Goal: Task Accomplishment & Management: Manage account settings

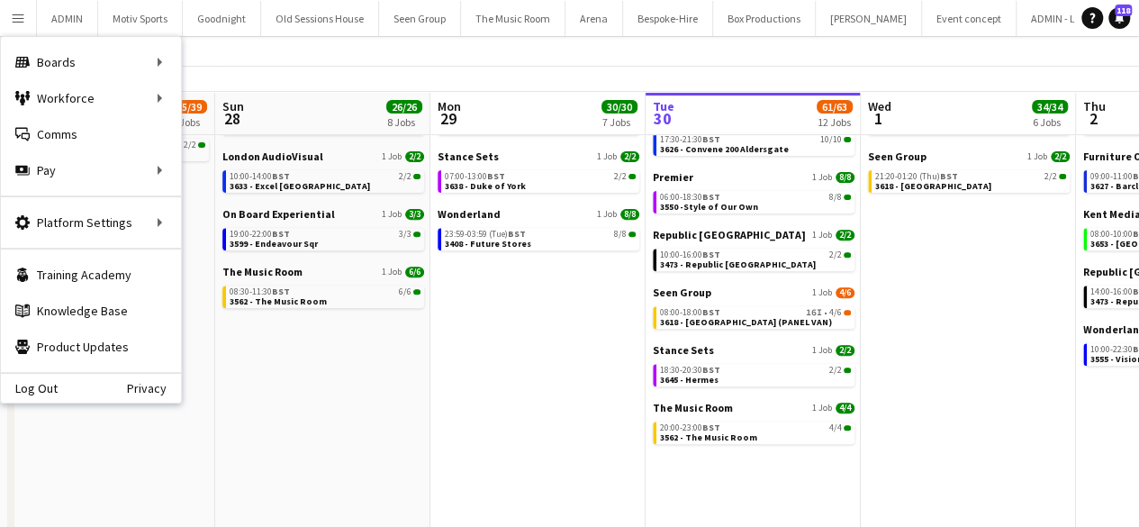
scroll to position [0, 430]
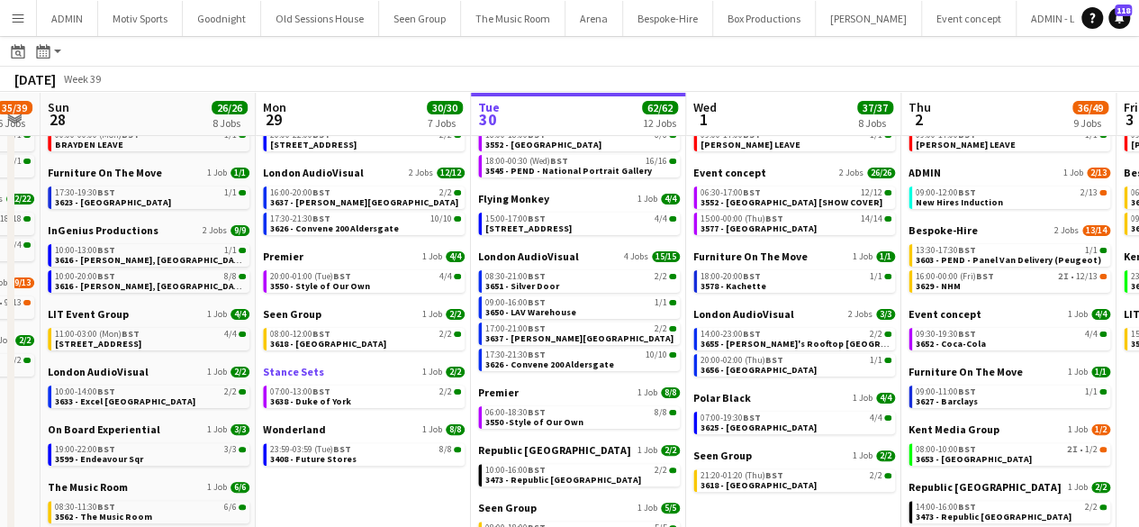
scroll to position [86, 0]
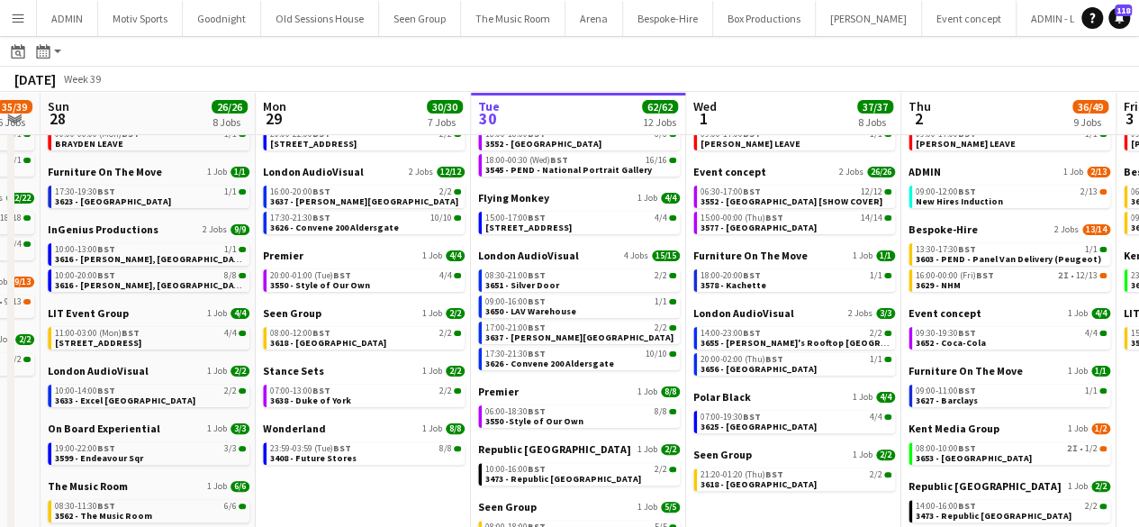
click at [340, 321] on app-calendar-brief-board "Seen Group 1 Job 2/2 08:00-12:00 BST 2/2 3618 - Emerald Theatre" at bounding box center [364, 327] width 202 height 43
click at [347, 338] on span "3618 - Emerald Theatre" at bounding box center [328, 343] width 116 height 12
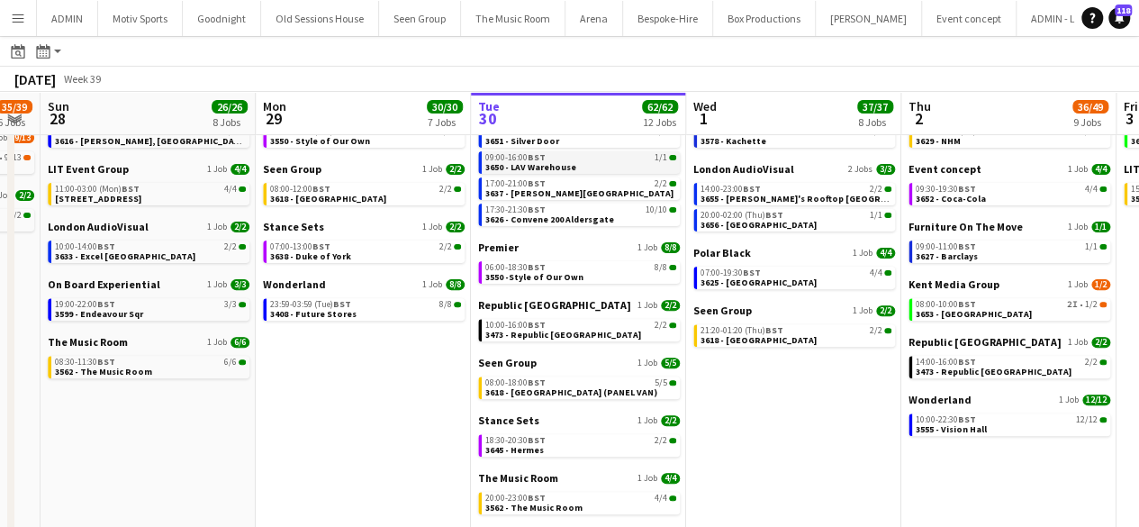
scroll to position [304, 0]
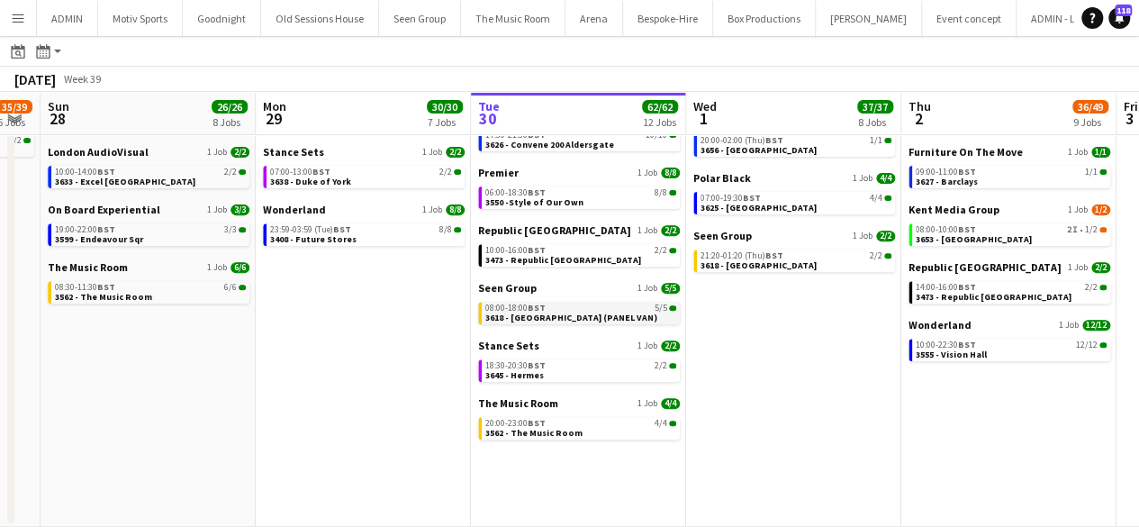
click at [596, 309] on div "08:00-18:00 BST 5/5" at bounding box center [580, 307] width 191 height 9
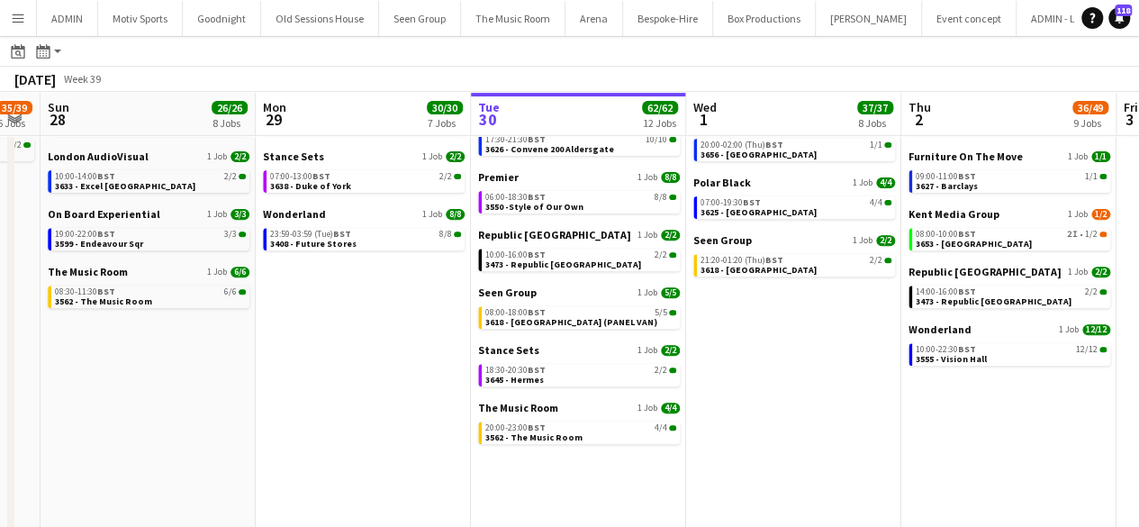
scroll to position [301, 0]
click at [587, 437] on link "20:00-23:00 BST 4/4 3562 - The Music Room" at bounding box center [580, 430] width 191 height 21
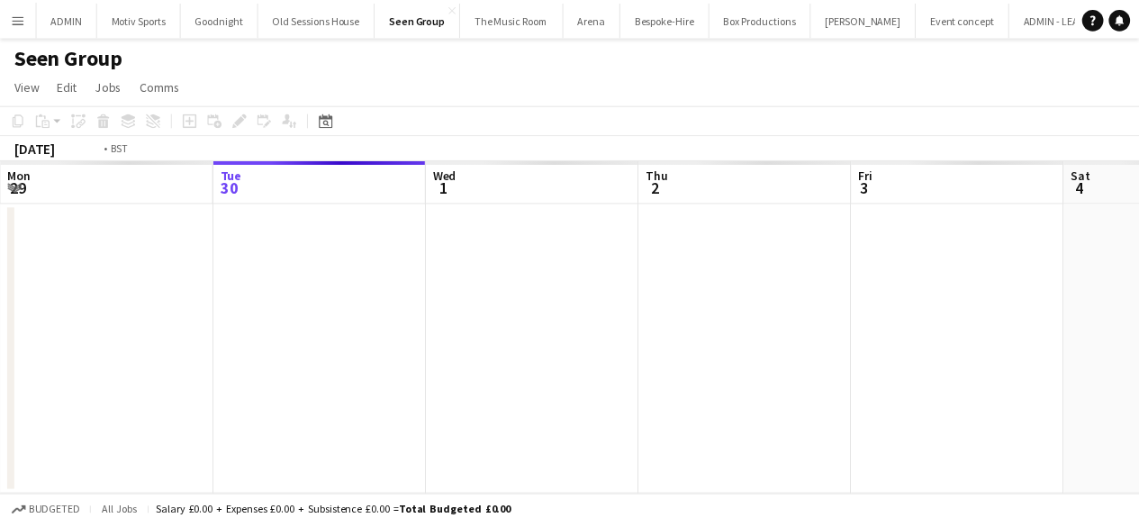
scroll to position [0, 619]
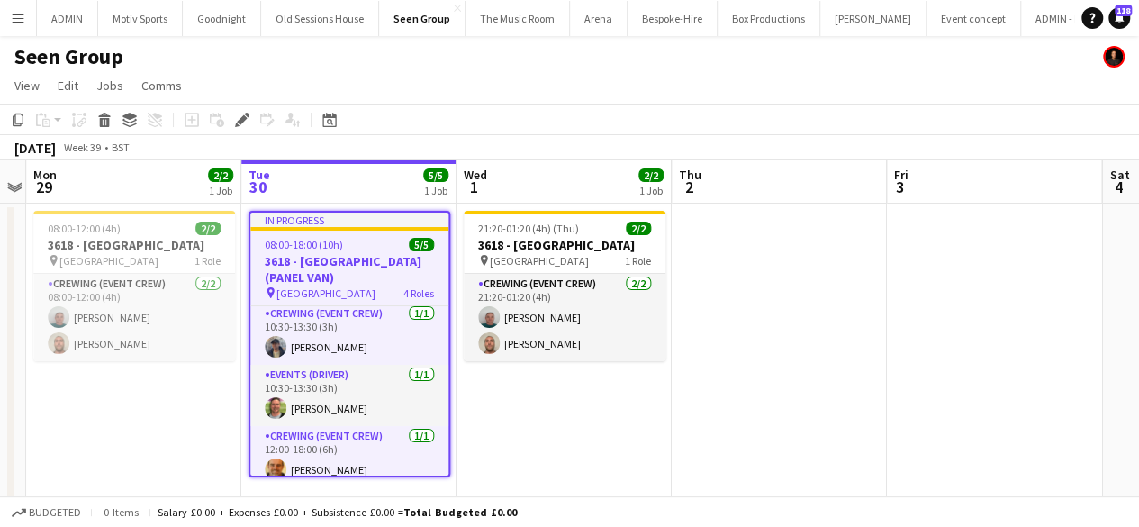
scroll to position [101, 0]
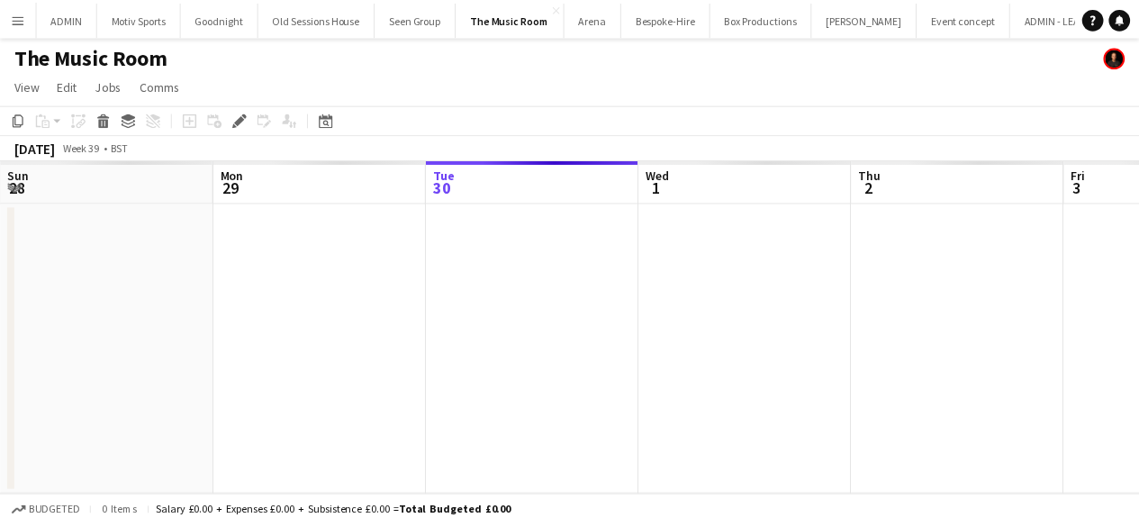
scroll to position [0, 619]
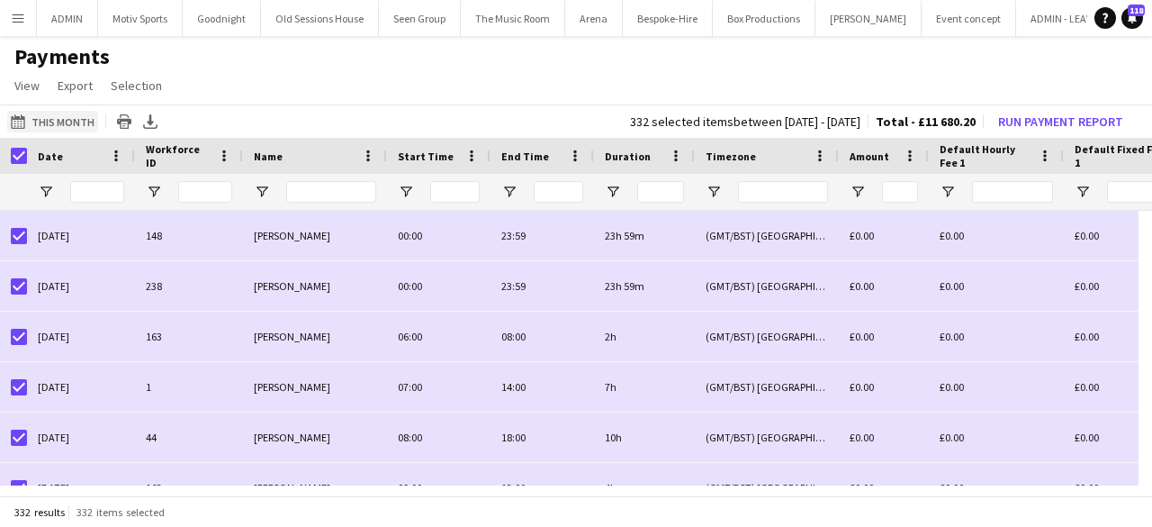
click at [61, 120] on button "This Month This Month" at bounding box center [52, 122] width 91 height 22
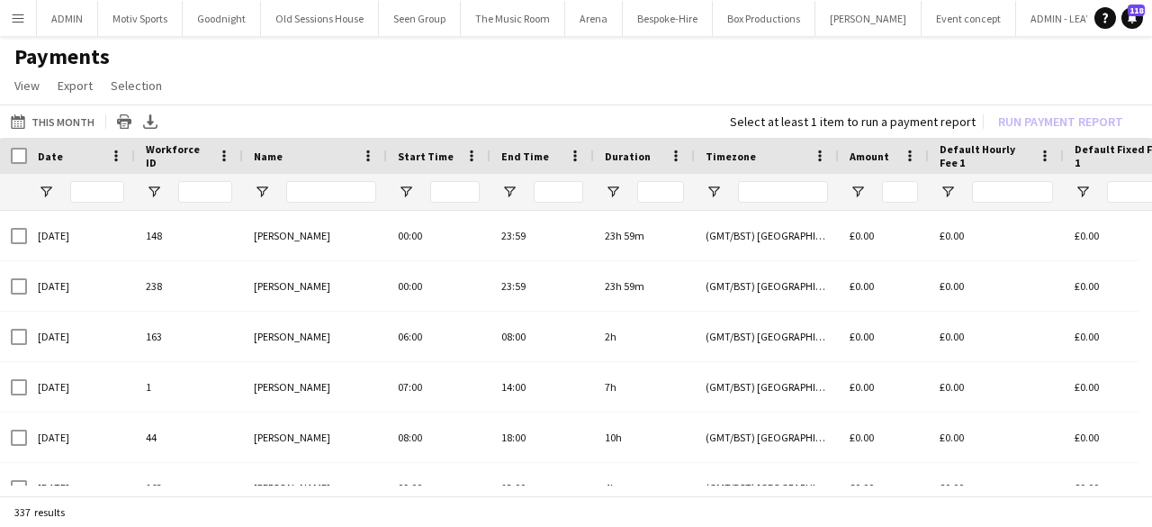
click at [351, 176] on div at bounding box center [331, 192] width 90 height 36
click at [346, 185] on input "Name Filter Input" at bounding box center [331, 192] width 90 height 22
type input "*****"
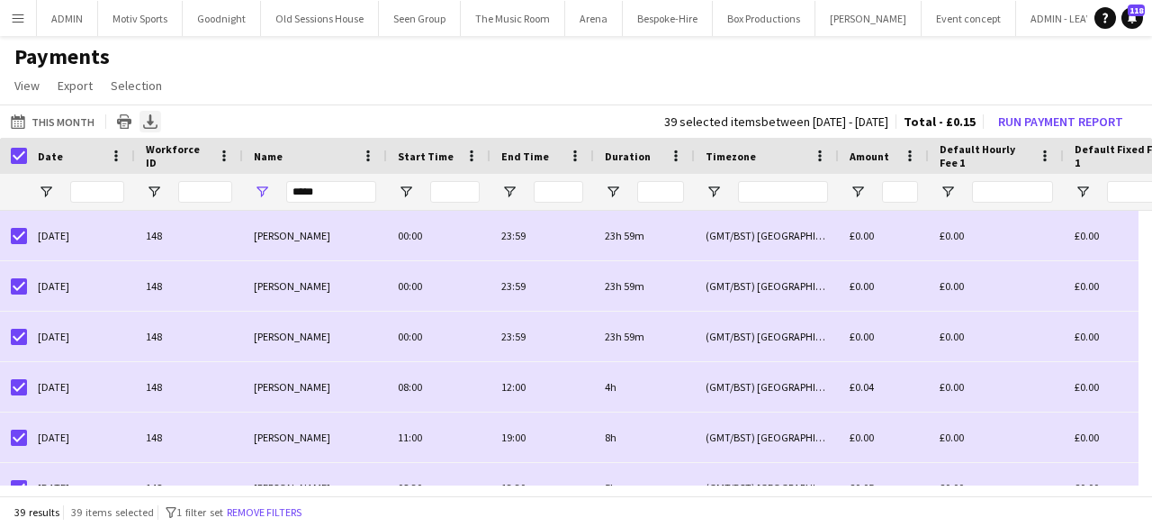
click at [148, 120] on icon "Export XLSX" at bounding box center [150, 121] width 14 height 14
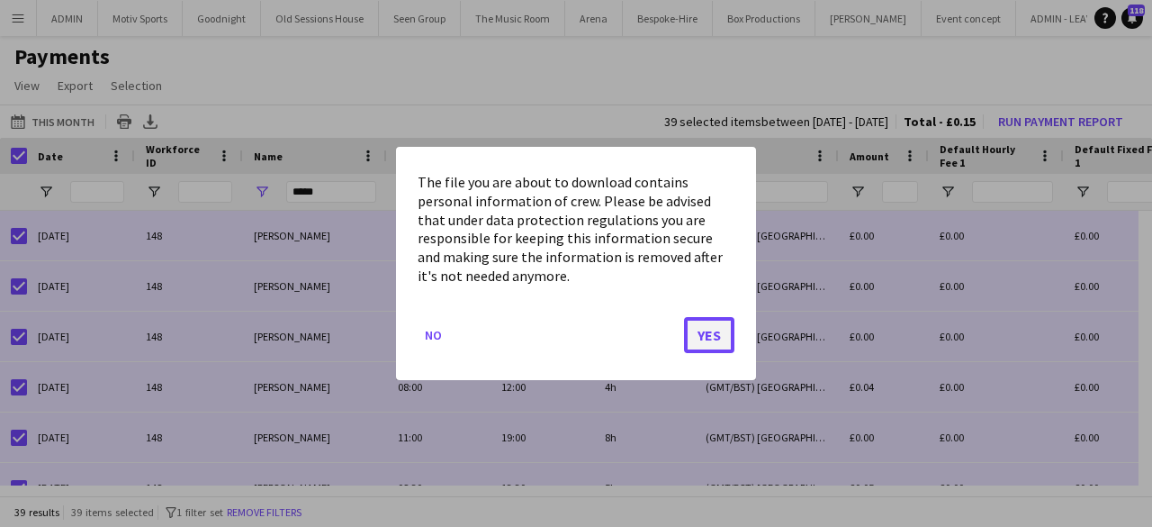
click at [720, 329] on button "Yes" at bounding box center [709, 335] width 50 height 36
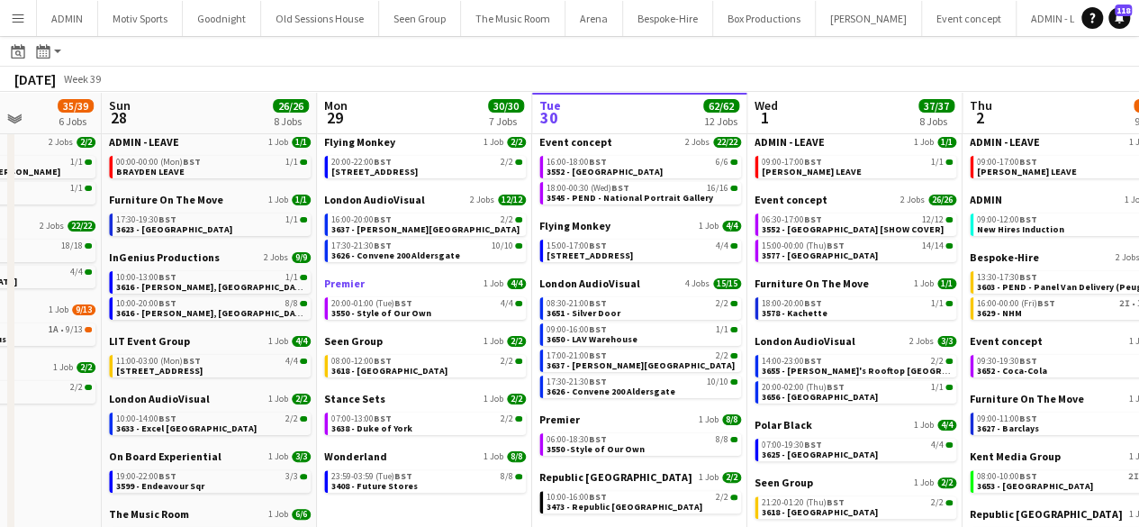
scroll to position [60, 0]
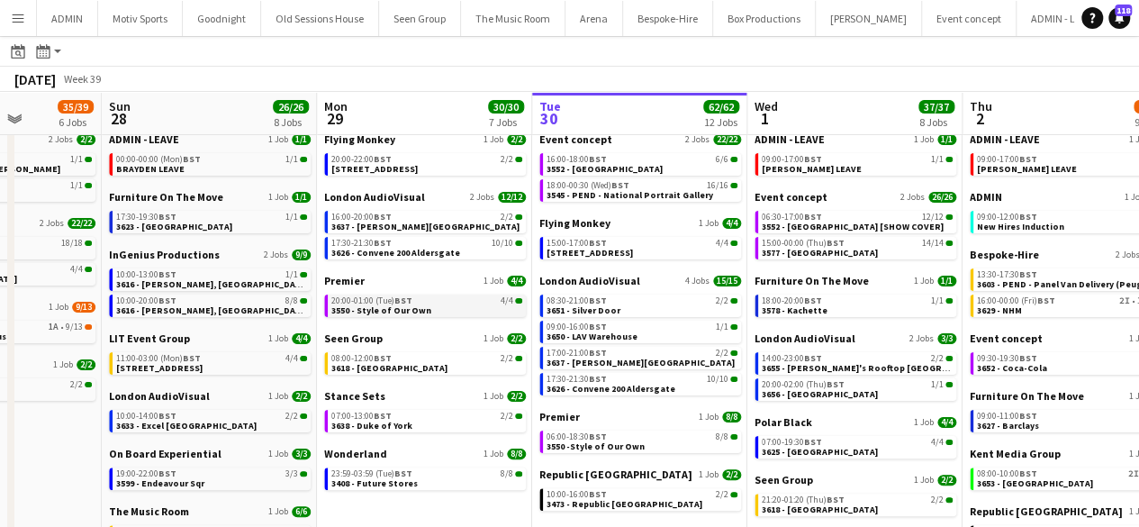
click at [411, 298] on div "20:00-01:00 (Tue) BST 4/4" at bounding box center [426, 300] width 191 height 9
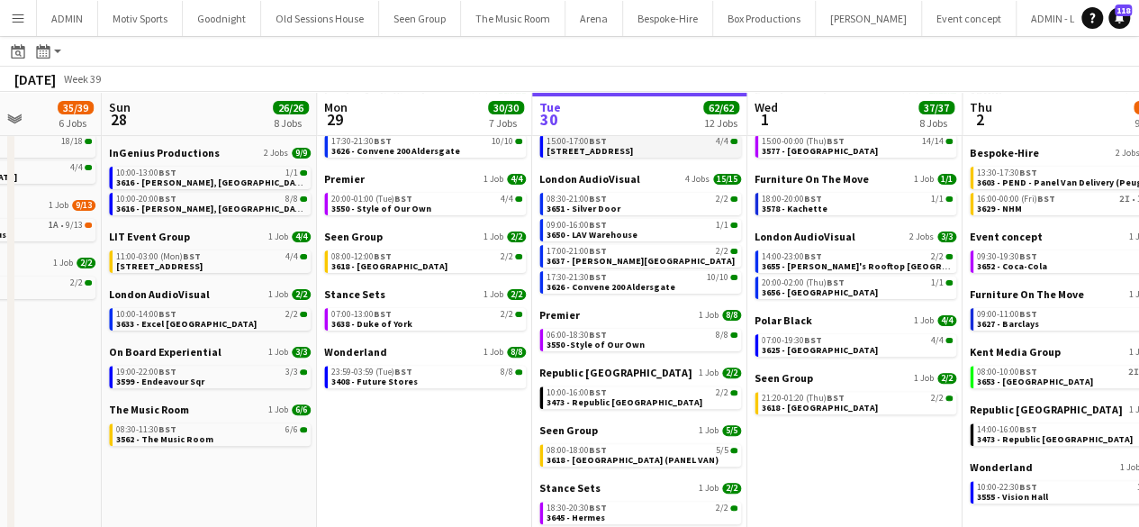
scroll to position [163, 0]
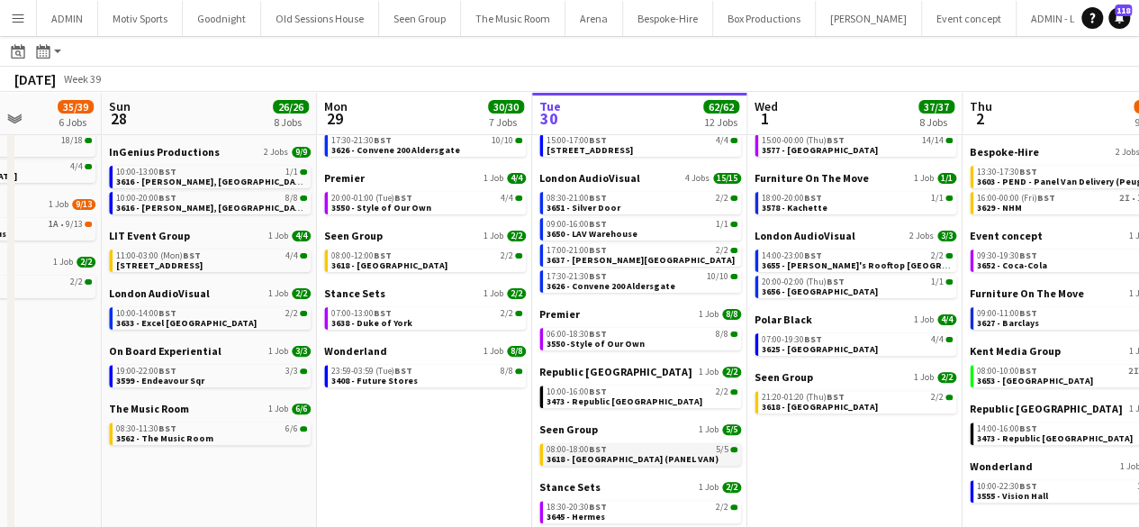
click at [638, 455] on span "3618 - [GEOGRAPHIC_DATA] (PANEL VAN)" at bounding box center [632, 459] width 172 height 12
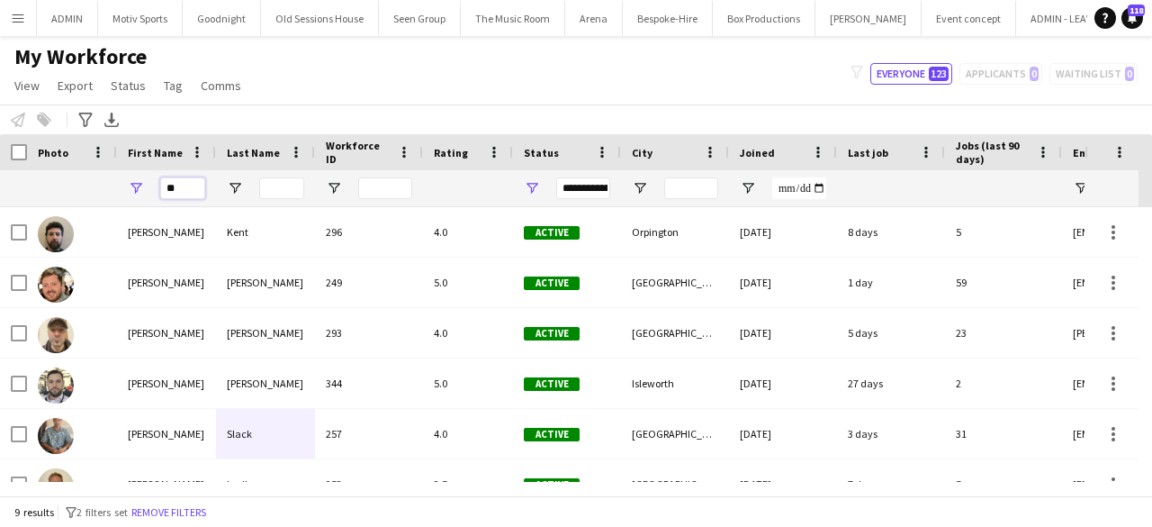
click at [195, 177] on input "**" at bounding box center [182, 188] width 45 height 22
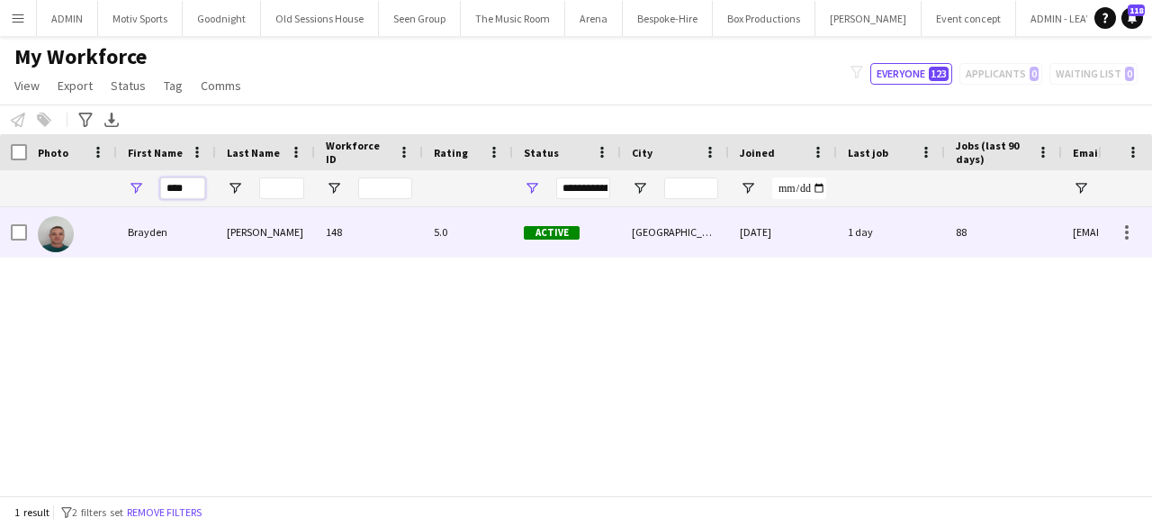
type input "****"
click at [333, 235] on div "148" at bounding box center [369, 232] width 108 height 50
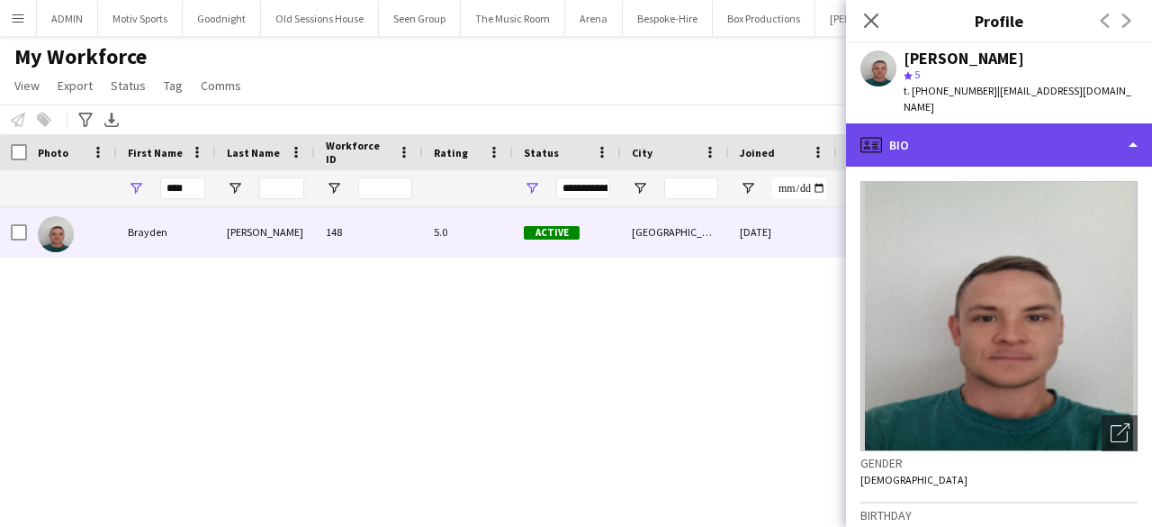
click at [1069, 124] on div "profile Bio" at bounding box center [999, 144] width 306 height 43
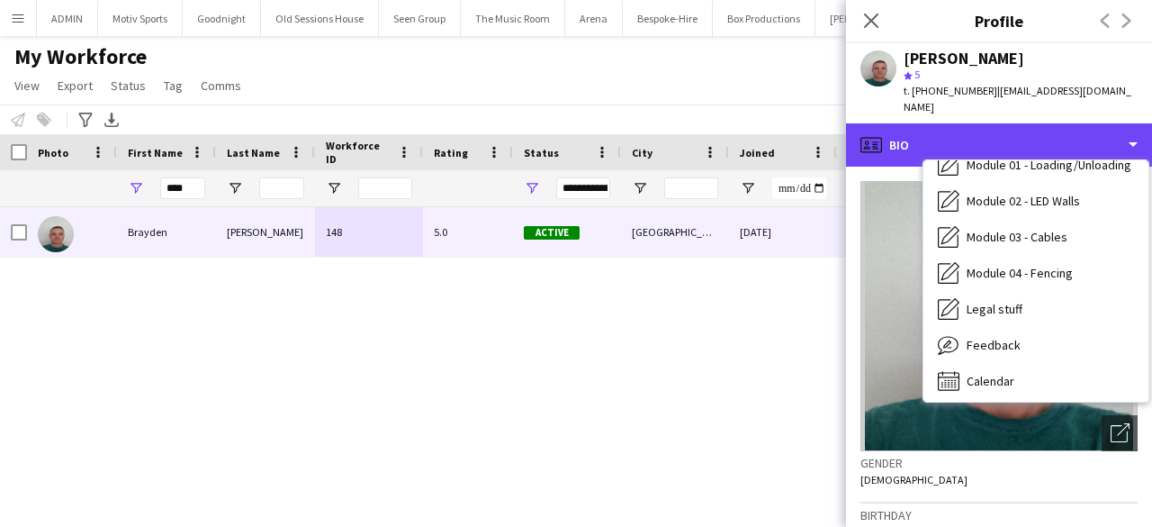
scroll to position [385, 0]
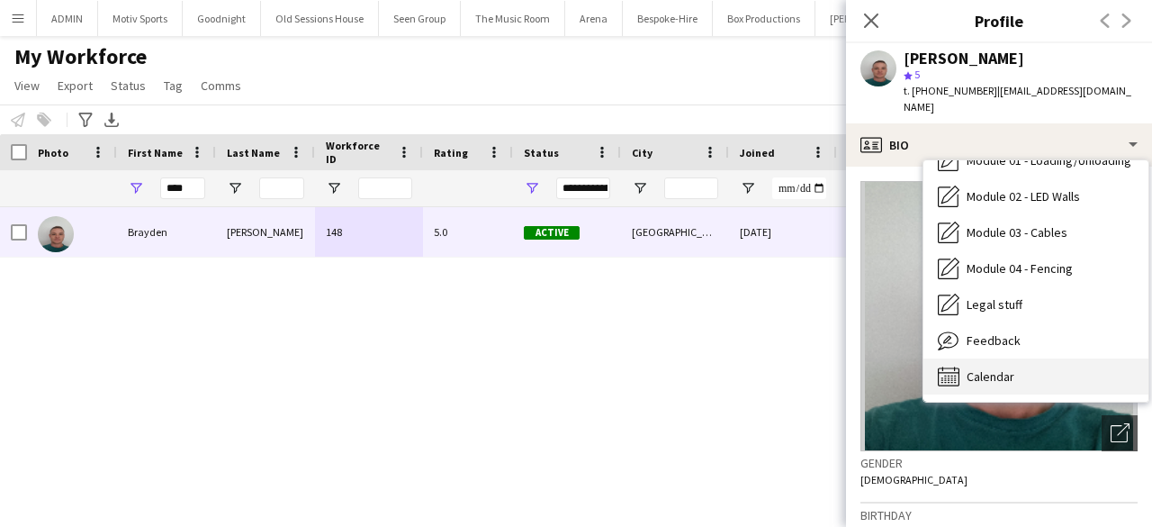
click at [1026, 358] on div "Calendar Calendar" at bounding box center [1036, 376] width 225 height 36
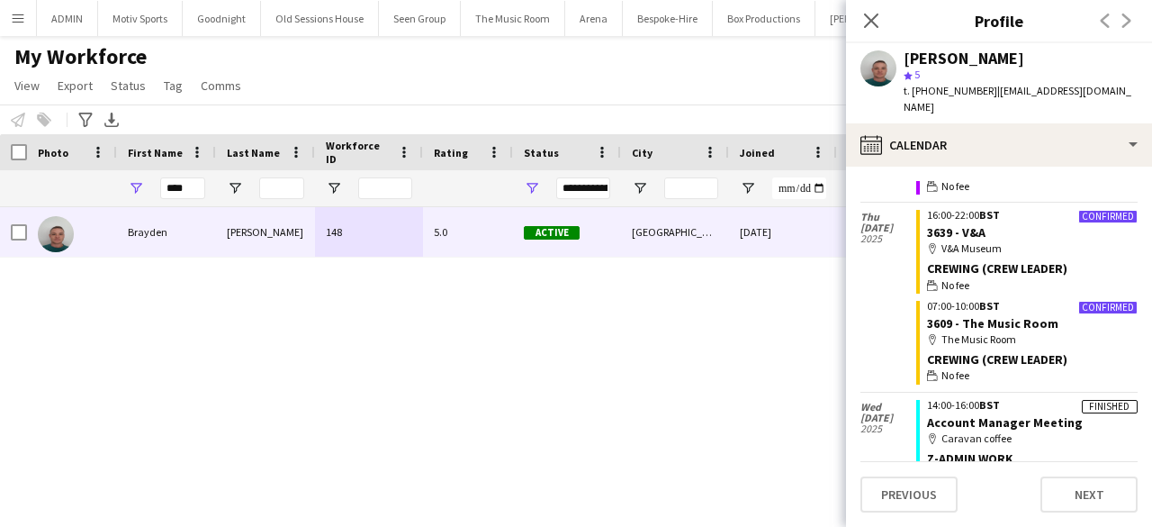
scroll to position [2510, 0]
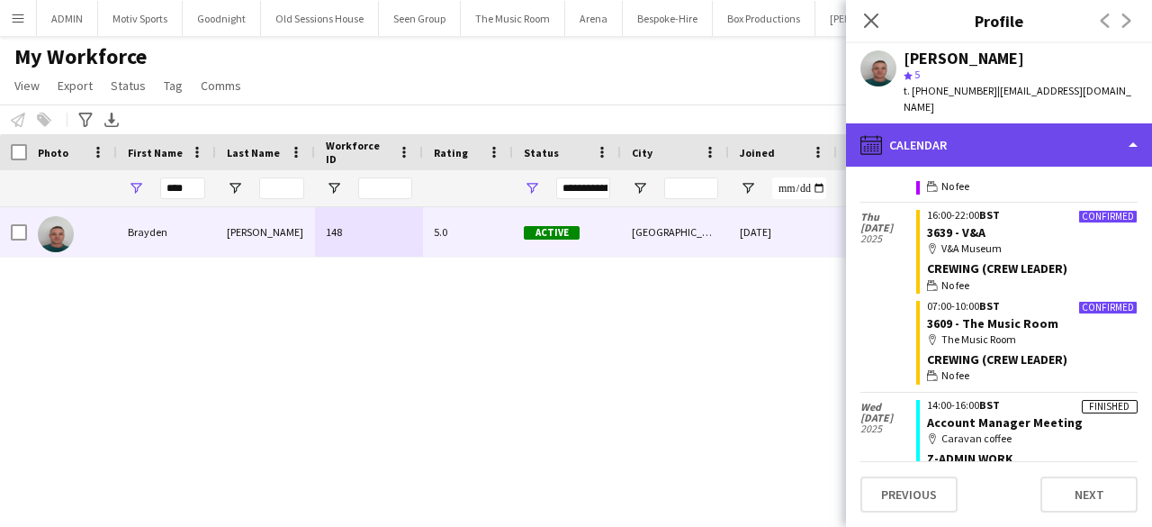
click at [1086, 123] on div "calendar-full Calendar" at bounding box center [999, 144] width 306 height 43
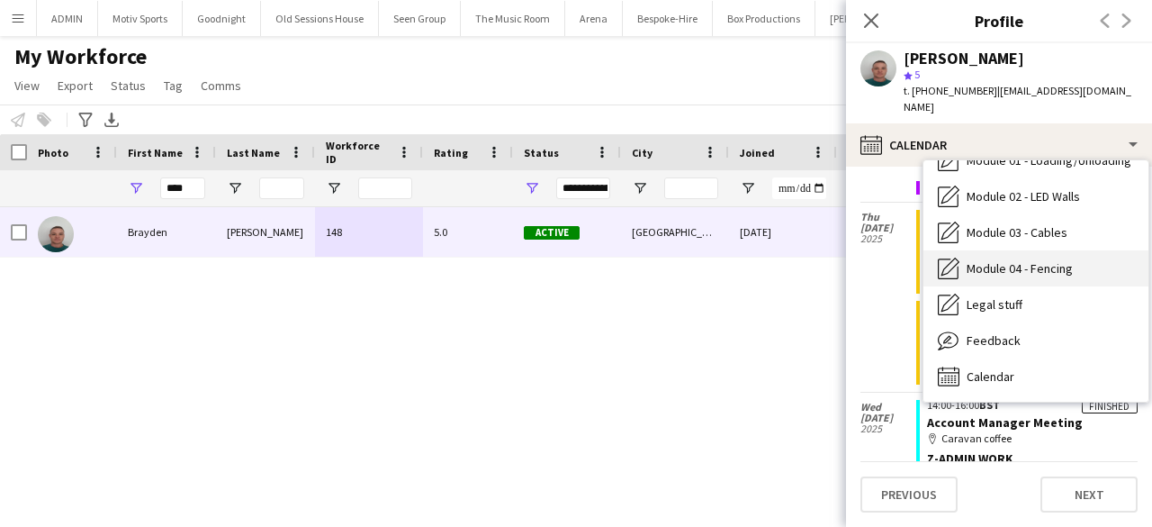
click at [1070, 260] on span "Module 04 - Fencing" at bounding box center [1020, 268] width 106 height 16
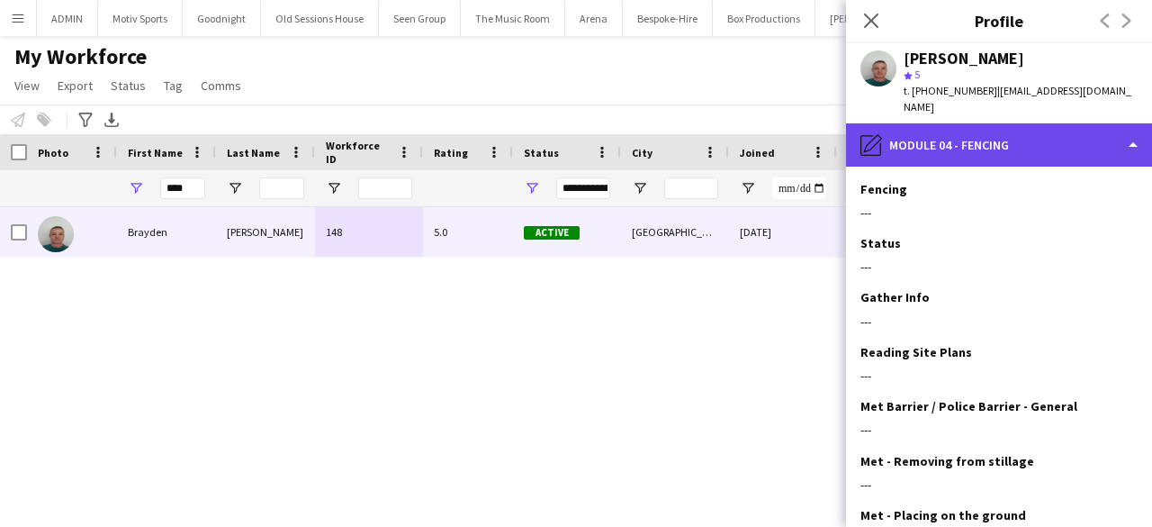
click at [1067, 128] on div "pencil4 Module 04 - Fencing" at bounding box center [999, 144] width 306 height 43
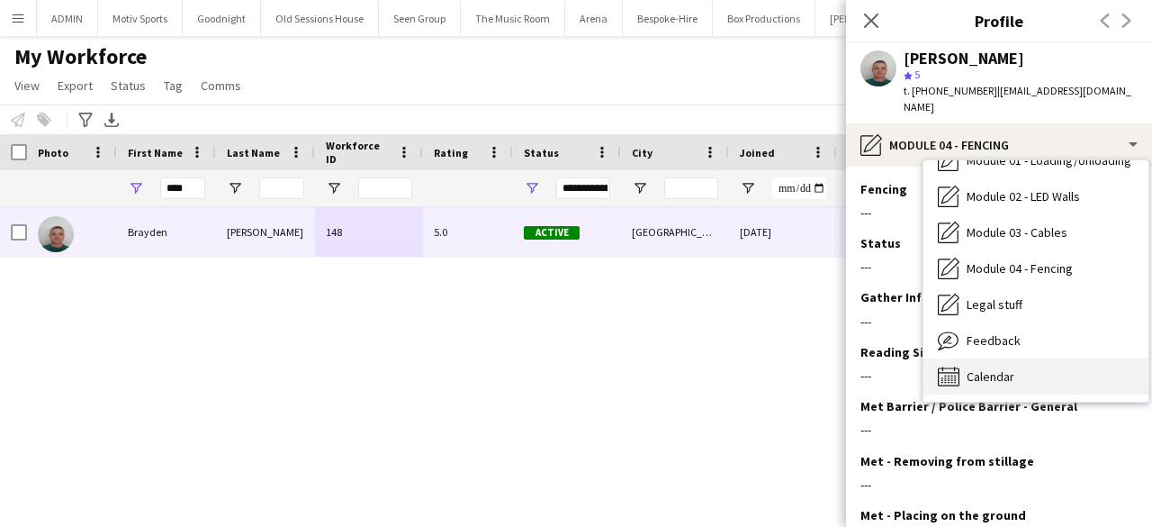
click at [1030, 358] on div "Calendar Calendar" at bounding box center [1036, 376] width 225 height 36
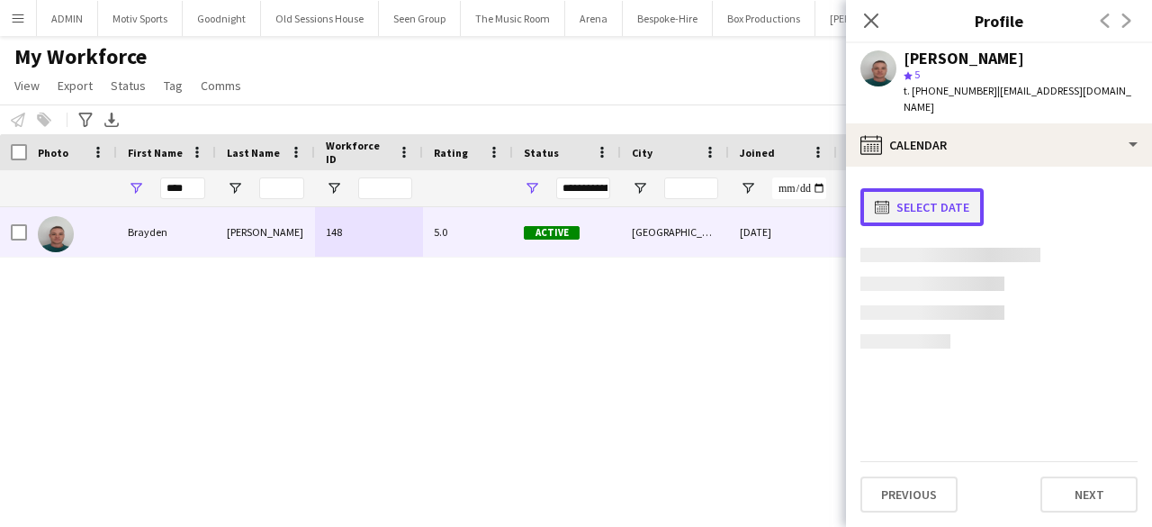
click at [943, 188] on button "calendar-full Select date" at bounding box center [922, 207] width 123 height 38
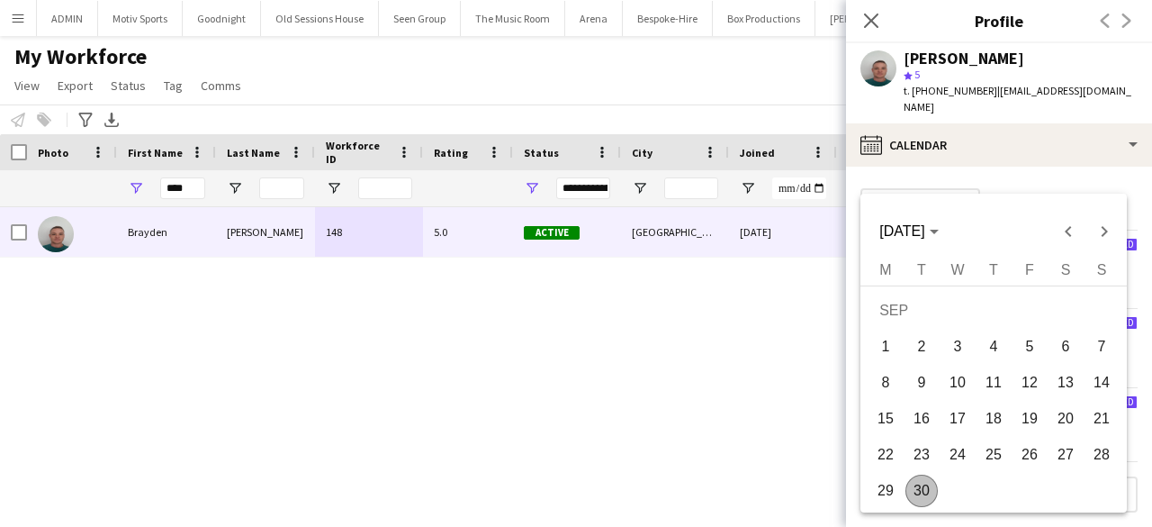
click at [924, 495] on span "30" at bounding box center [922, 490] width 32 height 32
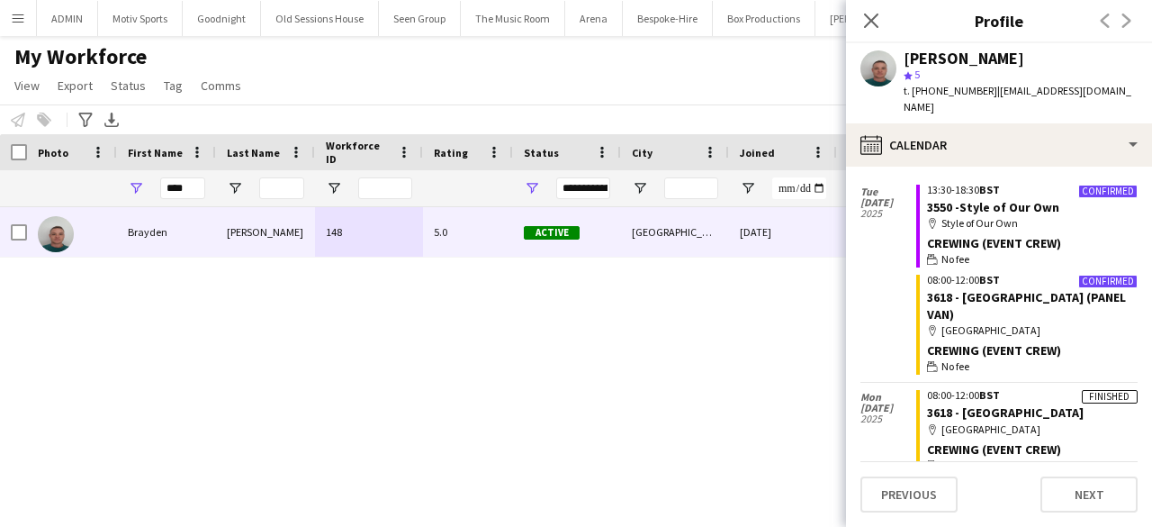
scroll to position [41, 0]
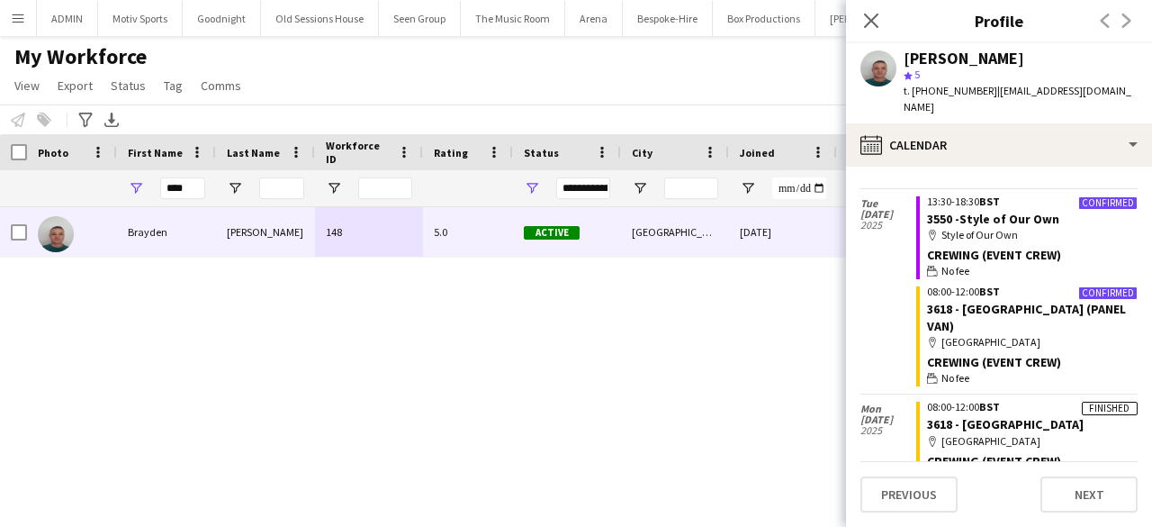
click at [31, 13] on button "Menu" at bounding box center [18, 18] width 36 height 36
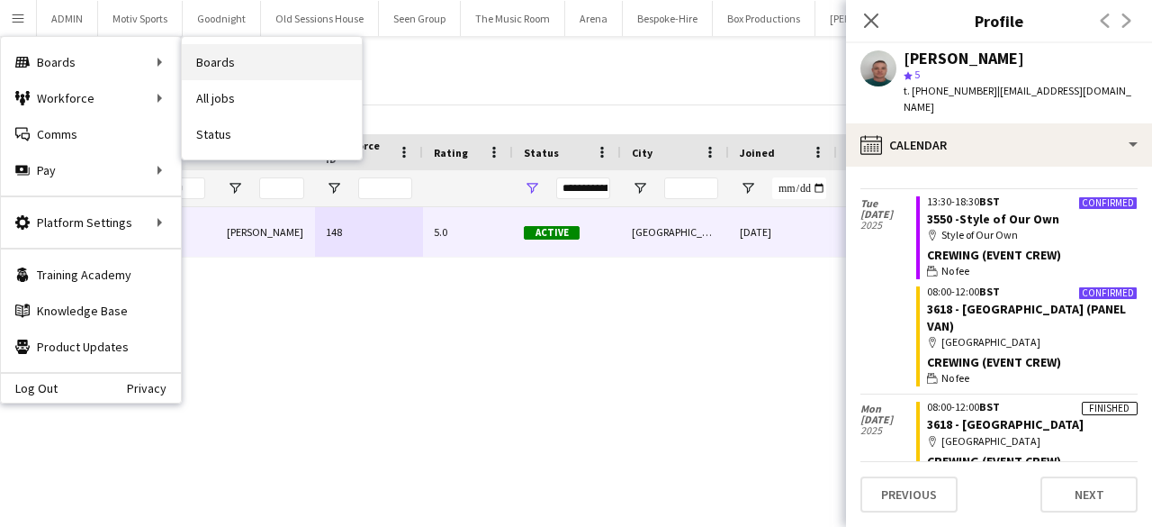
click at [268, 68] on link "Boards" at bounding box center [272, 62] width 180 height 36
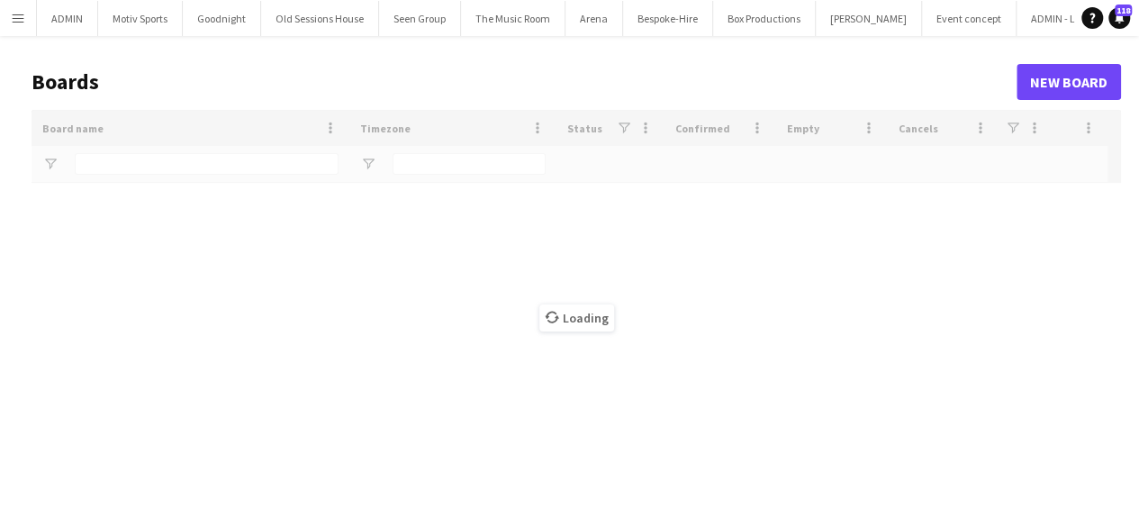
type input "*****"
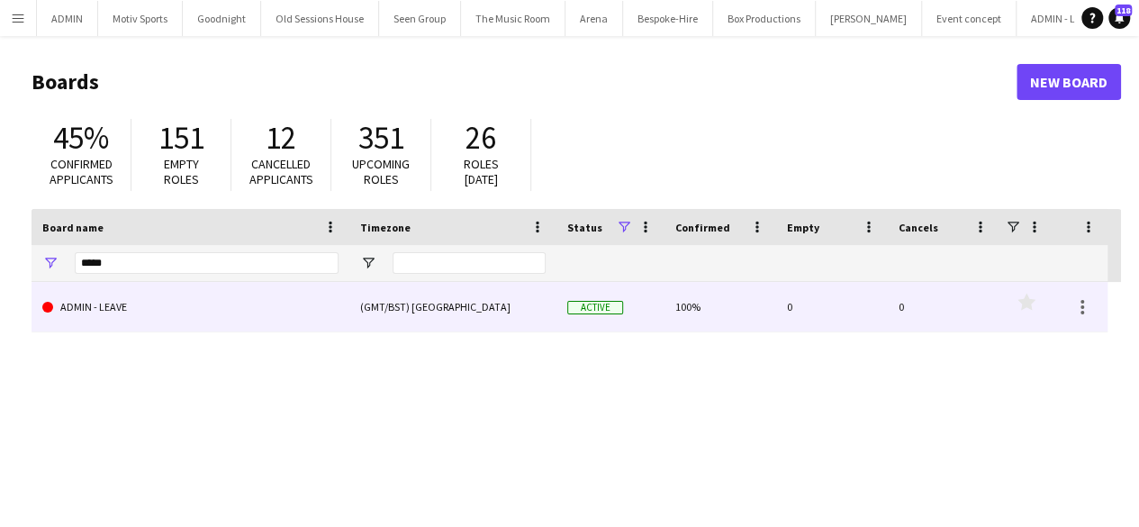
click at [171, 314] on link "ADMIN - LEAVE" at bounding box center [190, 307] width 296 height 50
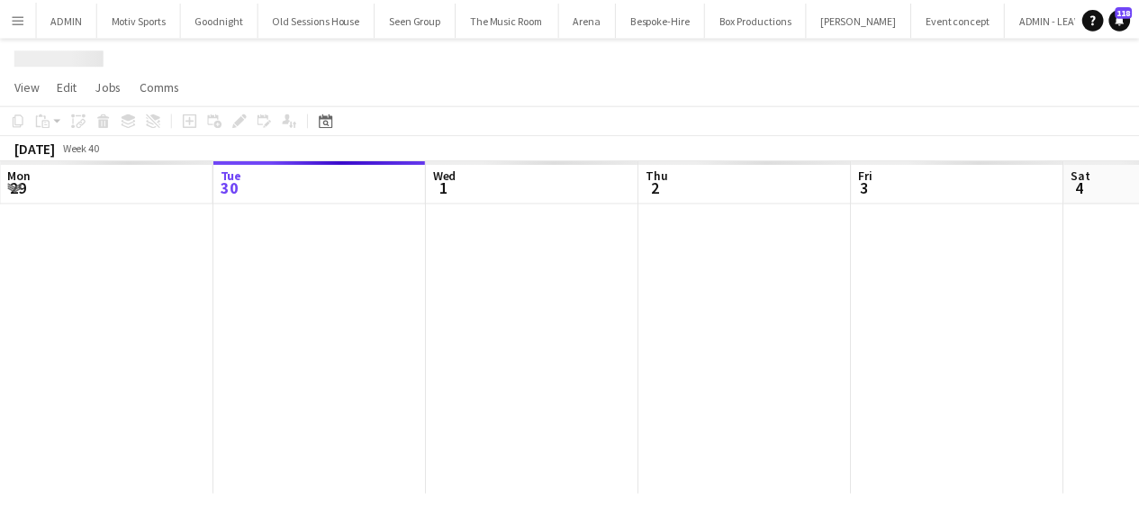
scroll to position [0, 7]
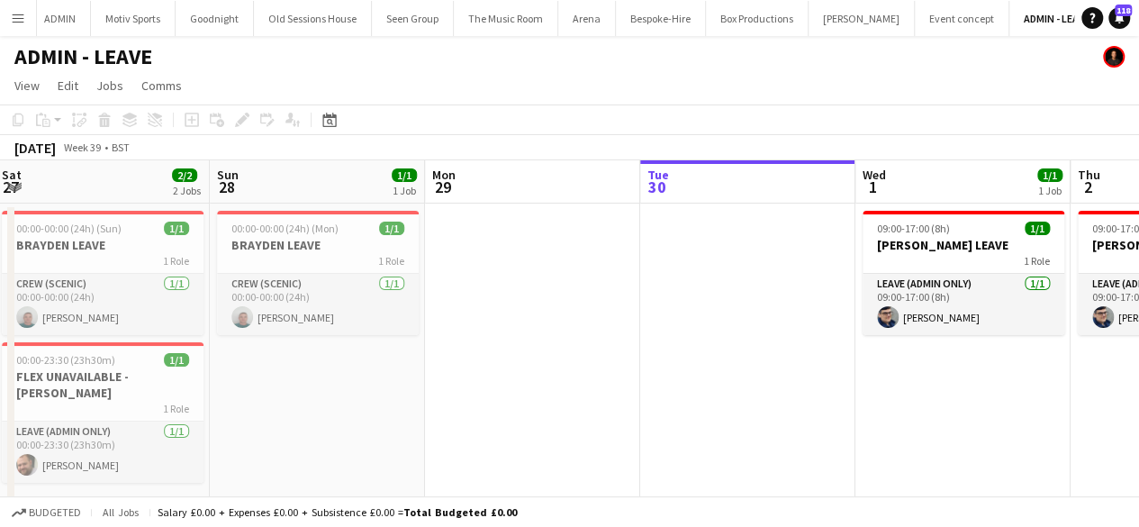
drag, startPoint x: 549, startPoint y: 468, endPoint x: 620, endPoint y: 498, distance: 77.1
click at [620, 498] on app-board "ADMIN - LEAVE View Day view expanded Day view collapsed Month view Date picker …" at bounding box center [569, 294] width 1139 height 516
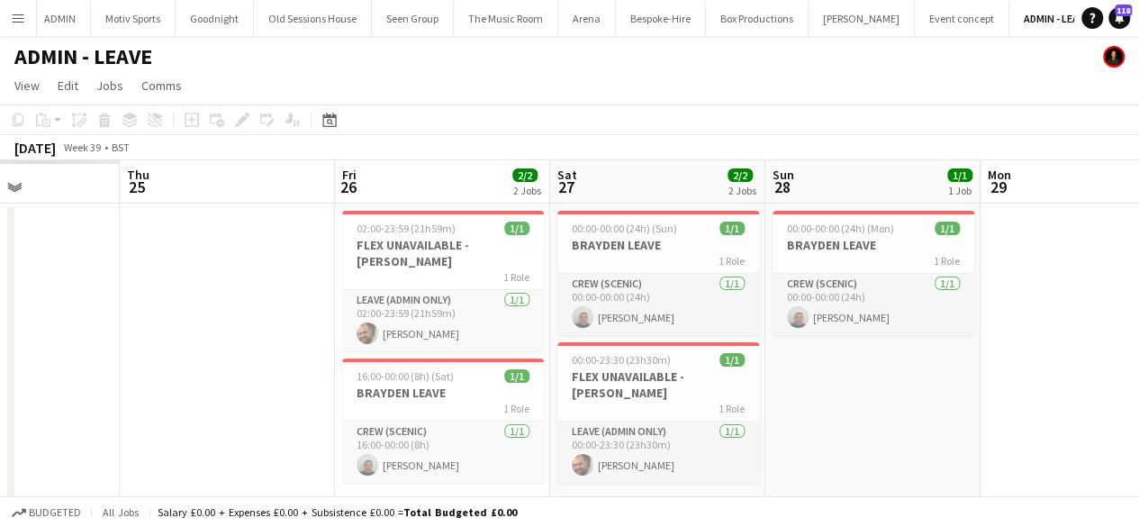
scroll to position [0, 507]
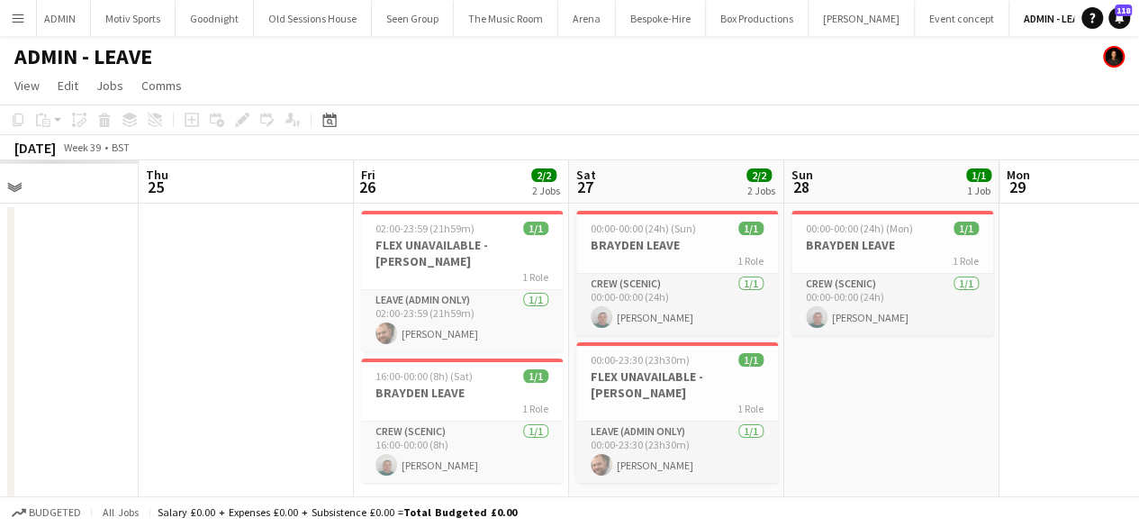
drag, startPoint x: 931, startPoint y: 488, endPoint x: 1005, endPoint y: 500, distance: 74.9
click at [1005, 500] on app-board "ADMIN - LEAVE View Day view expanded Day view collapsed Month view Date picker …" at bounding box center [569, 294] width 1139 height 516
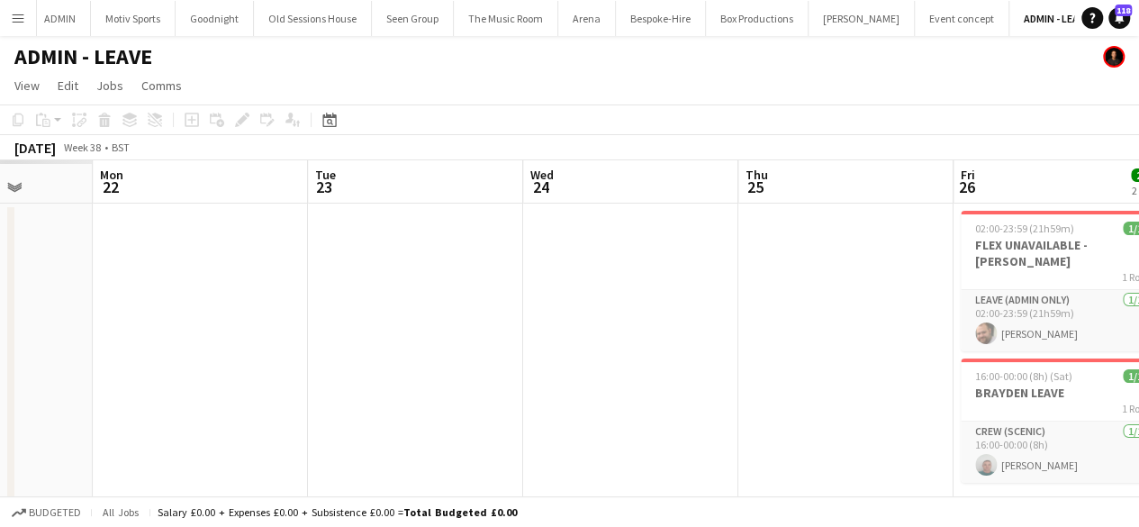
drag, startPoint x: 122, startPoint y: 318, endPoint x: 722, endPoint y: 473, distance: 619.4
click at [722, 473] on app-calendar-viewport "Fri 19 Sat 20 Sun 21 Mon 22 Tue 23 Wed 24 Thu 25 Fri 26 2/2 2 Jobs Sat 27 2/2 2…" at bounding box center [569, 340] width 1139 height 361
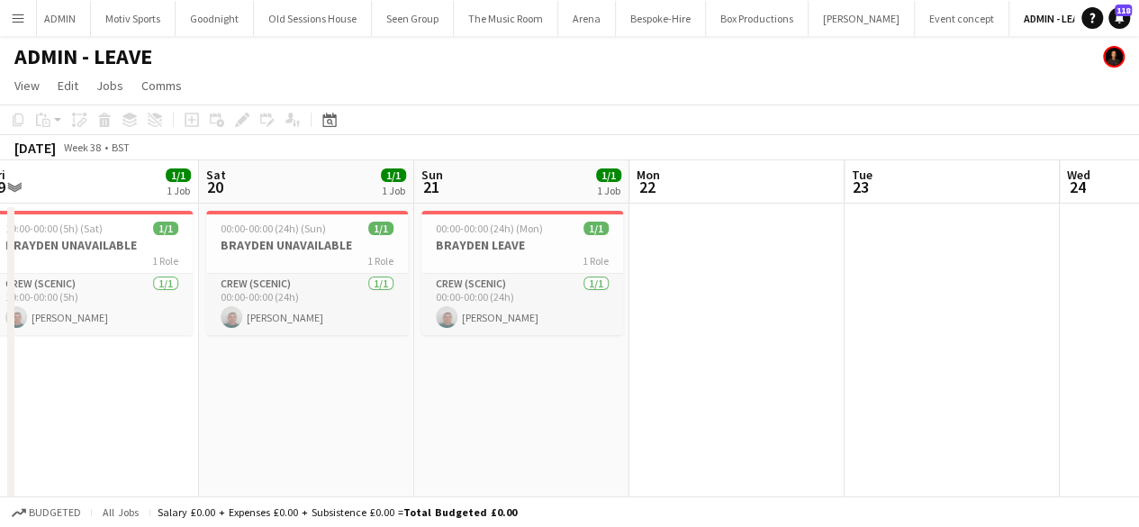
drag, startPoint x: 219, startPoint y: 391, endPoint x: 827, endPoint y: 446, distance: 611.0
click at [827, 446] on app-calendar-viewport "Wed 17 Thu 18 Fri 19 1/1 1 Job Sat 20 1/1 1 Job Sun 21 1/1 1 Job Mon 22 Tue 23 …" at bounding box center [569, 340] width 1139 height 361
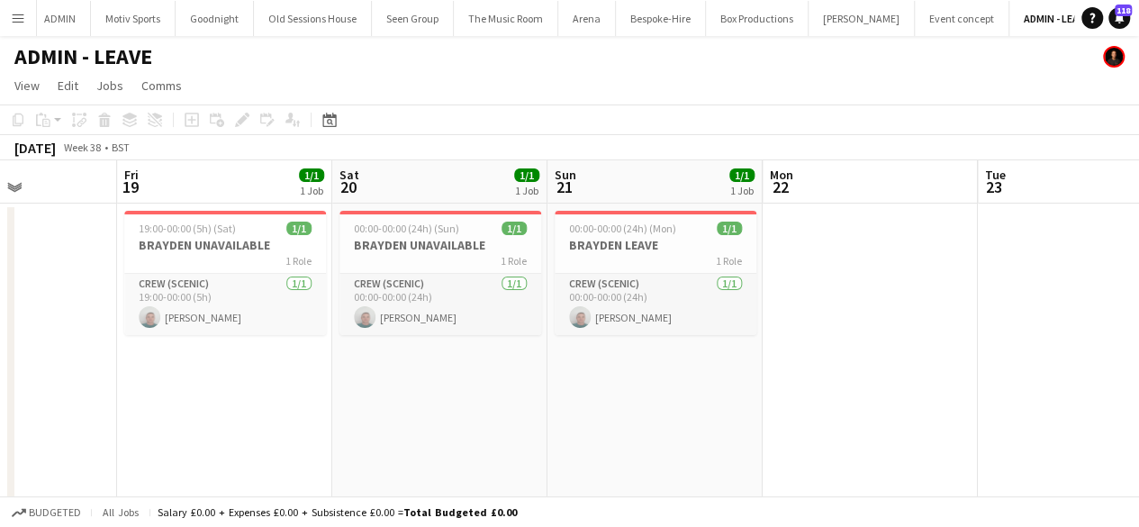
drag, startPoint x: 205, startPoint y: 400, endPoint x: 867, endPoint y: 535, distance: 675.3
click at [867, 526] on html "Menu Boards Boards Boards All jobs Status Workforce Workforce My Workforce Recr…" at bounding box center [569, 276] width 1139 height 552
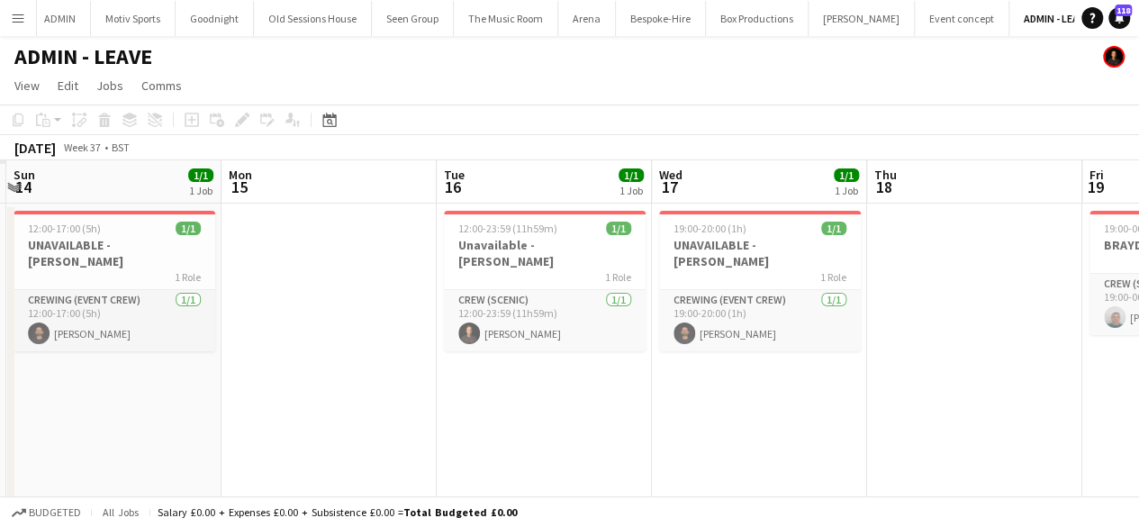
drag, startPoint x: 566, startPoint y: 433, endPoint x: 881, endPoint y: 513, distance: 325.1
click at [881, 513] on app-board "ADMIN - LEAVE View Day view expanded Day view collapsed Month view Date picker …" at bounding box center [569, 294] width 1139 height 516
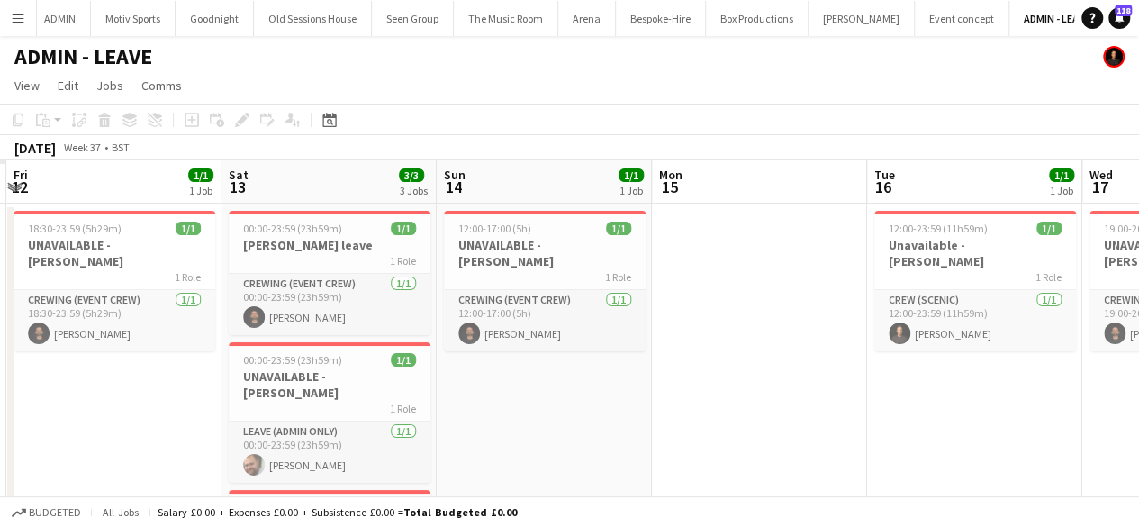
scroll to position [0, 436]
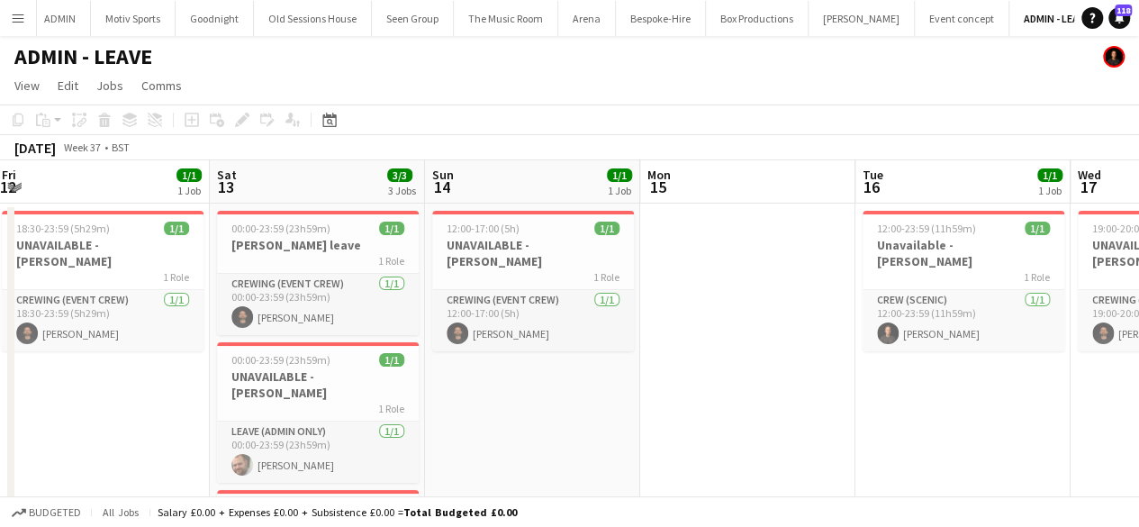
drag, startPoint x: 295, startPoint y: 458, endPoint x: 897, endPoint y: 523, distance: 604.8
click at [897, 523] on app-board "ADMIN - LEAVE View Day view expanded Day view collapsed Month view Date picker …" at bounding box center [569, 368] width 1139 height 665
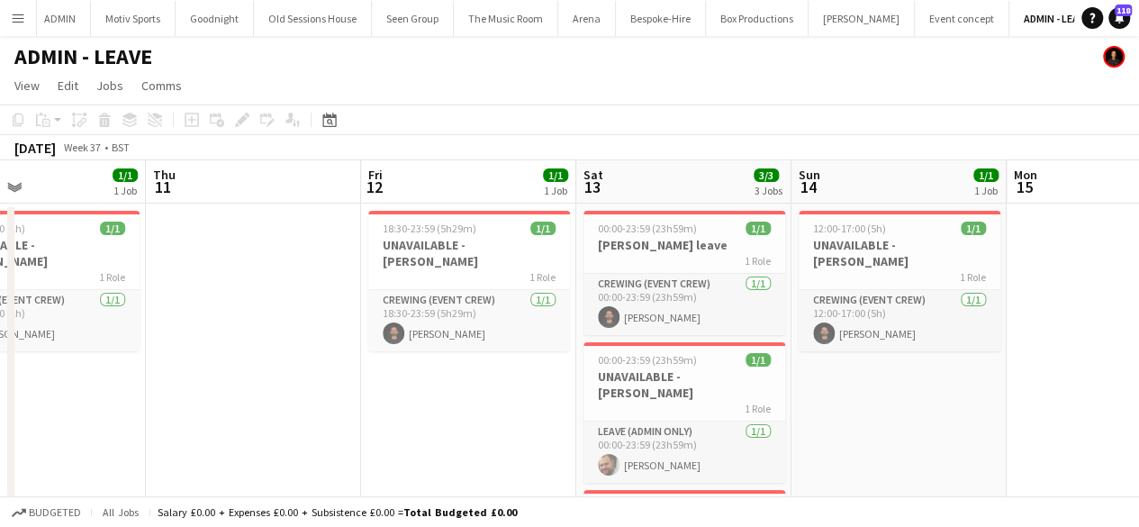
drag, startPoint x: 77, startPoint y: 415, endPoint x: 797, endPoint y: 569, distance: 736.4
click at [797, 526] on html "Menu Boards Boards Boards All jobs Status Workforce Workforce My Workforce Recr…" at bounding box center [569, 350] width 1139 height 701
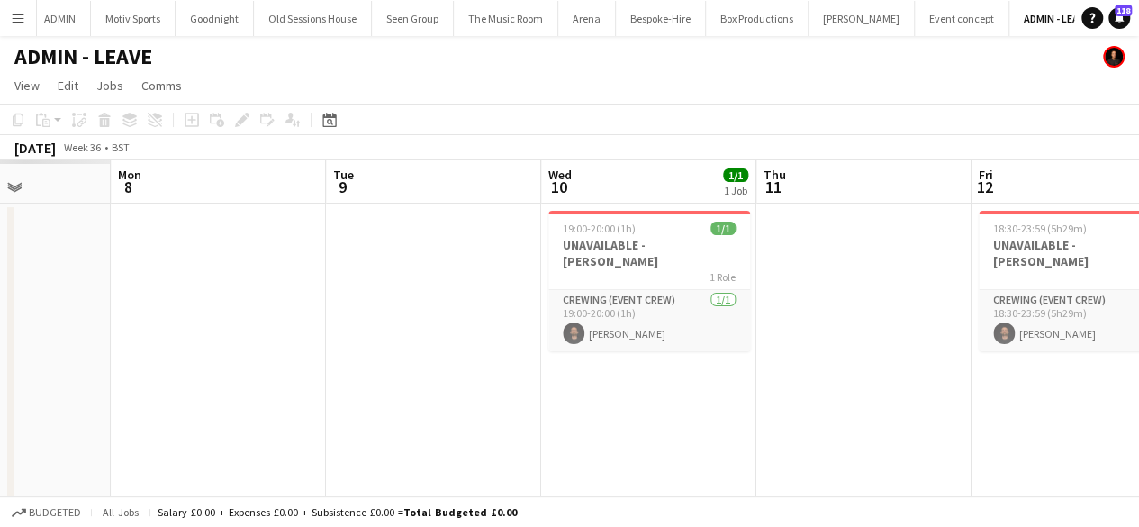
drag, startPoint x: 197, startPoint y: 417, endPoint x: 957, endPoint y: 543, distance: 770.1
click at [957, 526] on html "Menu Boards Boards Boards All jobs Status Workforce Workforce My Workforce Recr…" at bounding box center [569, 350] width 1139 height 701
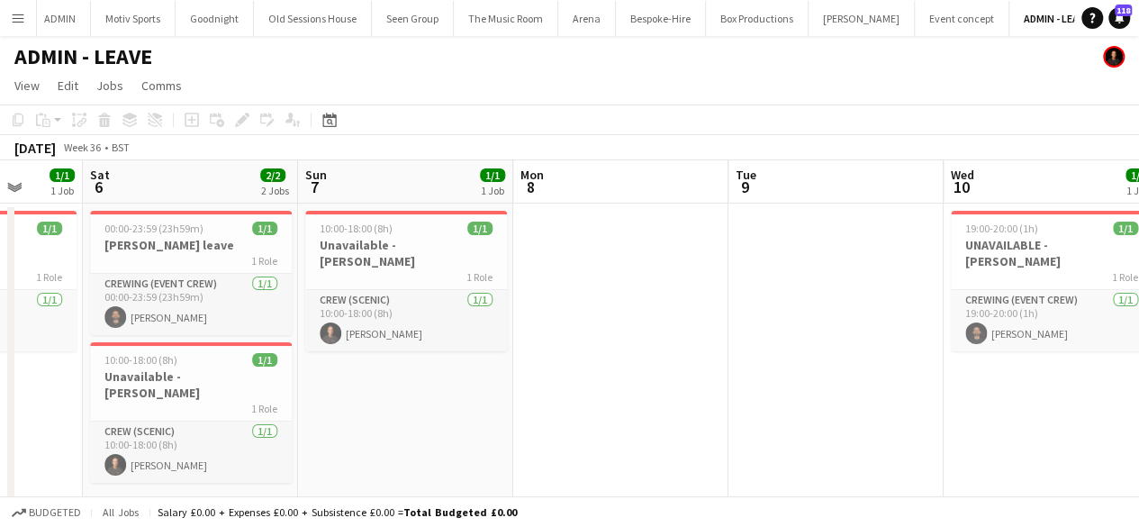
drag, startPoint x: 422, startPoint y: 445, endPoint x: 805, endPoint y: 528, distance: 391.6
click at [805, 526] on html "Menu Boards Boards Boards All jobs Status Workforce Workforce My Workforce Recr…" at bounding box center [569, 350] width 1139 height 701
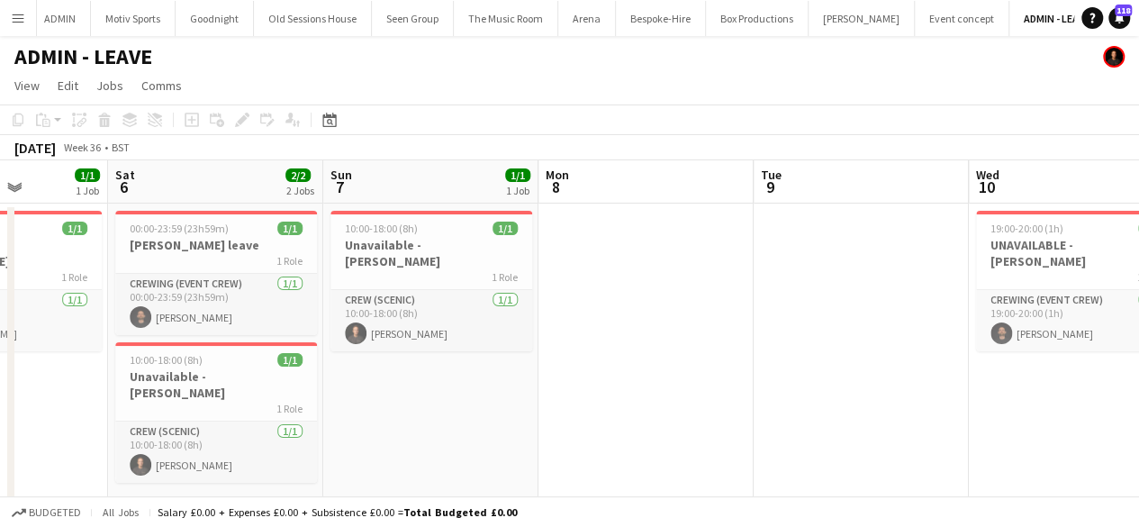
scroll to position [0, 401]
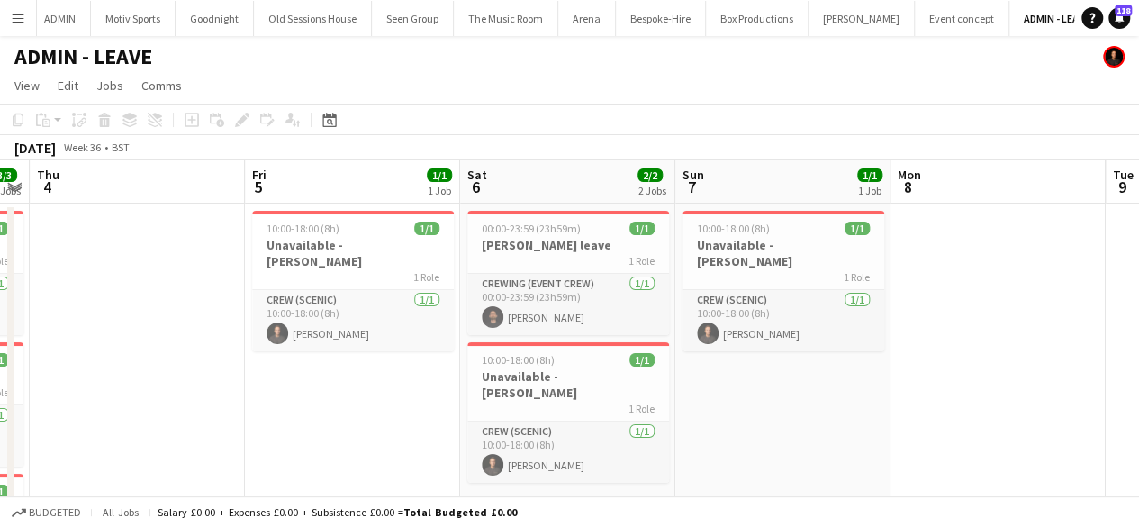
drag, startPoint x: 23, startPoint y: 412, endPoint x: 585, endPoint y: 534, distance: 575.6
click at [585, 526] on html "Menu Boards Boards Boards All jobs Status Workforce Workforce My Workforce Recr…" at bounding box center [569, 350] width 1139 height 701
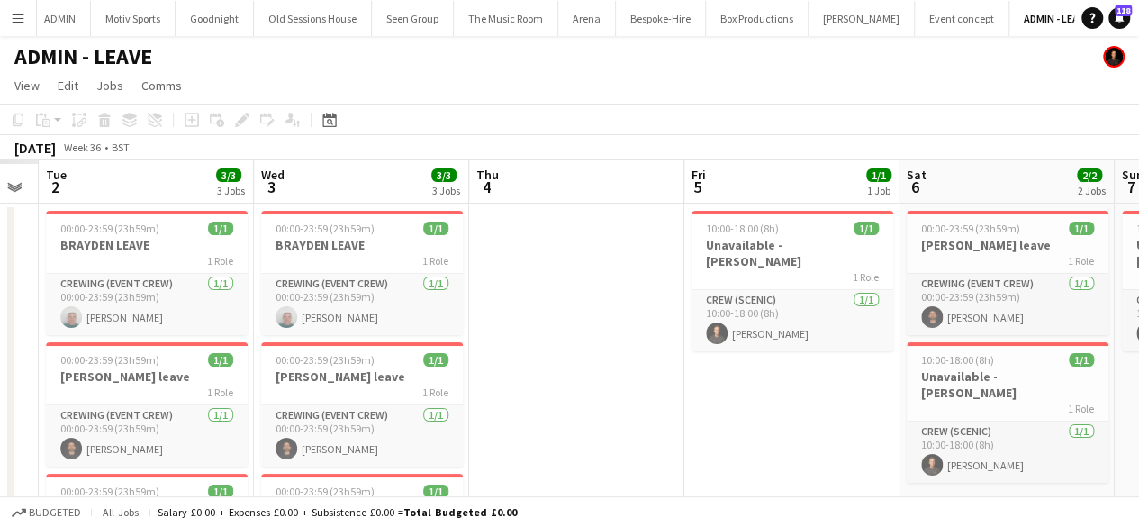
drag, startPoint x: 233, startPoint y: 439, endPoint x: 672, endPoint y: 490, distance: 442.2
click at [672, 490] on app-calendar-viewport "Sun 31 Mon 1 Tue 2 3/3 3 Jobs Wed 3 3/3 3 Jobs Thu 4 Fri 5 1/1 1 Job Sat 6 2/2 …" at bounding box center [569, 415] width 1139 height 510
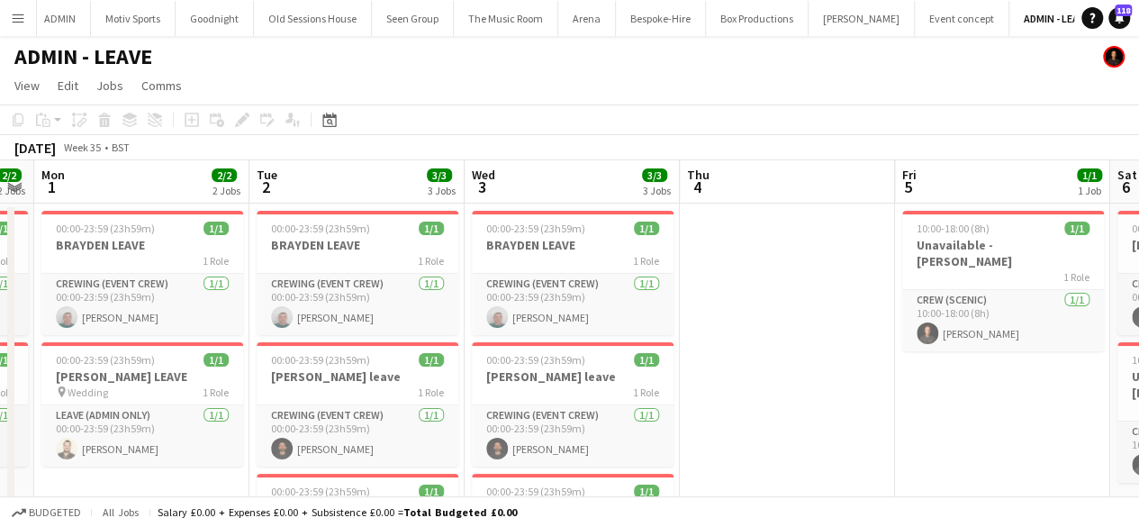
scroll to position [0, 419]
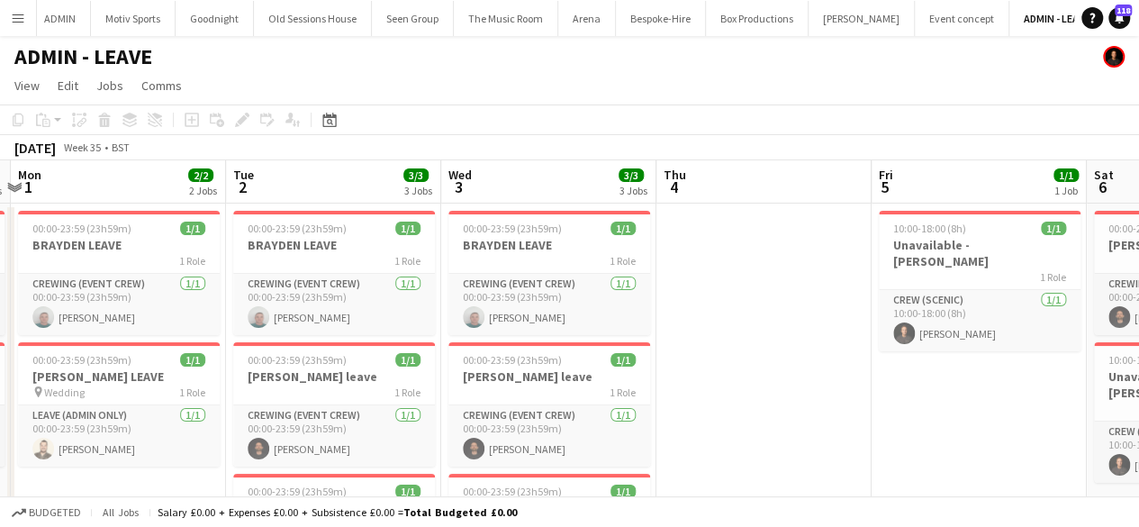
drag, startPoint x: 195, startPoint y: 428, endPoint x: 383, endPoint y: 441, distance: 187.7
click at [383, 441] on app-calendar-viewport "Sat 30 3/3 3 Jobs Sun 31 2/2 2 Jobs Mon 1 2/2 2 Jobs Tue 2 3/3 3 Jobs Wed 3 3/3…" at bounding box center [569, 415] width 1139 height 510
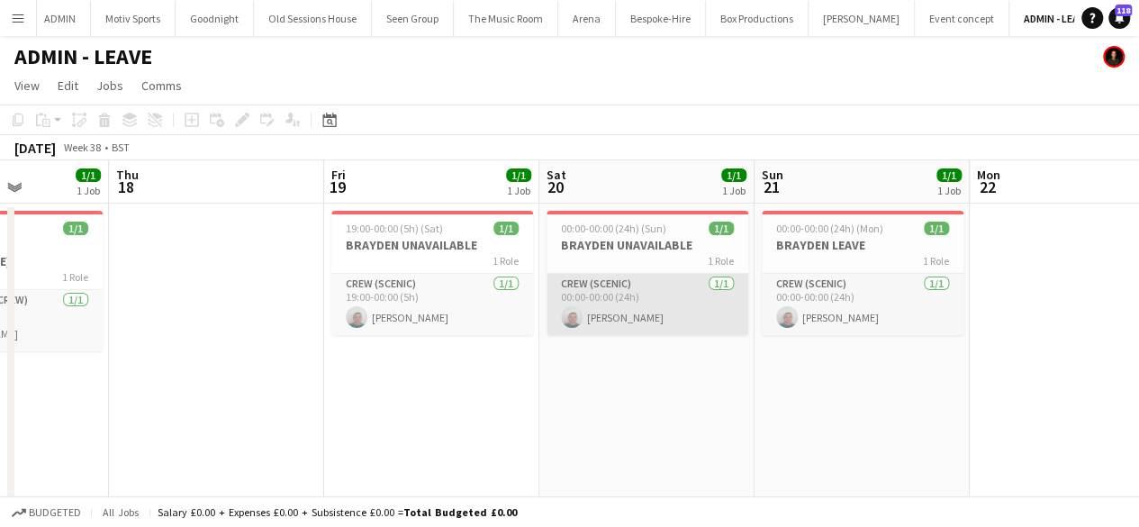
scroll to position [0, 539]
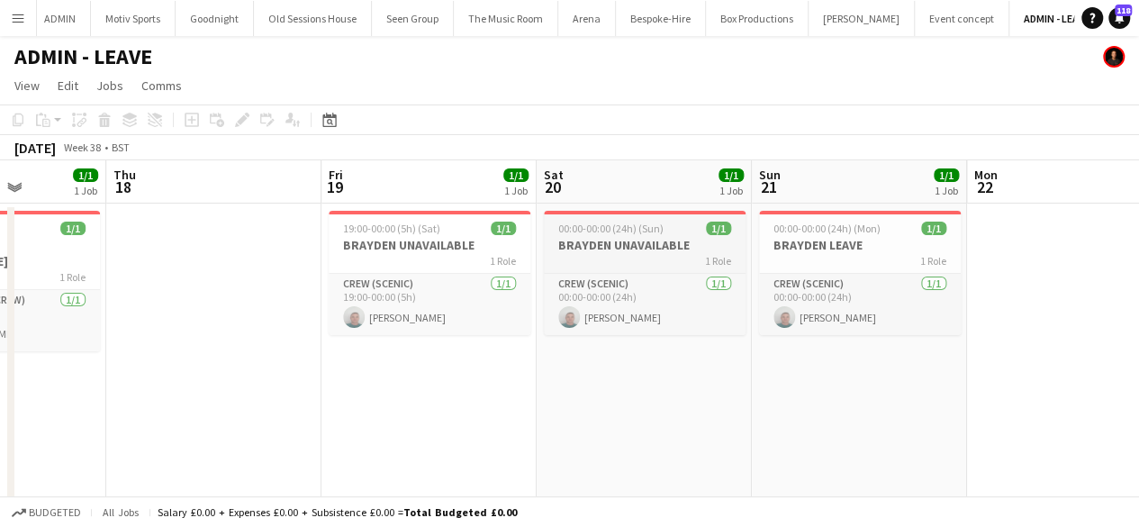
click at [652, 237] on h3 "BRAYDEN UNAVAILABLE" at bounding box center [645, 245] width 202 height 16
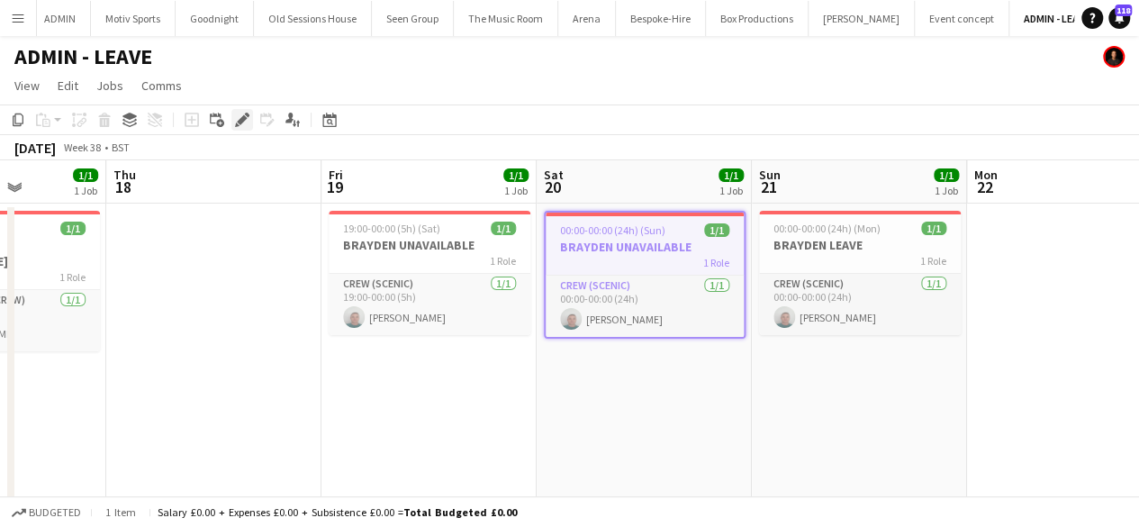
click at [247, 119] on icon "Edit" at bounding box center [242, 120] width 14 height 14
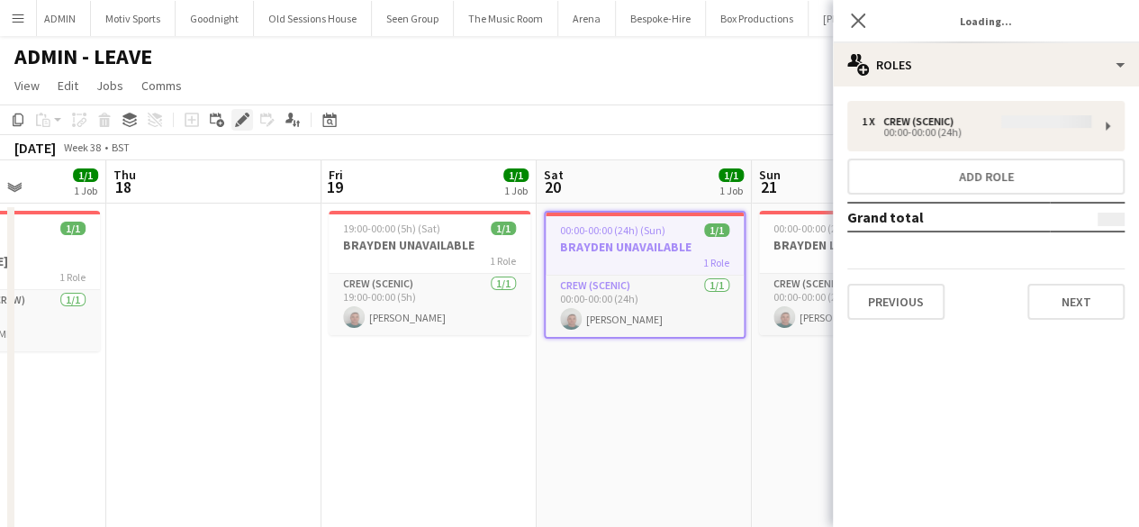
type input "*******"
click at [893, 293] on button "Previous" at bounding box center [895, 302] width 97 height 36
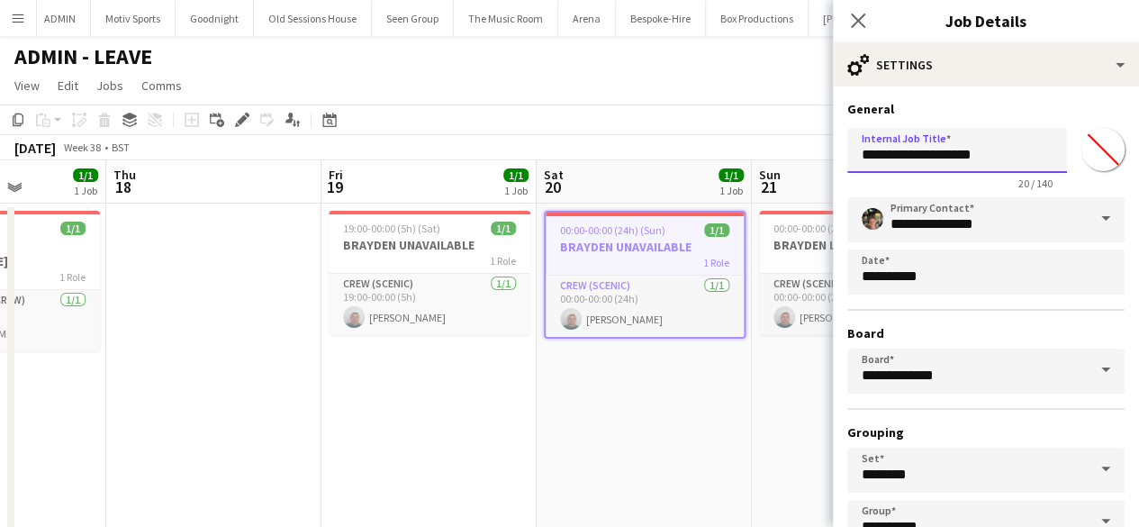
click at [999, 159] on input "**********" at bounding box center [957, 150] width 220 height 45
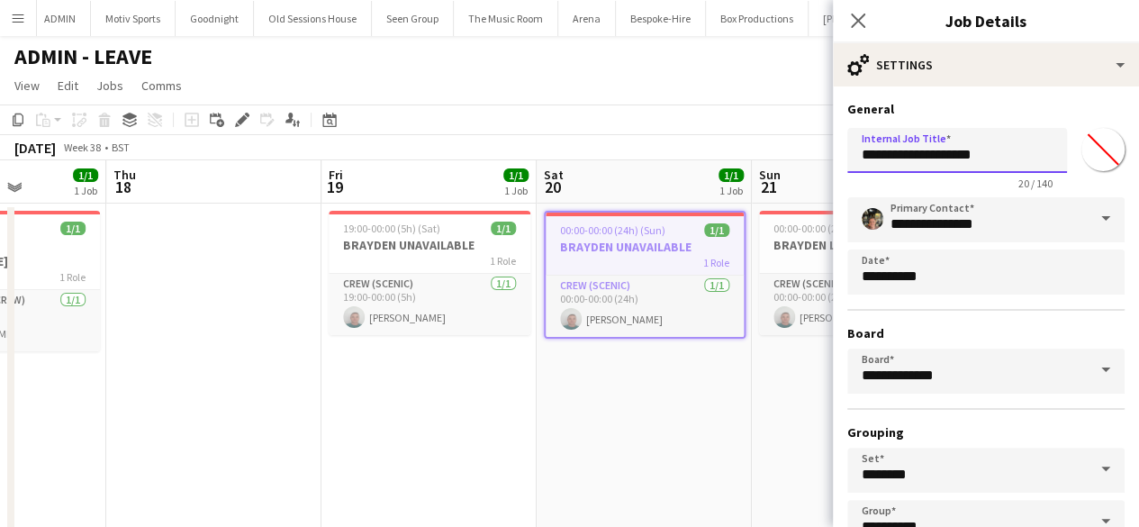
click at [999, 159] on input "**********" at bounding box center [957, 150] width 220 height 45
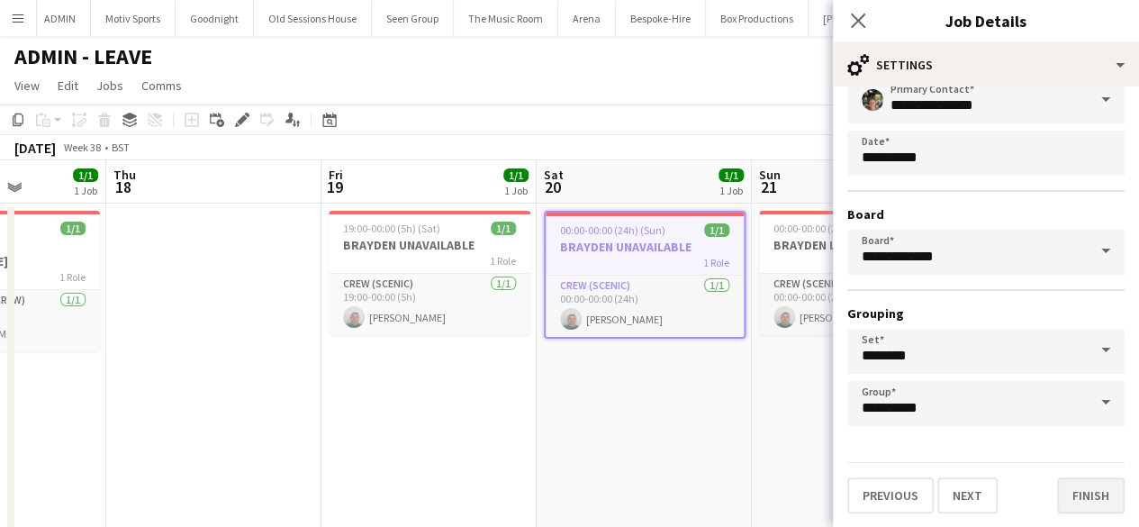
type input "**********"
click at [1084, 491] on button "Finish" at bounding box center [1091, 495] width 68 height 36
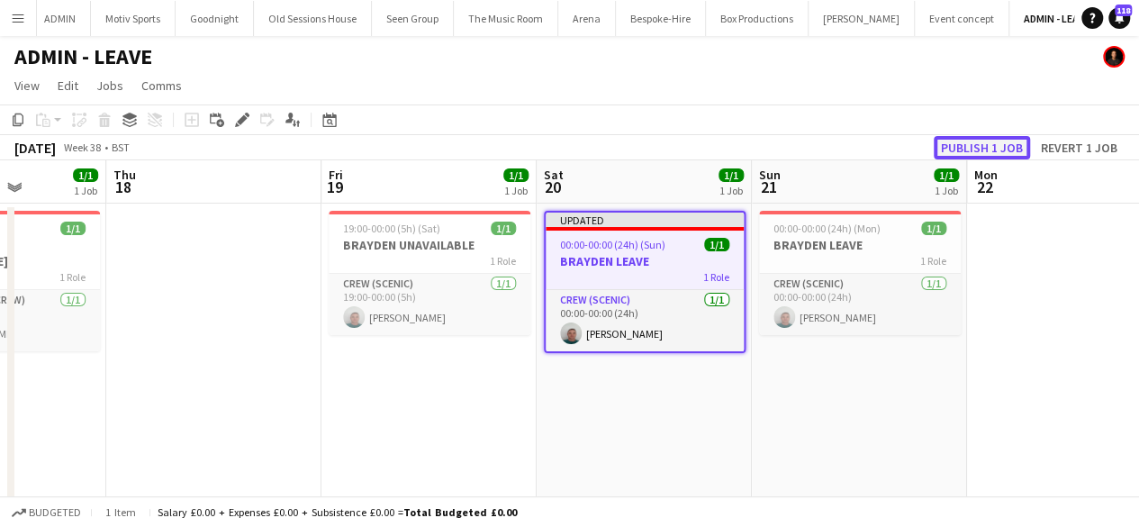
click at [972, 147] on button "Publish 1 job" at bounding box center [981, 147] width 96 height 23
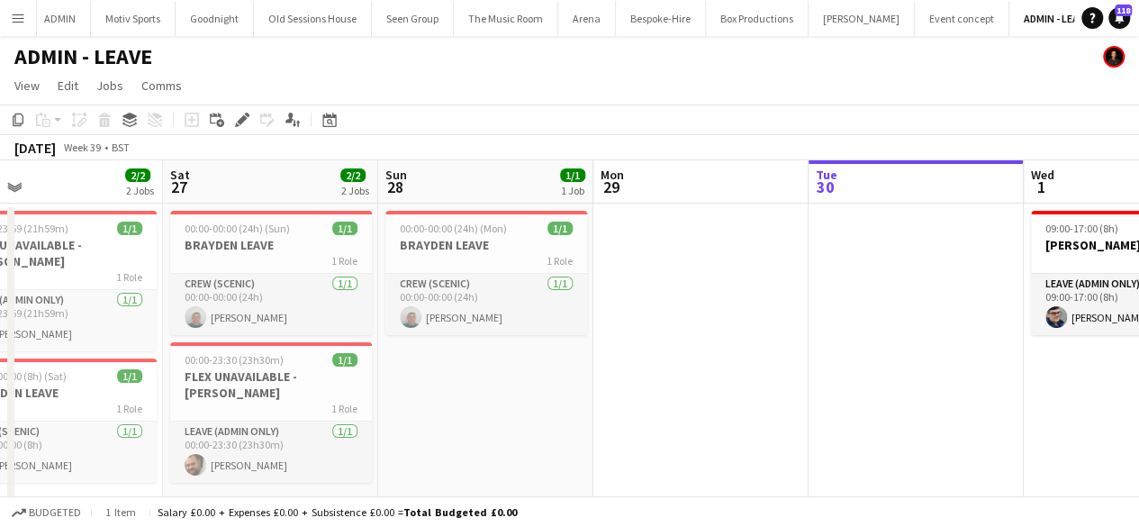
scroll to position [0, 482]
click at [858, 375] on app-date-cell at bounding box center [915, 436] width 215 height 467
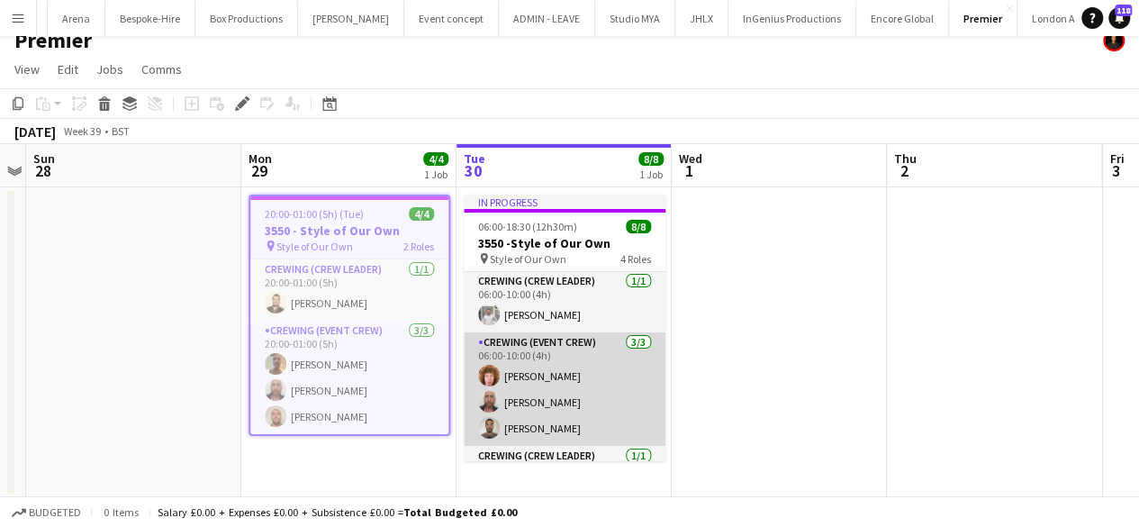
scroll to position [159, 0]
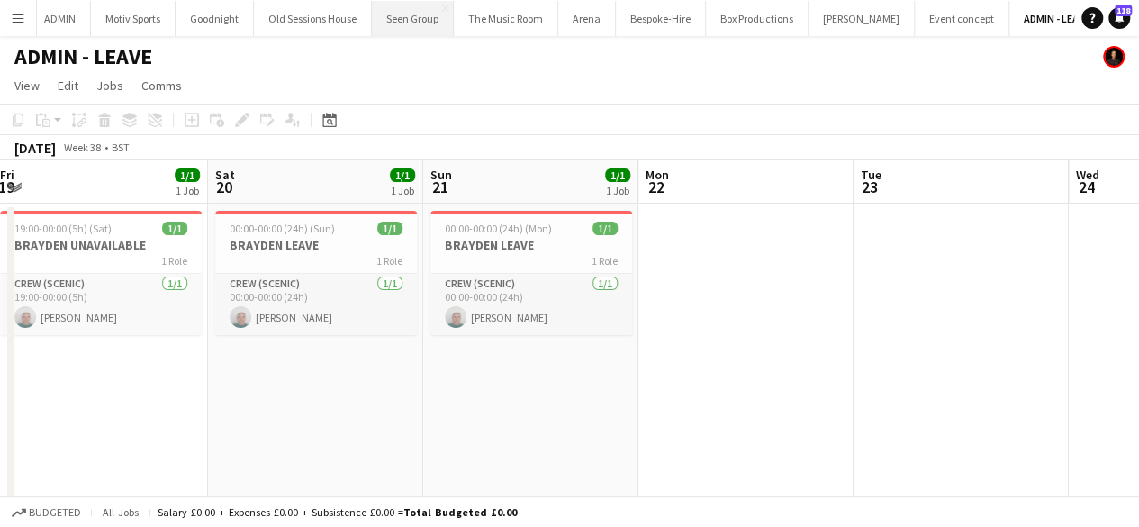
scroll to position [0, 468]
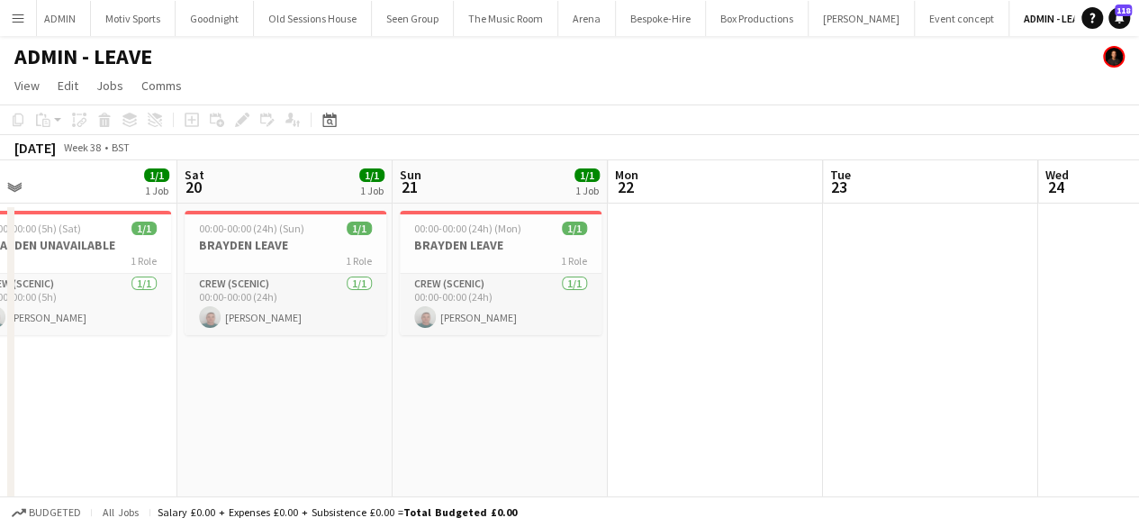
click at [18, 19] on app-icon "Menu" at bounding box center [18, 18] width 14 height 14
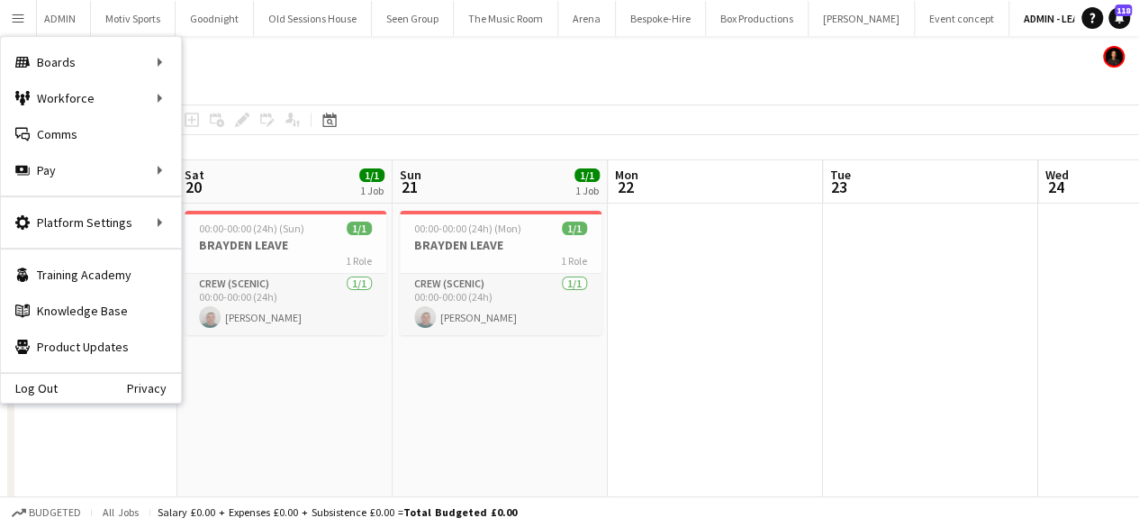
click at [460, 104] on app-toolbar "Copy Paste Paste Ctrl+V Paste with crew Ctrl+Shift+V Paste linked Job Delete Gr…" at bounding box center [569, 119] width 1139 height 31
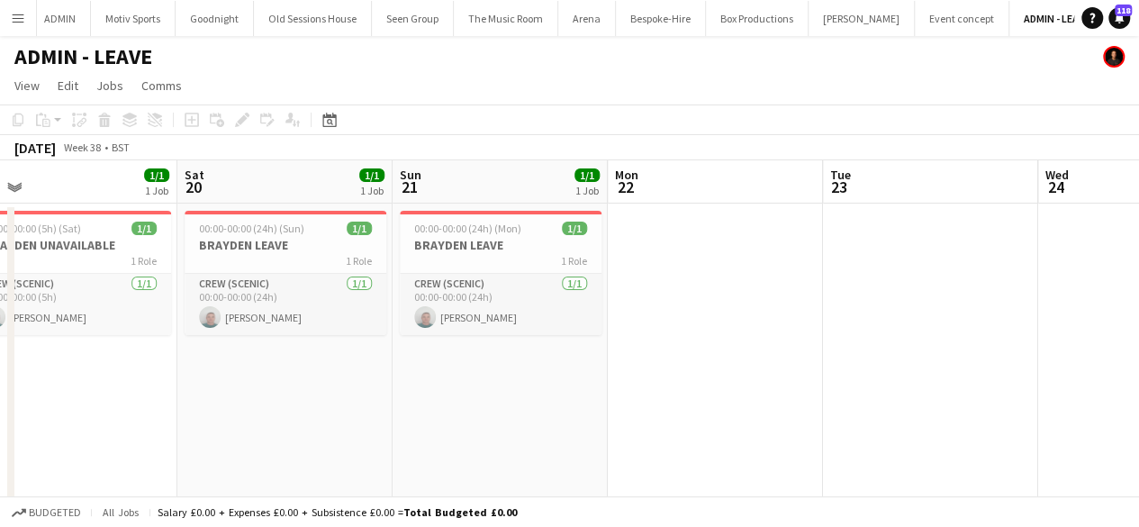
click at [21, 21] on app-icon "Menu" at bounding box center [18, 18] width 14 height 14
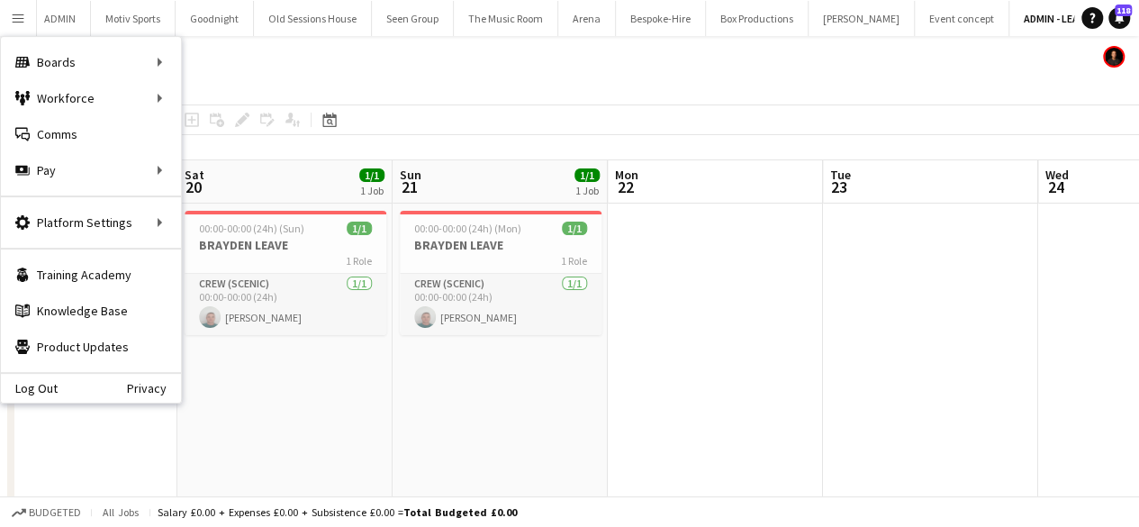
click at [595, 91] on app-page-menu "View Day view expanded Day view collapsed Month view Date picker Jump to today …" at bounding box center [569, 87] width 1139 height 34
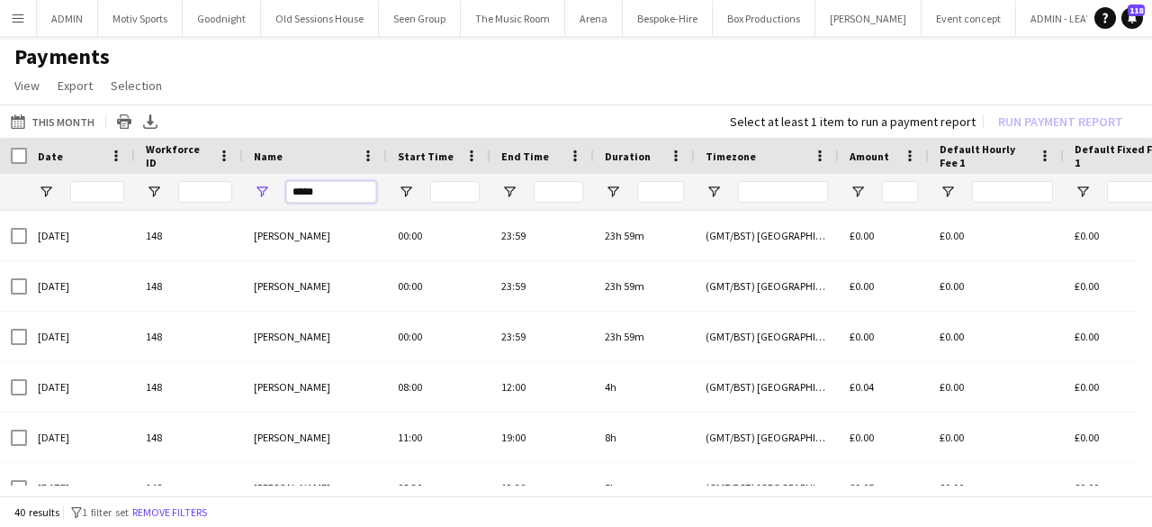
click at [355, 194] on input "*****" at bounding box center [331, 192] width 90 height 22
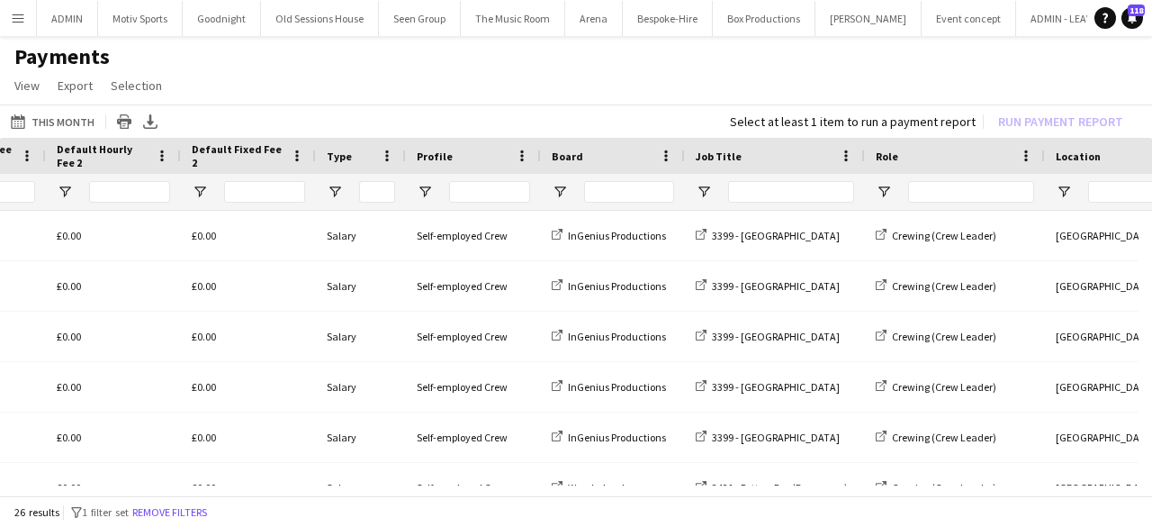
type input "*****"
drag, startPoint x: 936, startPoint y: 150, endPoint x: 921, endPoint y: 195, distance: 47.5
click at [936, 150] on div "Role" at bounding box center [944, 155] width 137 height 27
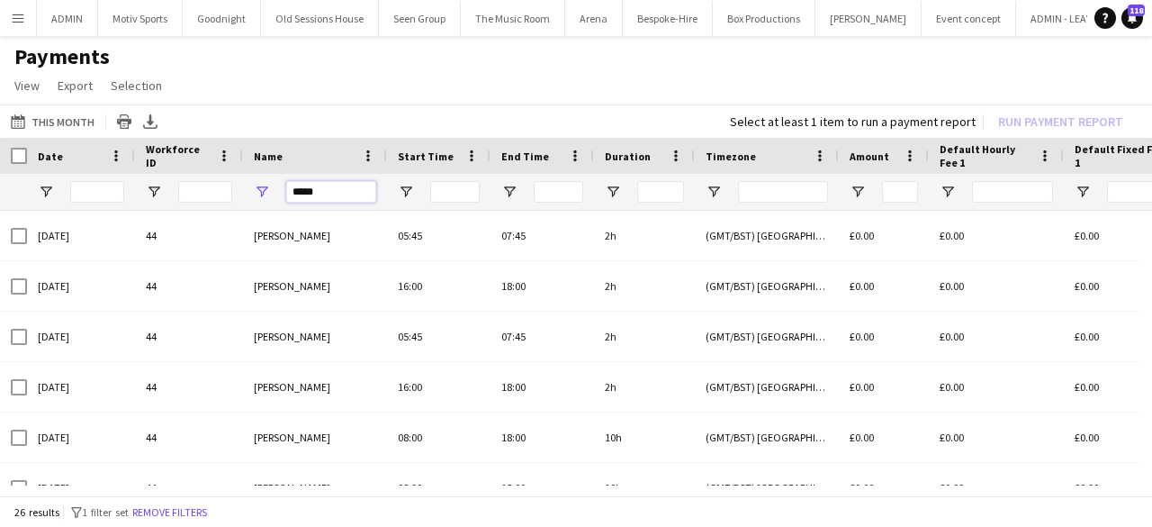
click at [356, 190] on input "*****" at bounding box center [331, 192] width 90 height 22
click at [331, 188] on input "Name Filter Input" at bounding box center [331, 192] width 90 height 22
type input "****"
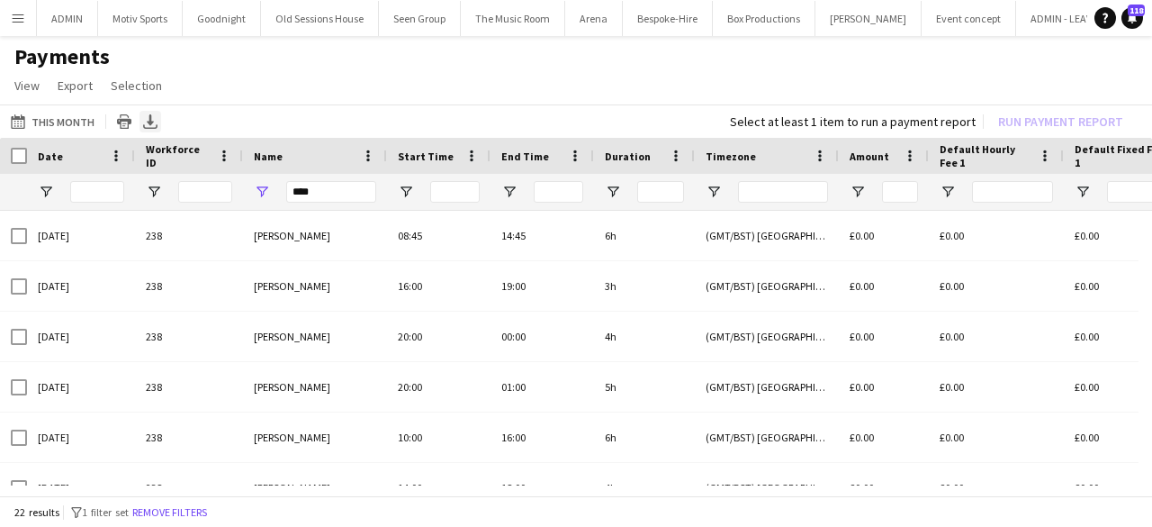
click at [149, 114] on icon "Export XLSX" at bounding box center [150, 121] width 14 height 14
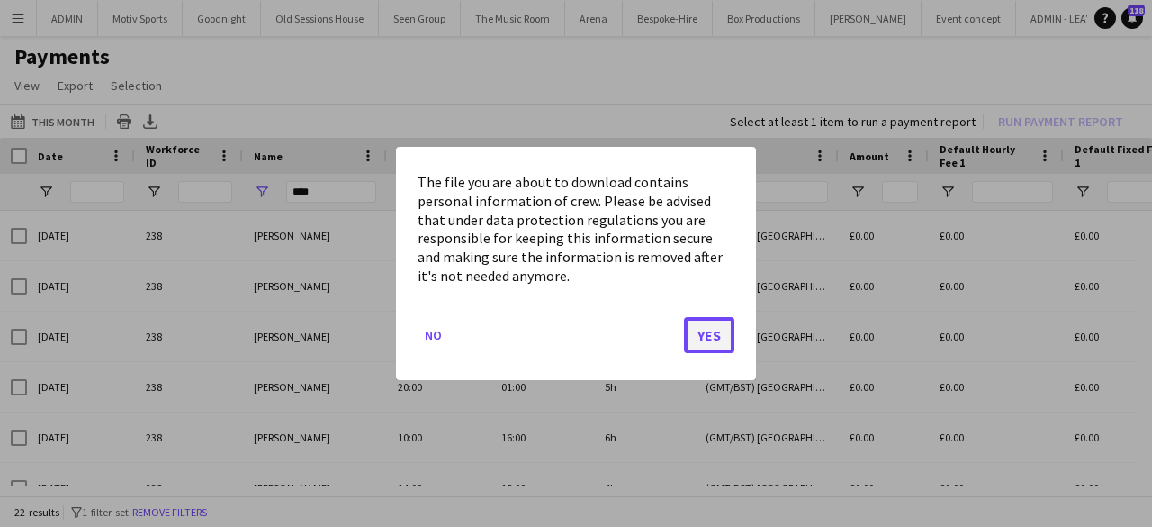
click at [717, 344] on button "Yes" at bounding box center [709, 335] width 50 height 36
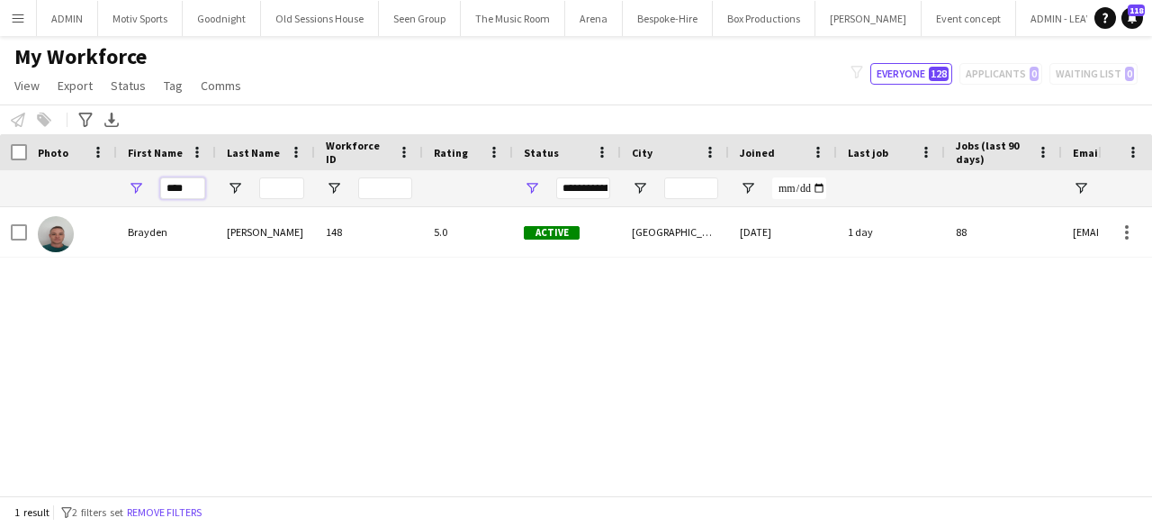
click at [187, 185] on input "****" at bounding box center [182, 188] width 45 height 22
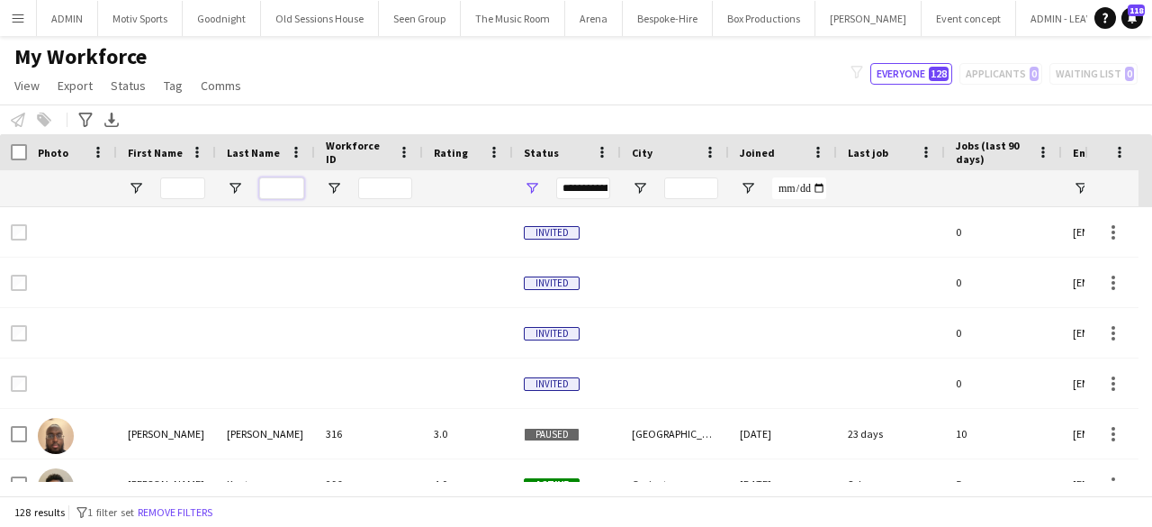
click at [290, 195] on input "Last Name Filter Input" at bounding box center [281, 188] width 45 height 22
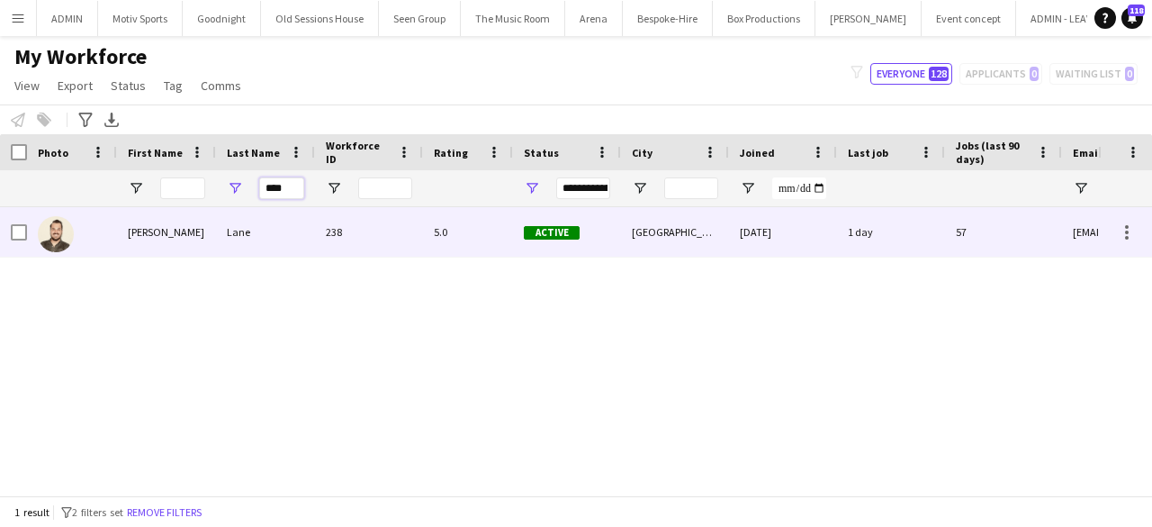
type input "****"
click at [237, 235] on div "Lane" at bounding box center [265, 232] width 99 height 50
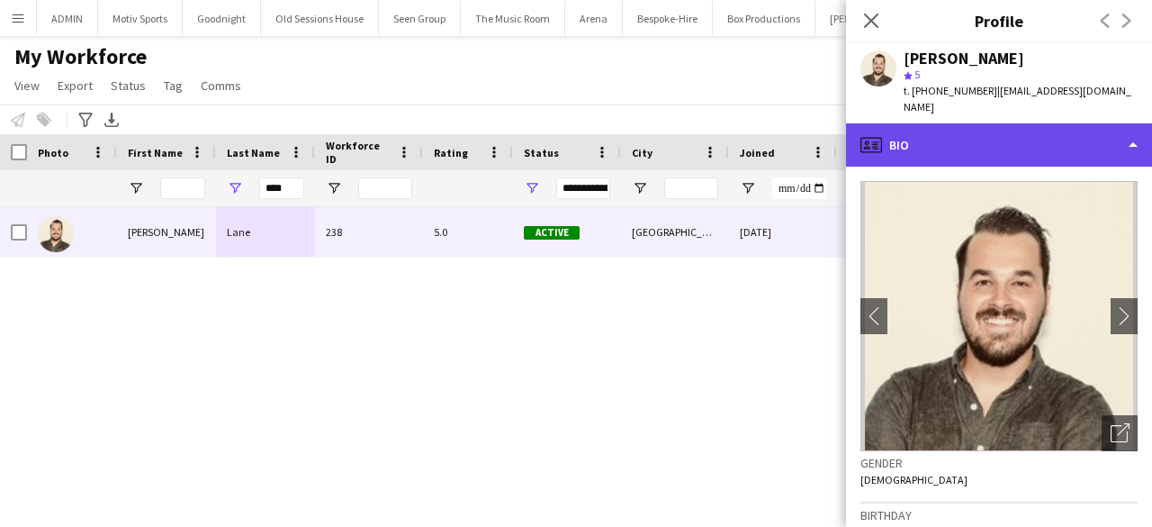
click at [1044, 140] on div "profile Bio" at bounding box center [999, 144] width 306 height 43
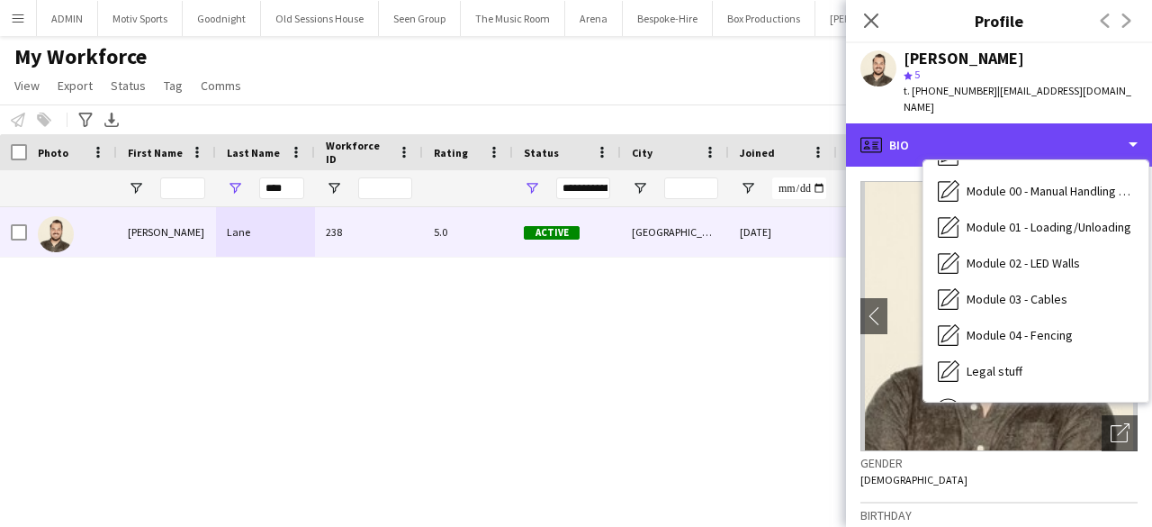
scroll to position [385, 0]
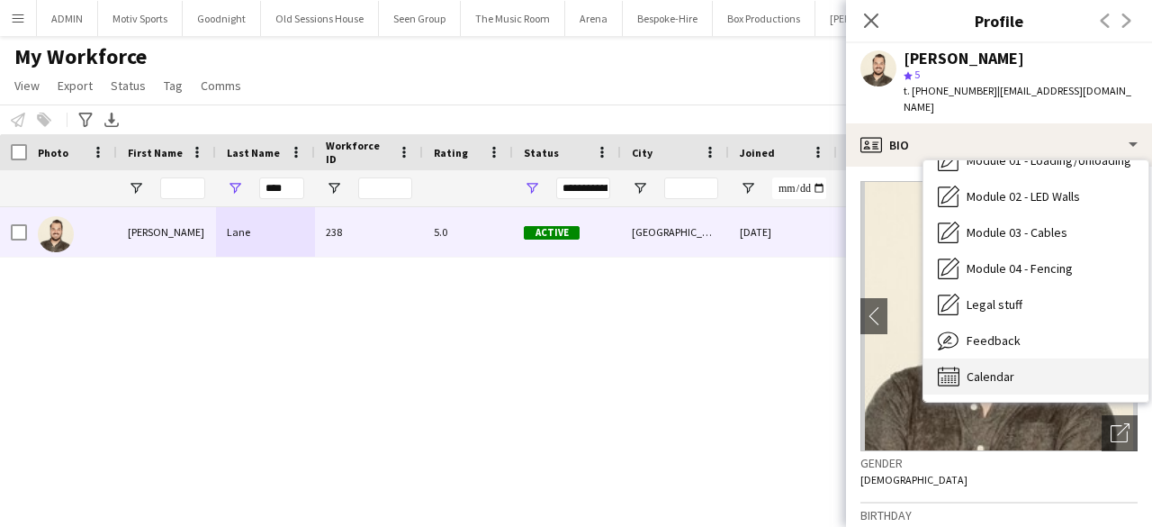
click at [1041, 358] on div "Calendar Calendar" at bounding box center [1036, 376] width 225 height 36
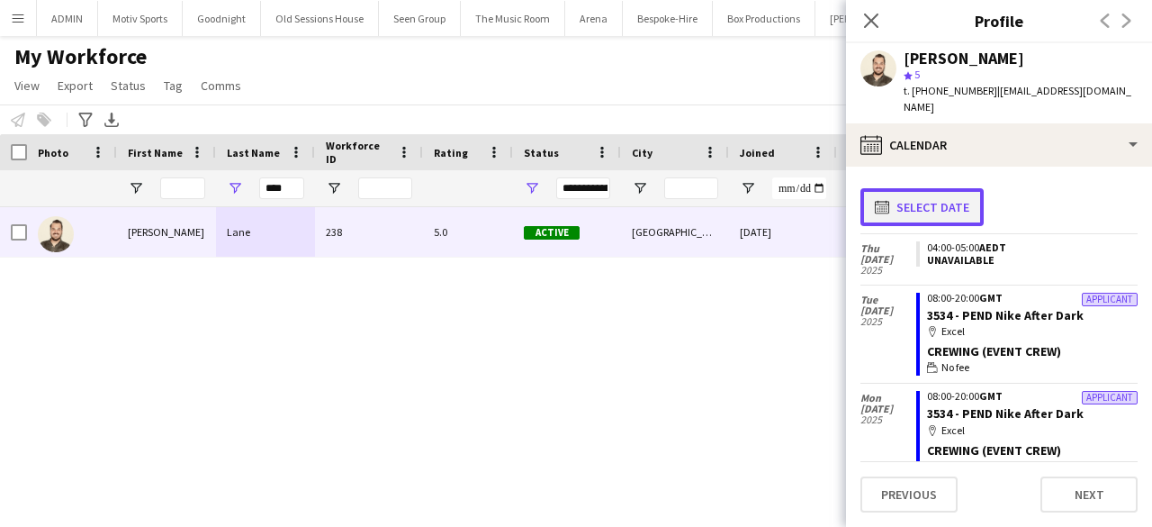
click at [953, 195] on button "calendar-full Select date" at bounding box center [922, 207] width 123 height 38
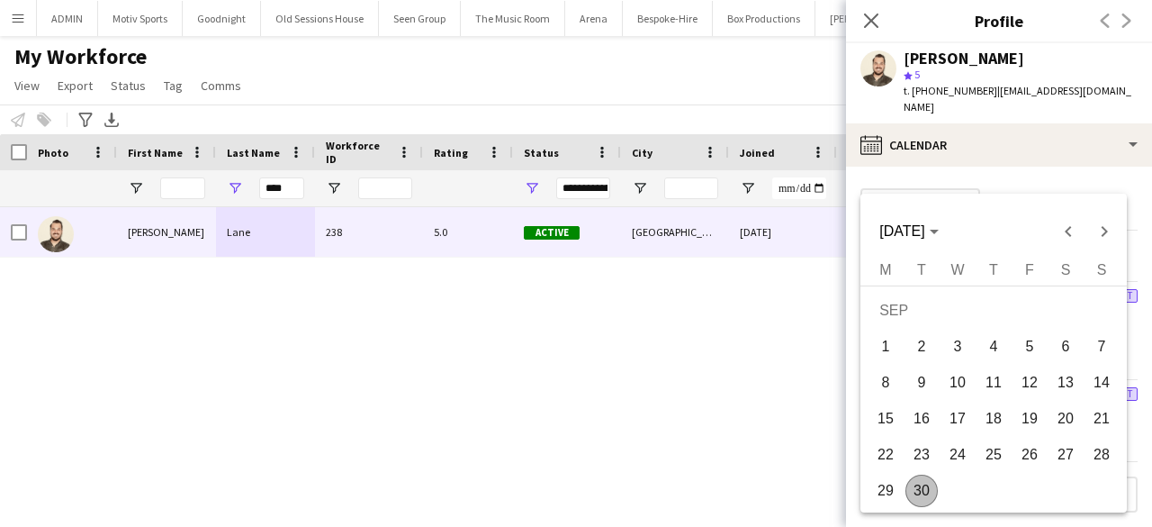
click at [931, 489] on span "30" at bounding box center [922, 490] width 32 height 32
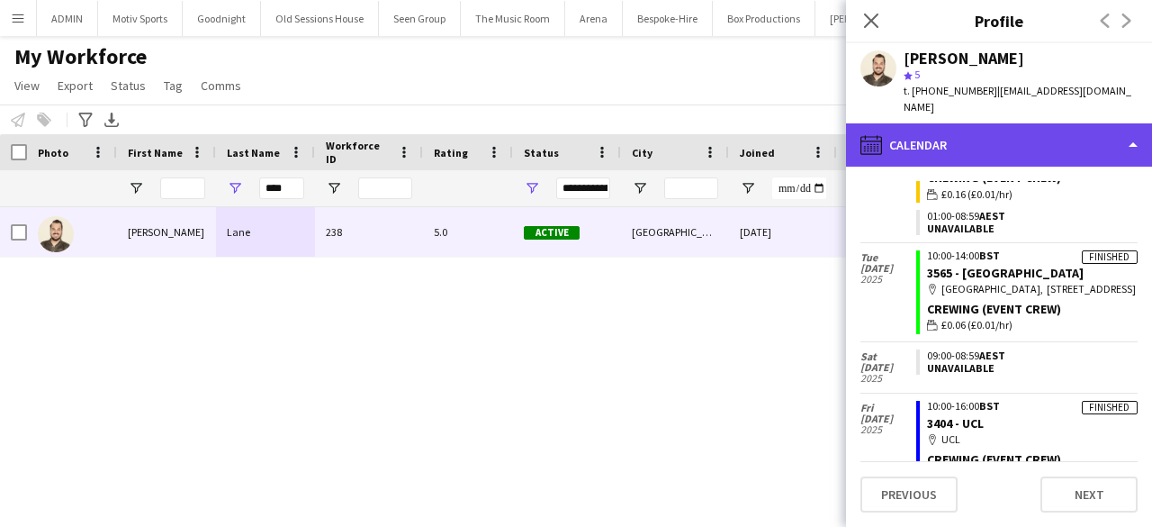
scroll to position [1507, 0]
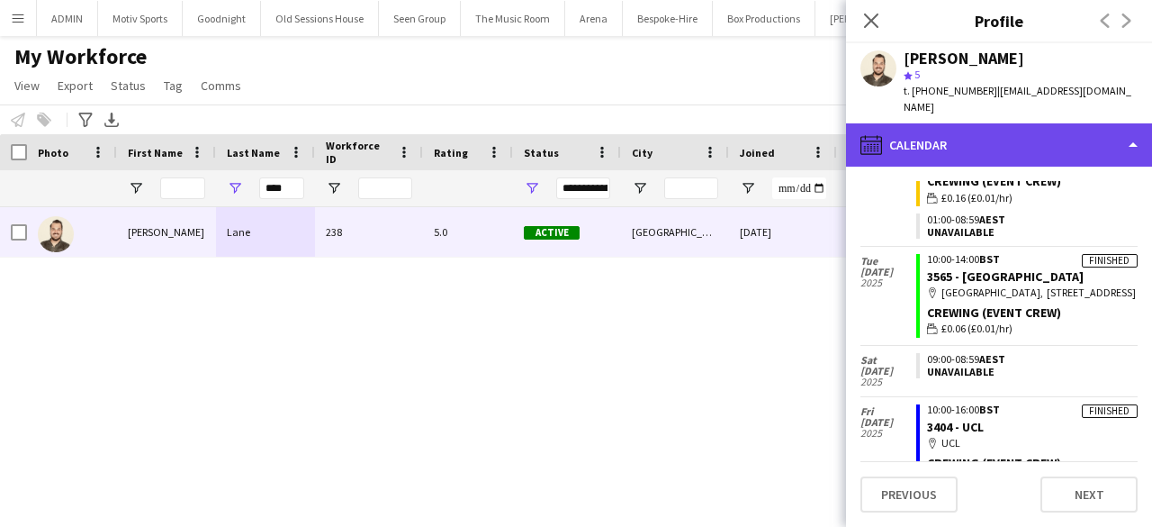
click at [925, 141] on div "calendar-full Calendar" at bounding box center [999, 144] width 306 height 43
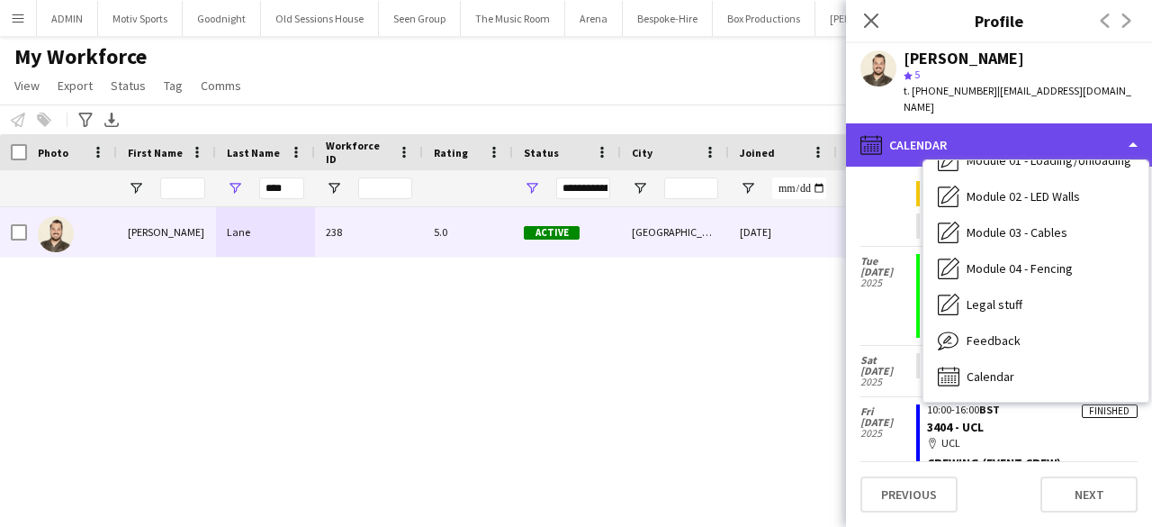
click at [910, 143] on div "calendar-full Calendar" at bounding box center [999, 144] width 306 height 43
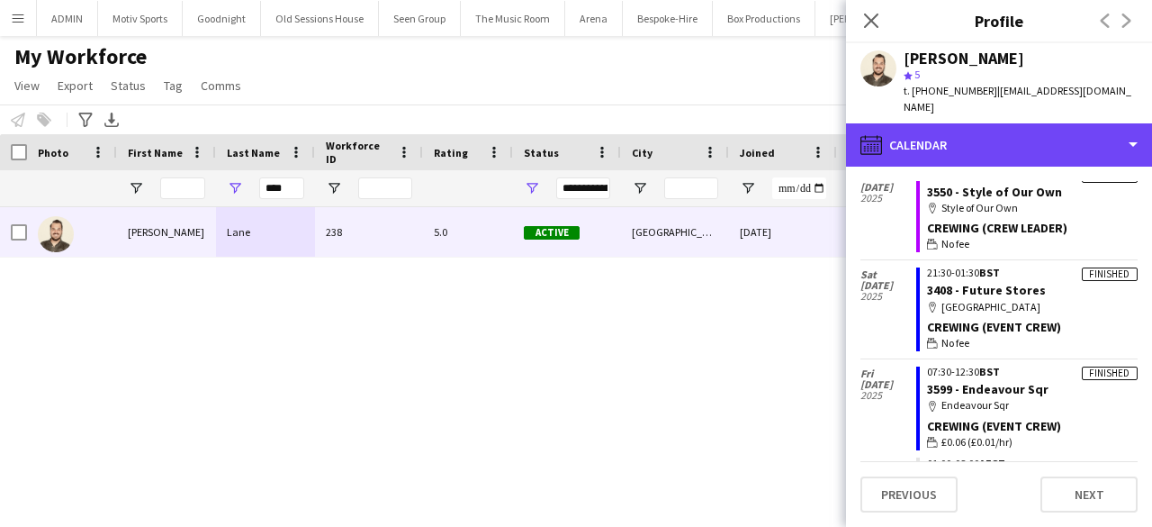
scroll to position [0, 0]
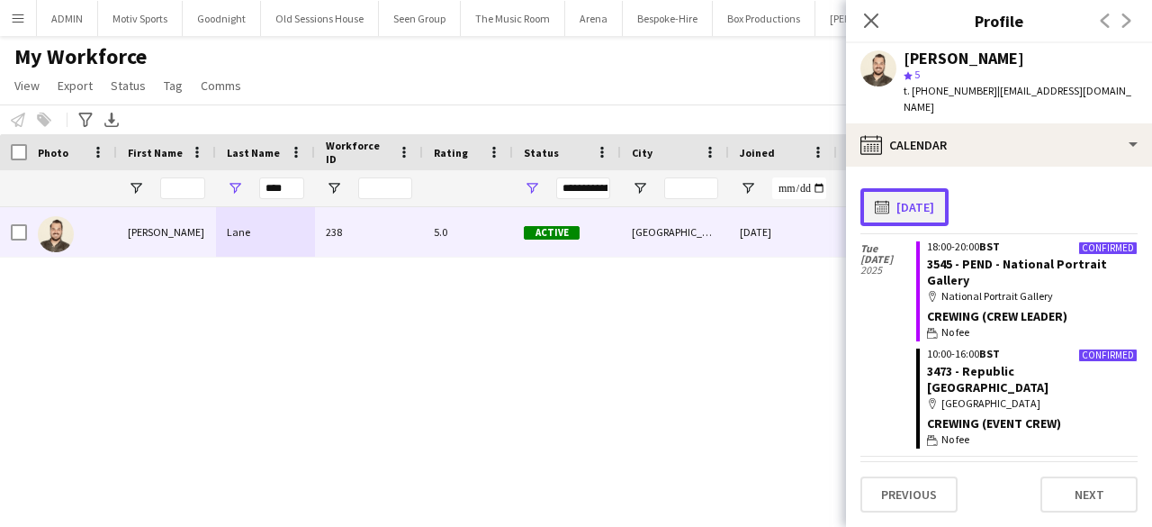
click at [915, 188] on button "calendar-full 30-09-2025" at bounding box center [905, 207] width 88 height 38
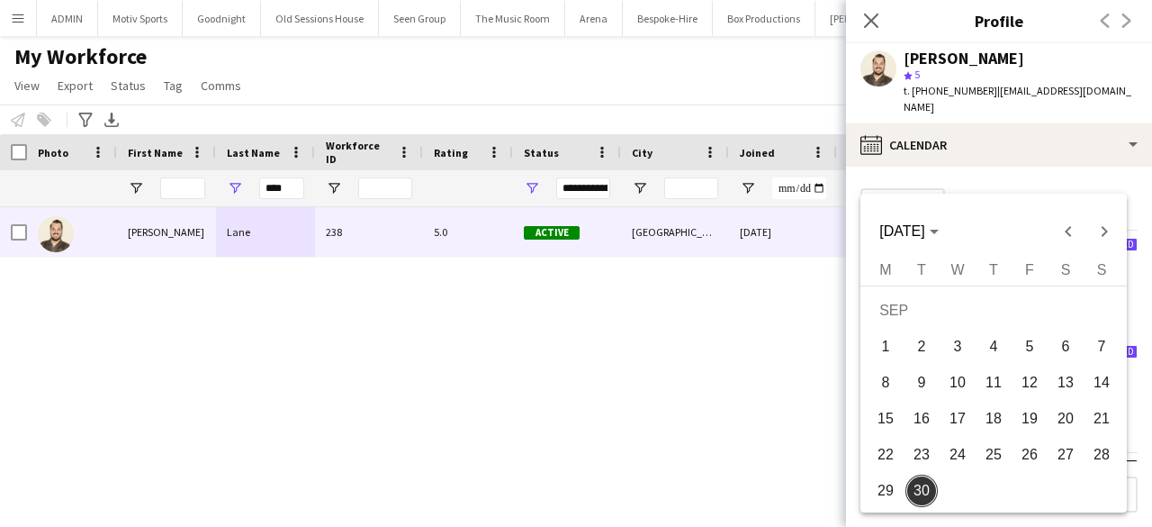
click at [924, 388] on span "9" at bounding box center [922, 382] width 32 height 32
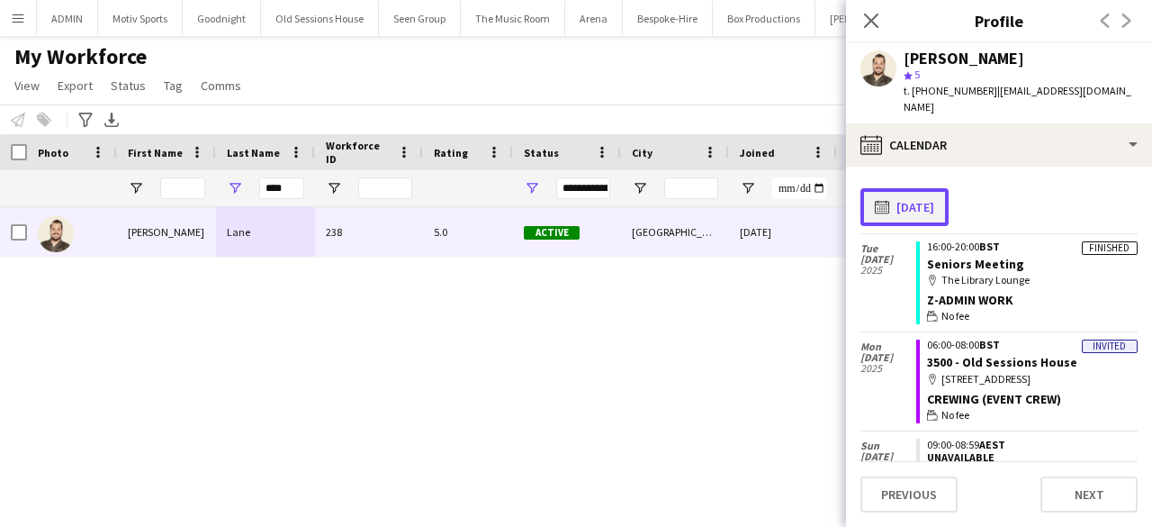
click at [933, 194] on button "calendar-full 09-09-2025" at bounding box center [905, 207] width 88 height 38
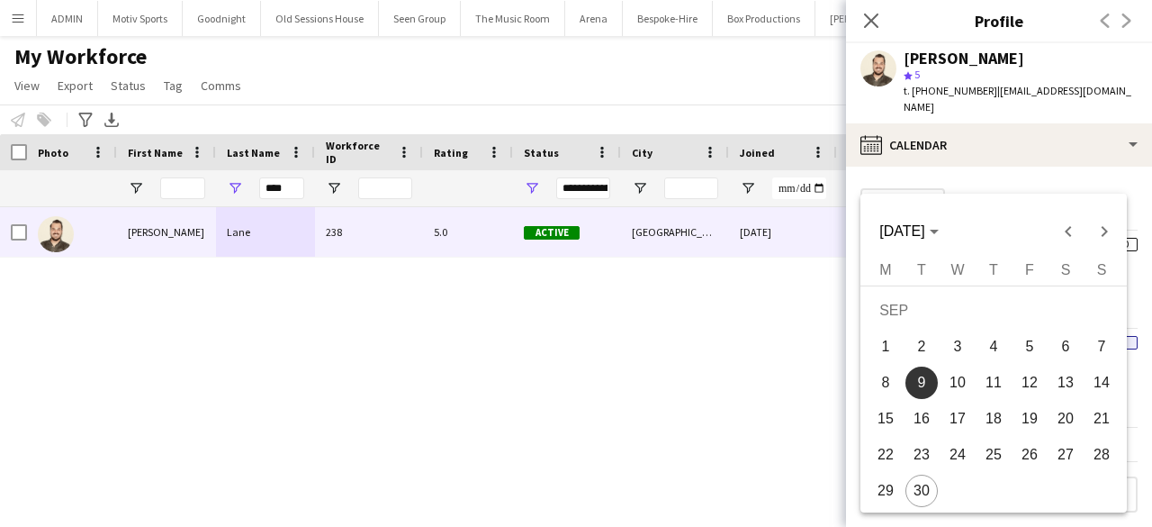
click at [927, 420] on span "16" at bounding box center [922, 418] width 32 height 32
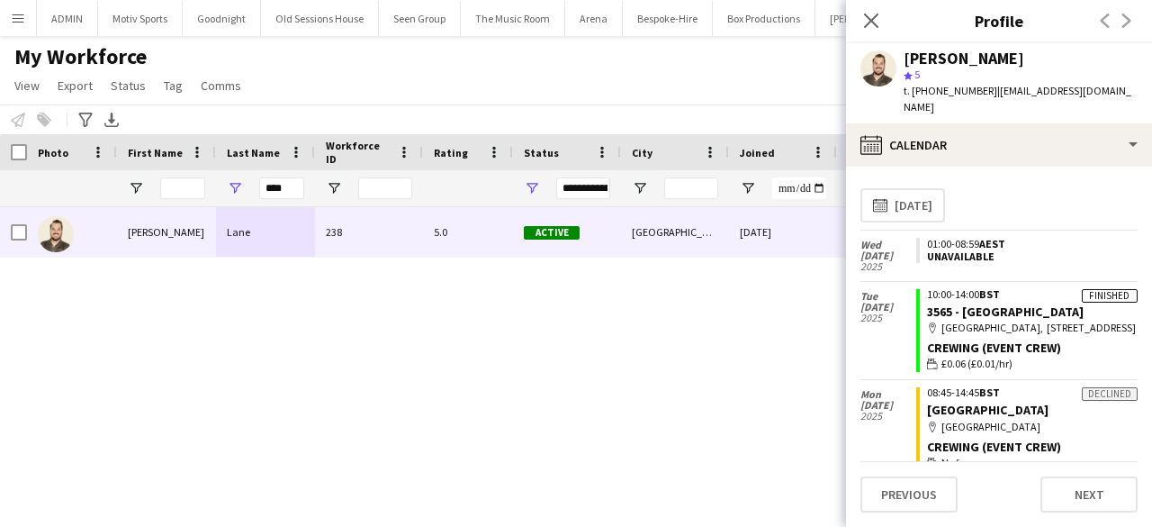
drag, startPoint x: 1028, startPoint y: 314, endPoint x: 1028, endPoint y: 264, distance: 50.4
click at [1028, 282] on div "Finished 10:00-14:00 BST 3565 - Space House map-marker Space House, 13 Keeley S…" at bounding box center [1026, 331] width 221 height 98
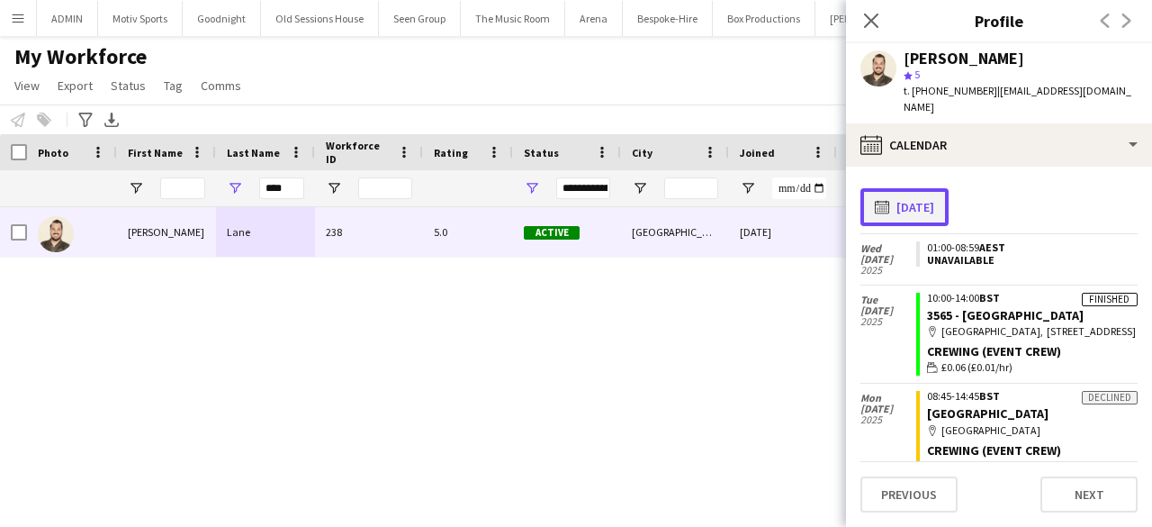
click at [921, 195] on button "calendar-full 16-09-2025" at bounding box center [905, 207] width 88 height 38
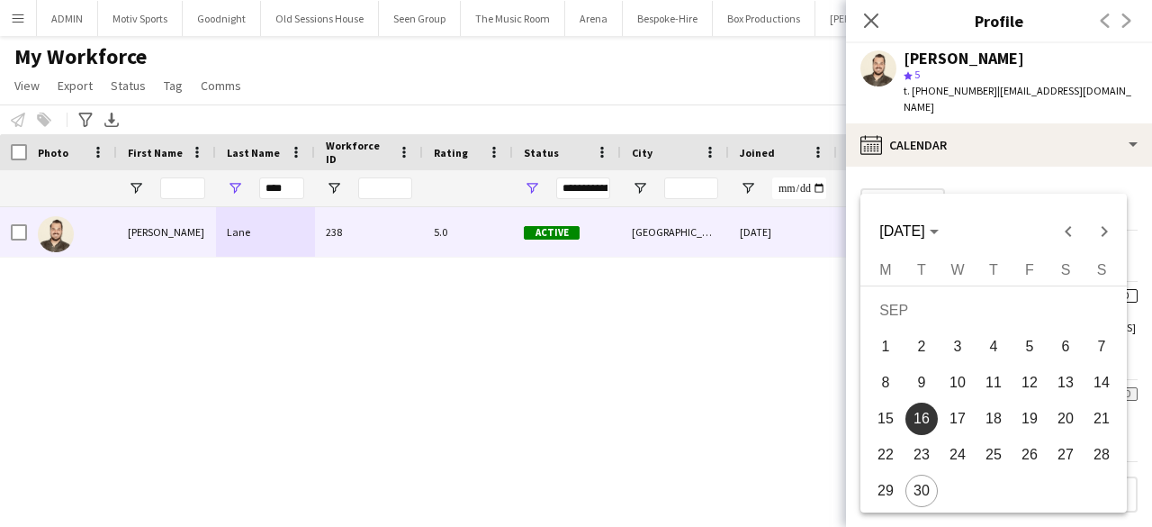
click at [1064, 451] on span "27" at bounding box center [1066, 454] width 32 height 32
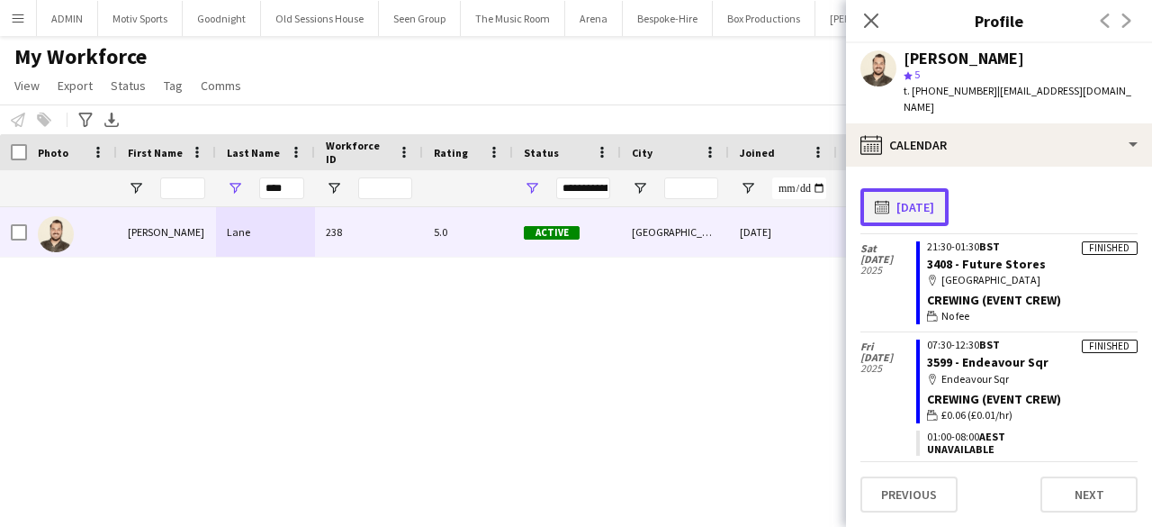
click at [925, 188] on button "calendar-full 27-09-2025" at bounding box center [905, 207] width 88 height 38
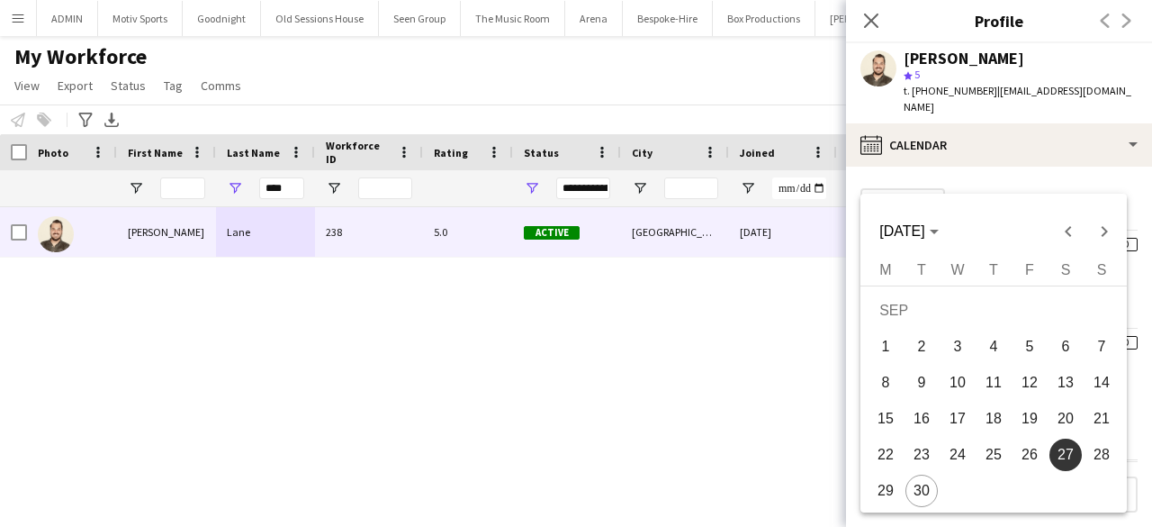
click at [924, 500] on span "30" at bounding box center [922, 490] width 32 height 32
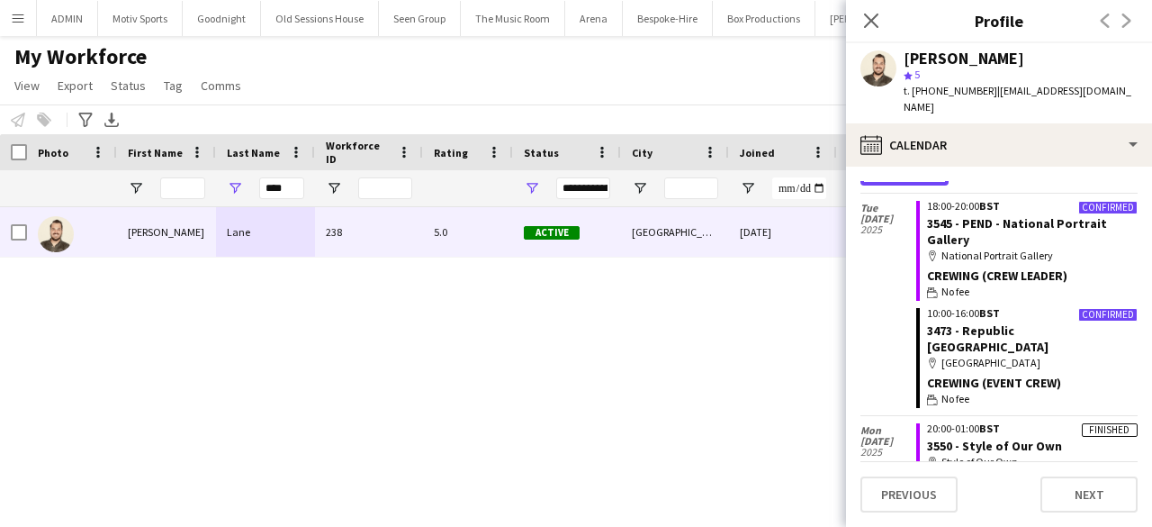
scroll to position [34, 0]
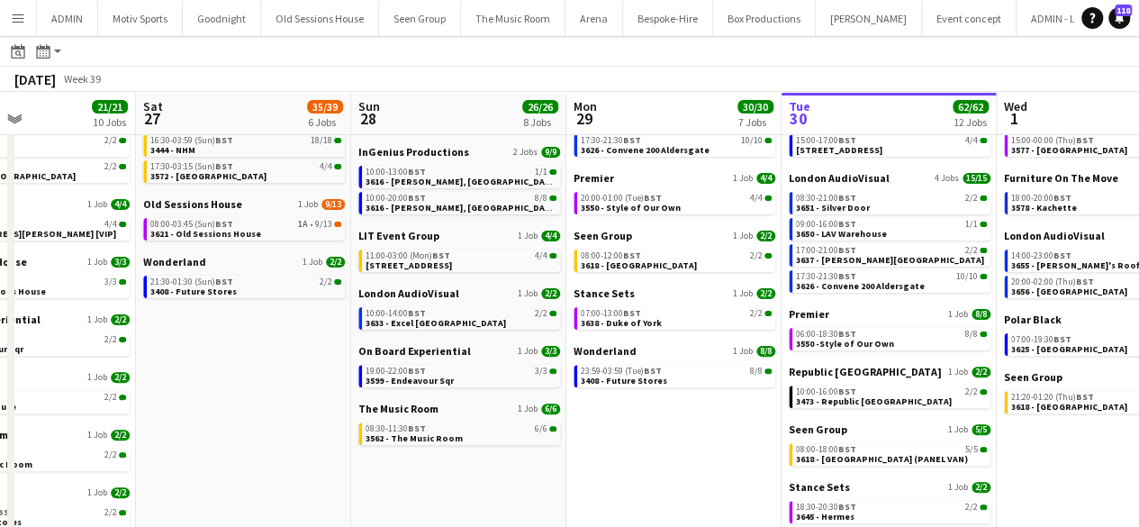
scroll to position [0, 573]
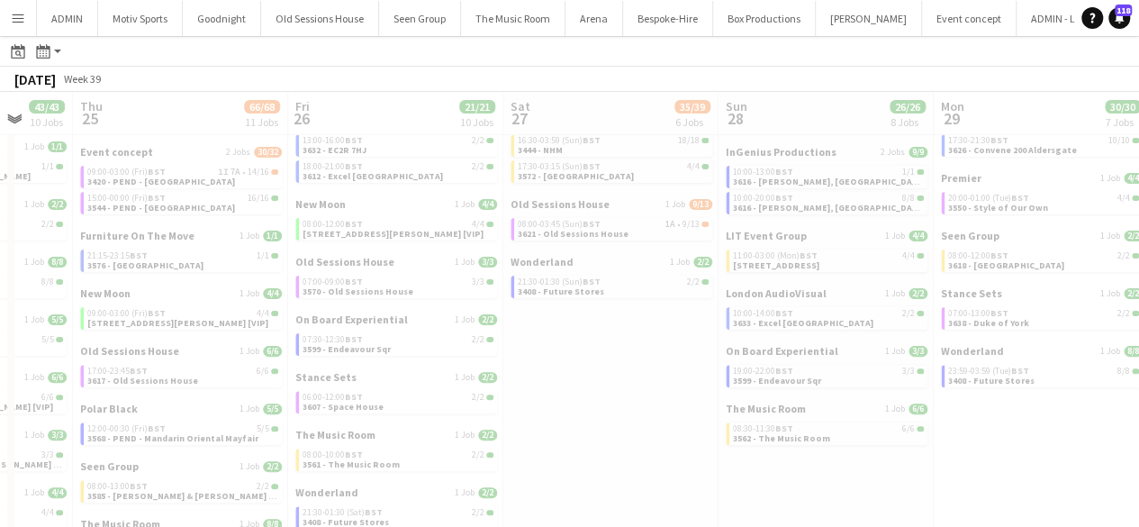
drag, startPoint x: 184, startPoint y: 330, endPoint x: 783, endPoint y: 375, distance: 601.2
click at [783, 375] on app-all-jobs "All Jobs Date picker [DATE] [DATE] [DATE] M [DATE] T [DATE] W [DATE] T [DATE] F…" at bounding box center [569, 270] width 1139 height 795
drag, startPoint x: 229, startPoint y: 267, endPoint x: 264, endPoint y: 300, distance: 47.8
click at [264, 300] on div at bounding box center [569, 322] width 1139 height 795
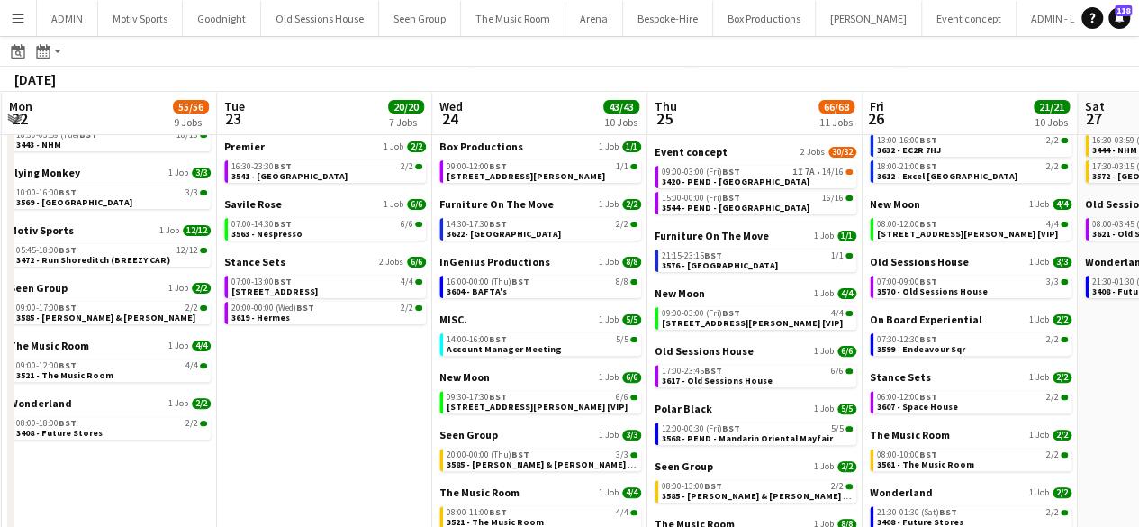
drag, startPoint x: 120, startPoint y: 304, endPoint x: 906, endPoint y: 356, distance: 787.5
click at [906, 356] on app-calendar-viewport "Sat 20 27/28 8 Jobs Sun 21 49/51 12 Jobs Mon 22 55/56 9 Jobs Tue 23 20/20 7 Job…" at bounding box center [569, 309] width 1139 height 769
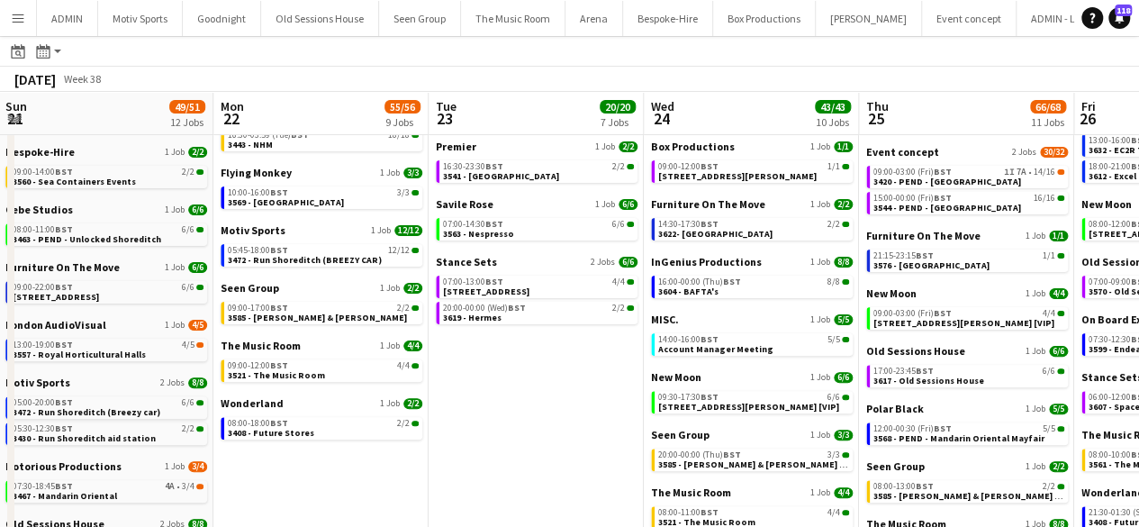
scroll to position [0, 552]
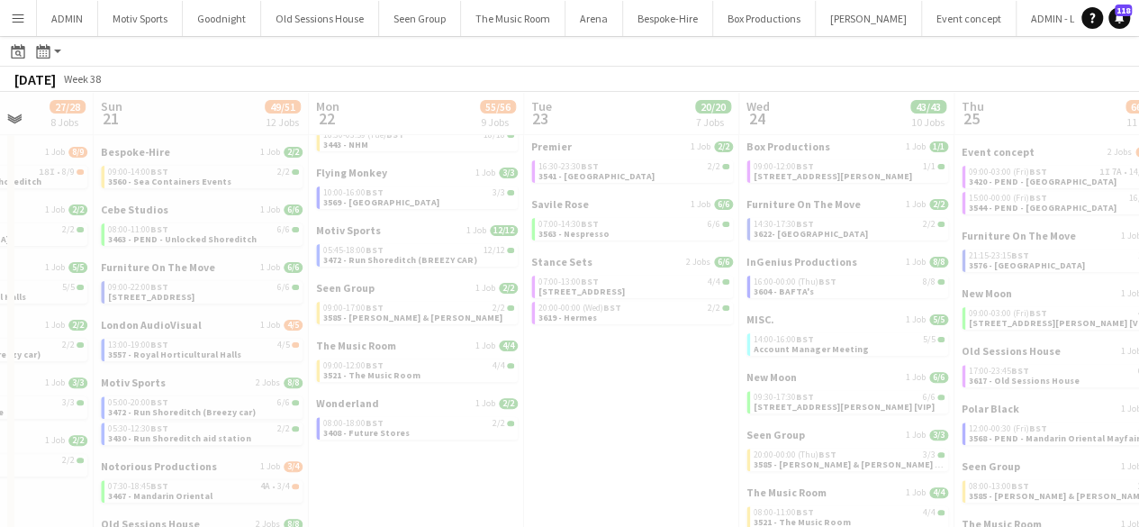
drag, startPoint x: 266, startPoint y: 305, endPoint x: 541, endPoint y: 353, distance: 278.7
click at [541, 353] on app-all-jobs "All Jobs Date picker SEP 2025 SEP 2025 Monday M Tuesday T Wednesday W Thursday …" at bounding box center [569, 283] width 1139 height 821
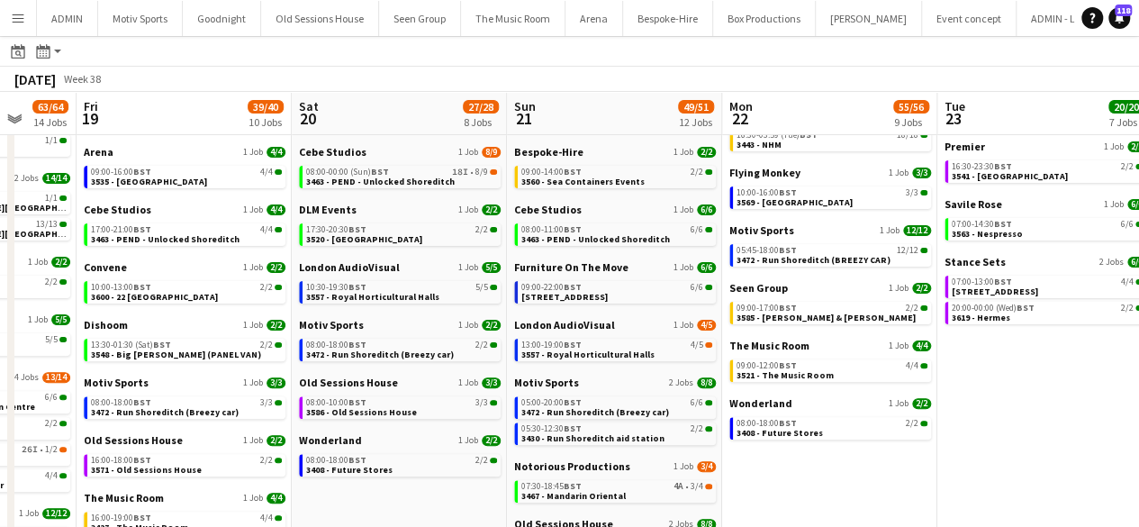
drag, startPoint x: 112, startPoint y: 244, endPoint x: 527, endPoint y: 254, distance: 415.1
click at [527, 254] on app-calendar-viewport "Wed 17 74/75 16 Jobs Thu 18 63/64 14 Jobs Fri 19 39/40 10 Jobs Sat 20 27/28 8 J…" at bounding box center [569, 449] width 1139 height 1049
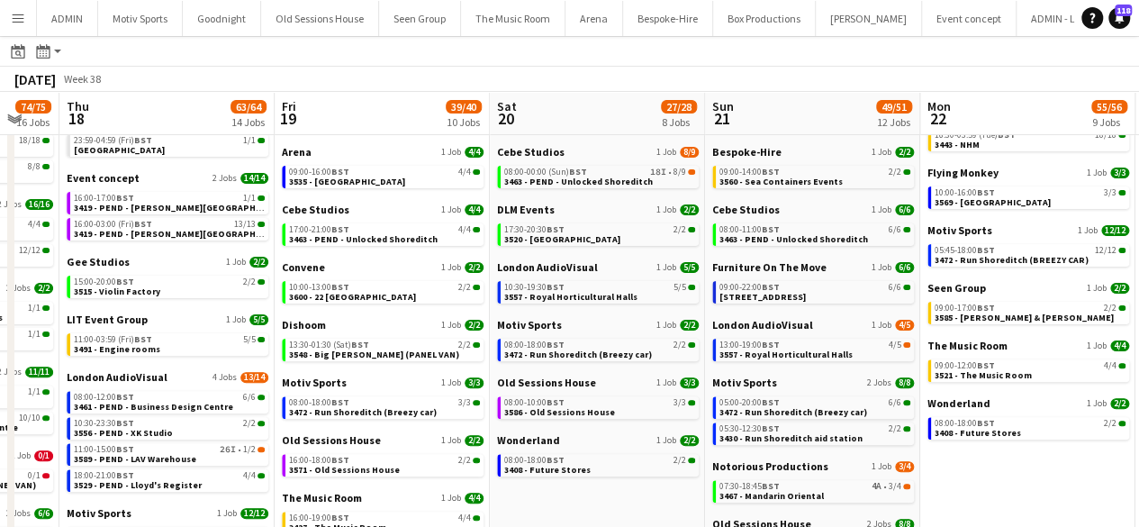
click at [623, 267] on app-all-jobs "All Jobs Date picker SEP 2025 SEP 2025 Monday M Tuesday T Wednesday W Thursday …" at bounding box center [569, 423] width 1139 height 1101
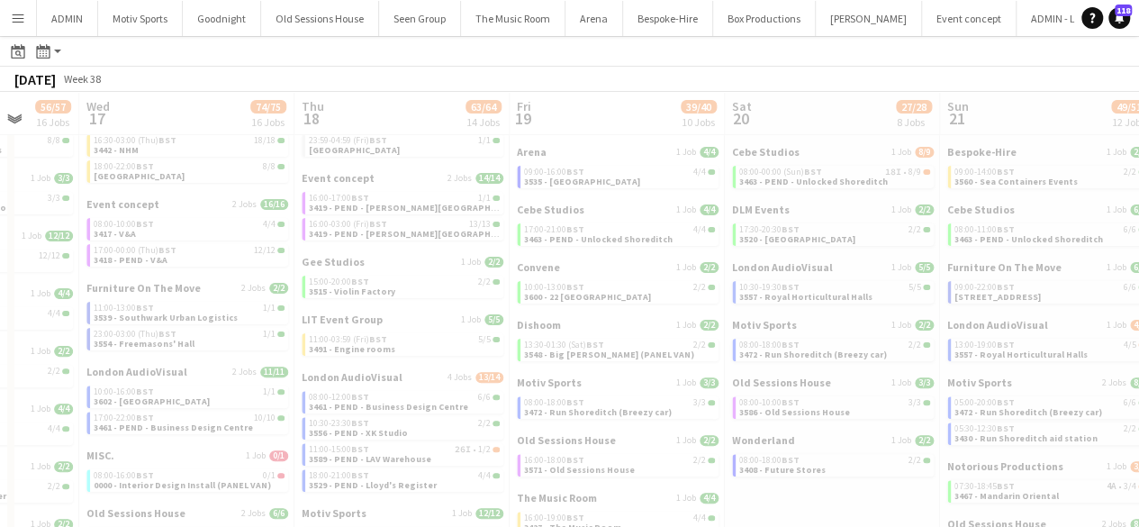
drag, startPoint x: 171, startPoint y: 329, endPoint x: 594, endPoint y: 331, distance: 423.1
click at [594, 331] on div at bounding box center [569, 475] width 1139 height 1101
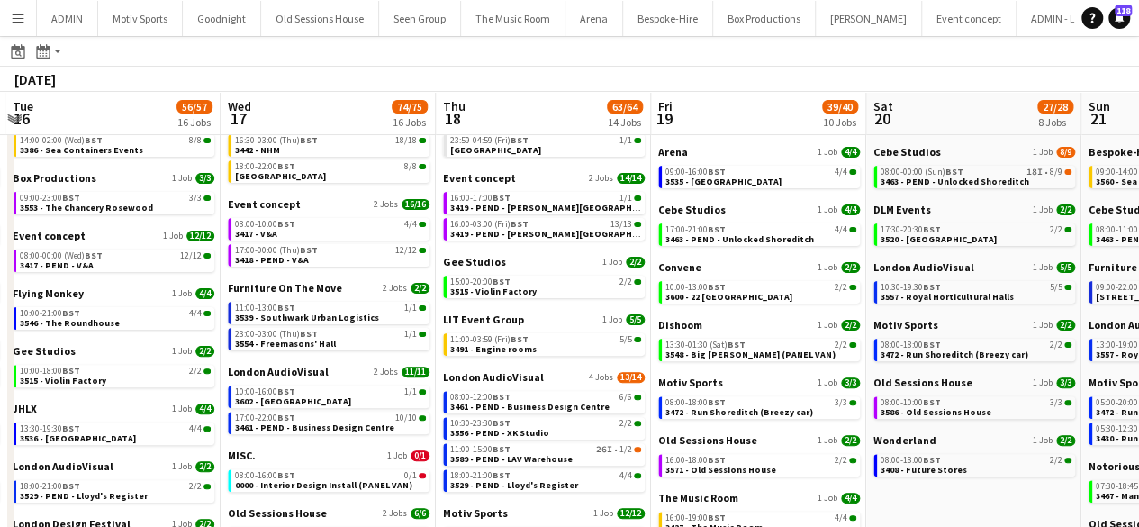
scroll to position [0, 609]
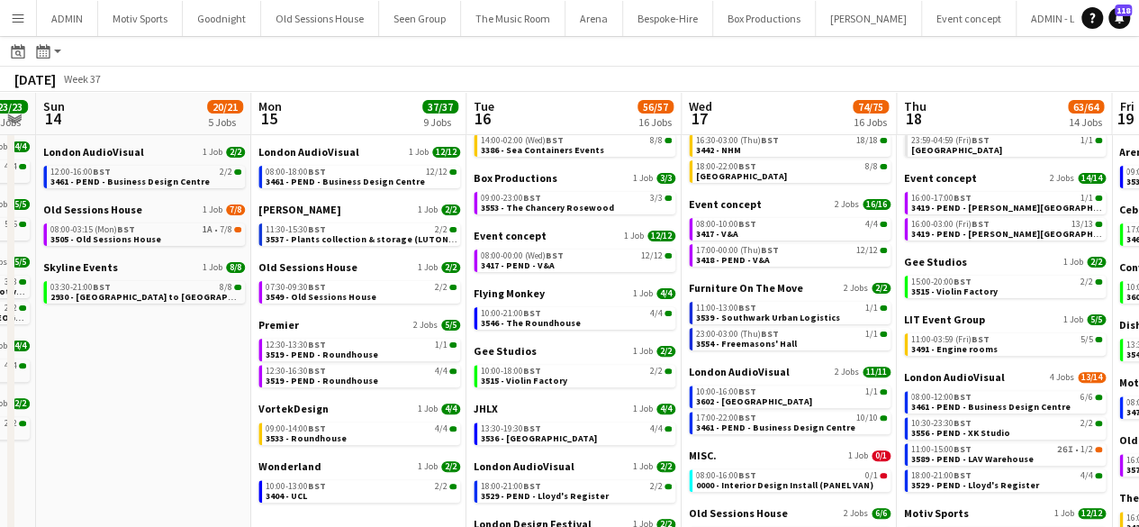
drag, startPoint x: 20, startPoint y: 339, endPoint x: 622, endPoint y: 347, distance: 602.3
click at [622, 347] on app-calendar-viewport "Thu 11 50/51 12 Jobs Fri 12 74/74 13 Jobs Sat 13 23/23 9 Jobs Sun 14 20/21 5 Jo…" at bounding box center [569, 449] width 1139 height 1049
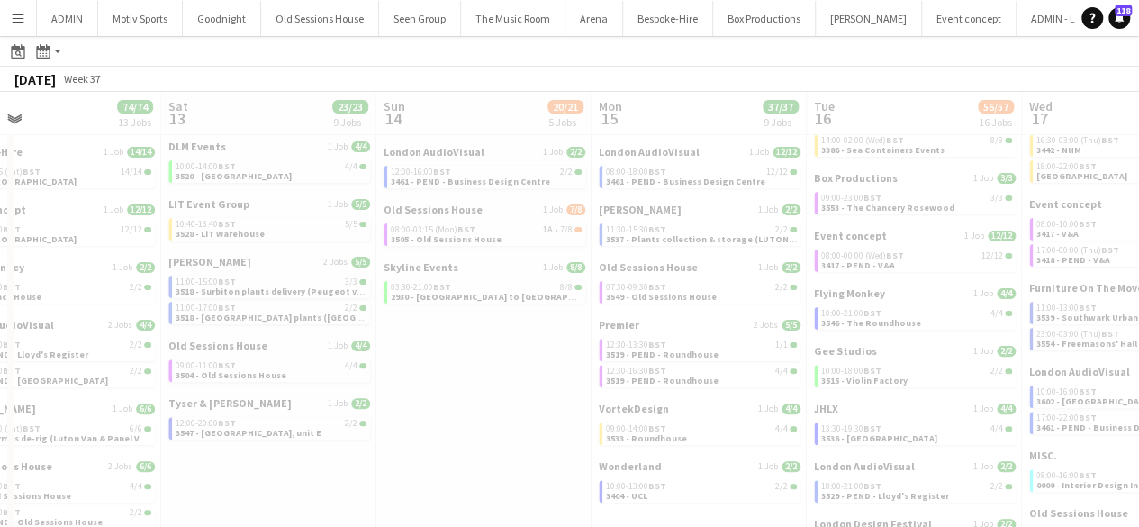
drag, startPoint x: 360, startPoint y: 365, endPoint x: 538, endPoint y: 392, distance: 180.3
click at [538, 392] on app-all-jobs "All Jobs Date picker SEP 2025 SEP 2025 Monday M Tuesday T Wednesday W Thursday …" at bounding box center [569, 423] width 1139 height 1101
drag, startPoint x: 86, startPoint y: 374, endPoint x: 578, endPoint y: 374, distance: 491.5
click at [578, 374] on div at bounding box center [569, 475] width 1139 height 1101
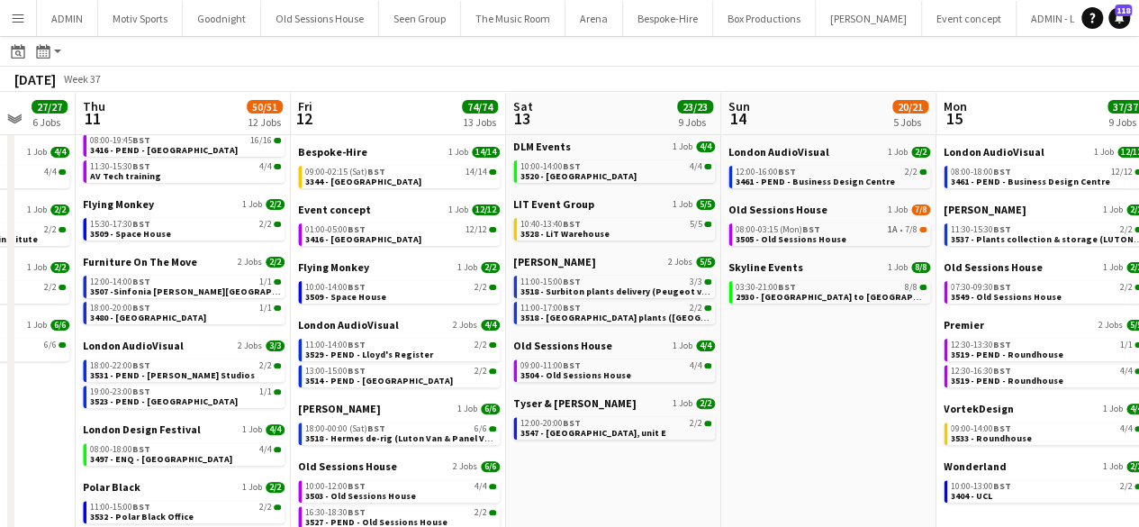
drag, startPoint x: 268, startPoint y: 353, endPoint x: 829, endPoint y: 367, distance: 561.0
click at [829, 367] on app-calendar-viewport "Mon 8 29/32 6 Jobs Tue 9 41/41 8 Jobs Wed 10 27/27 6 Jobs Thu 11 50/51 12 Jobs …" at bounding box center [569, 449] width 1139 height 1049
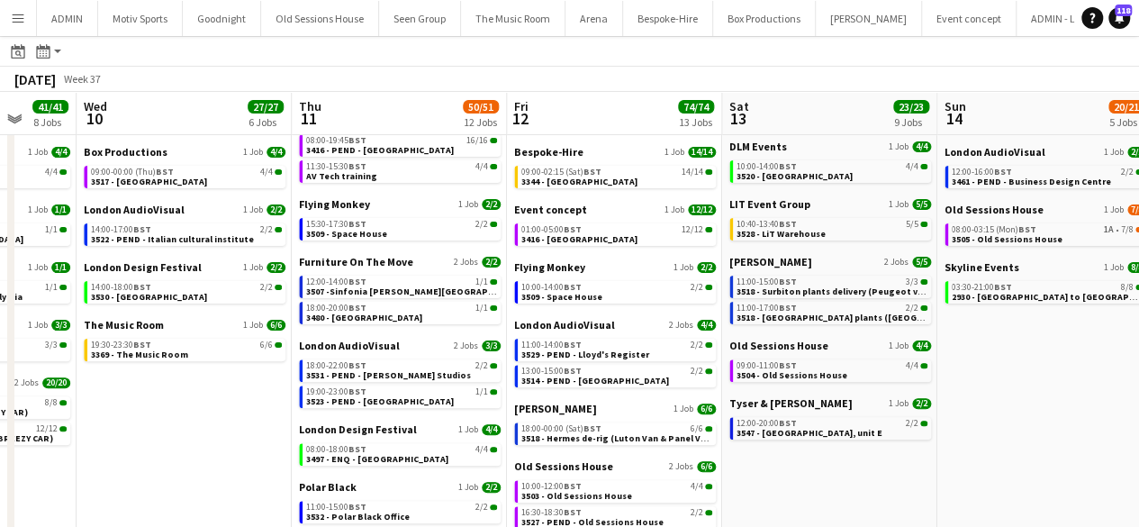
scroll to position [0, 512]
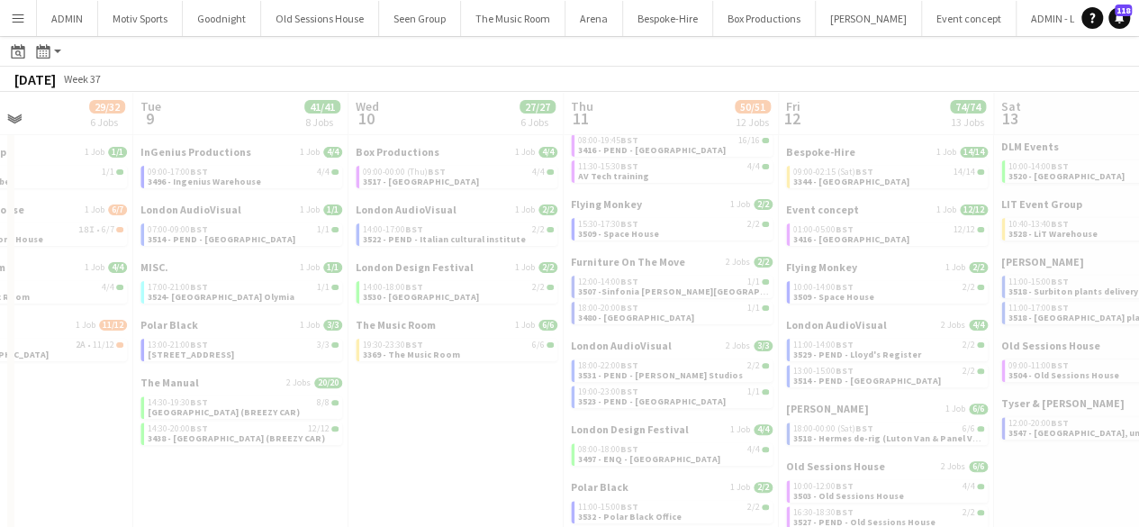
drag, startPoint x: 322, startPoint y: 350, endPoint x: 693, endPoint y: 345, distance: 370.9
click at [693, 345] on app-all-jobs "All Jobs Date picker SEP 2025 SEP 2025 Monday M Tuesday T Wednesday W Thursday …" at bounding box center [569, 423] width 1139 height 1101
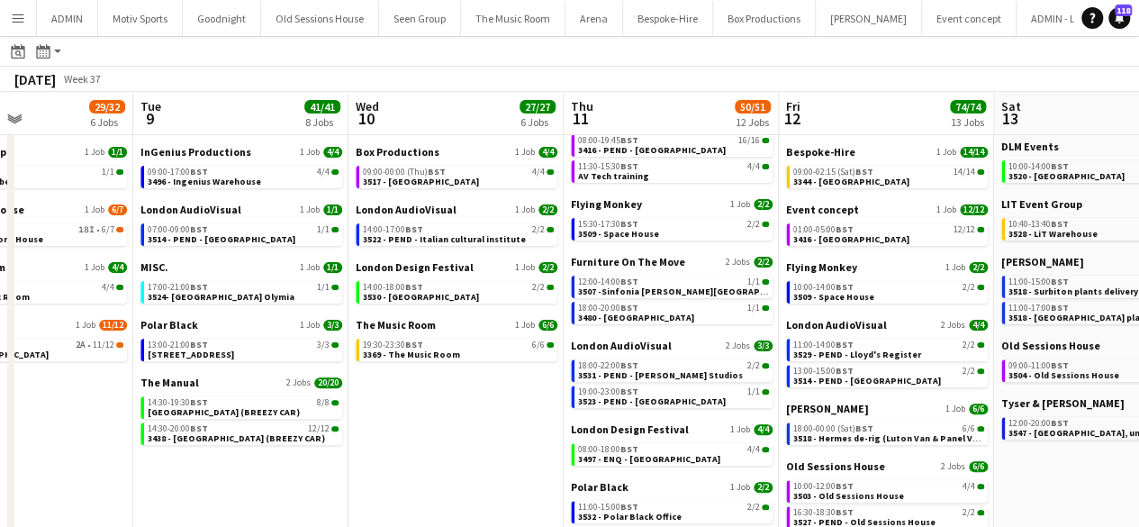
drag, startPoint x: 410, startPoint y: 375, endPoint x: 481, endPoint y: 375, distance: 70.2
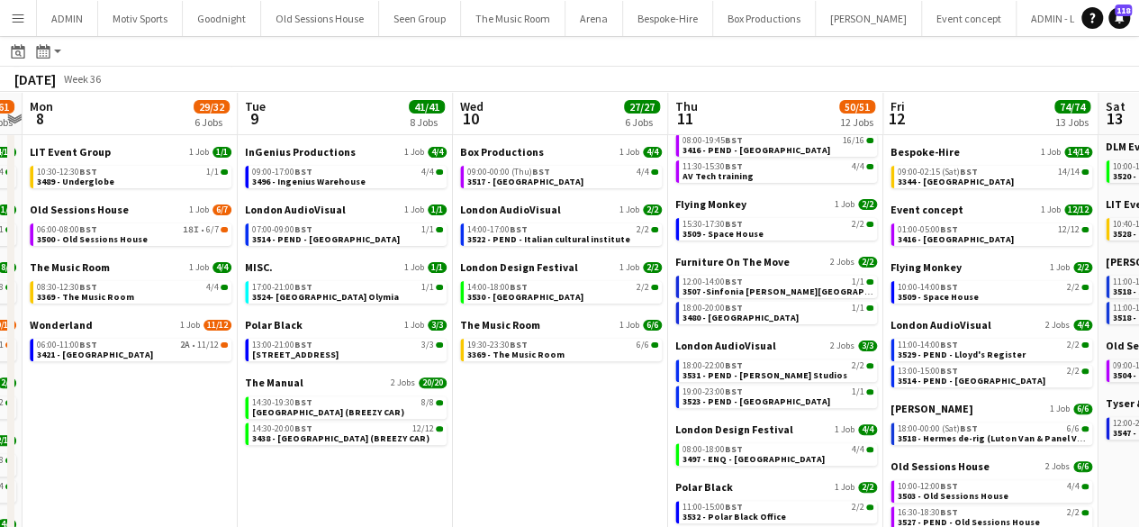
drag, startPoint x: 565, startPoint y: 373, endPoint x: 682, endPoint y: 383, distance: 117.5
click at [682, 383] on app-calendar-viewport "Sat 6 25/25 6 Jobs Sun 7 57/61 10 Jobs Mon 8 29/32 6 Jobs Tue 9 41/41 8 Jobs We…" at bounding box center [569, 449] width 1139 height 1049
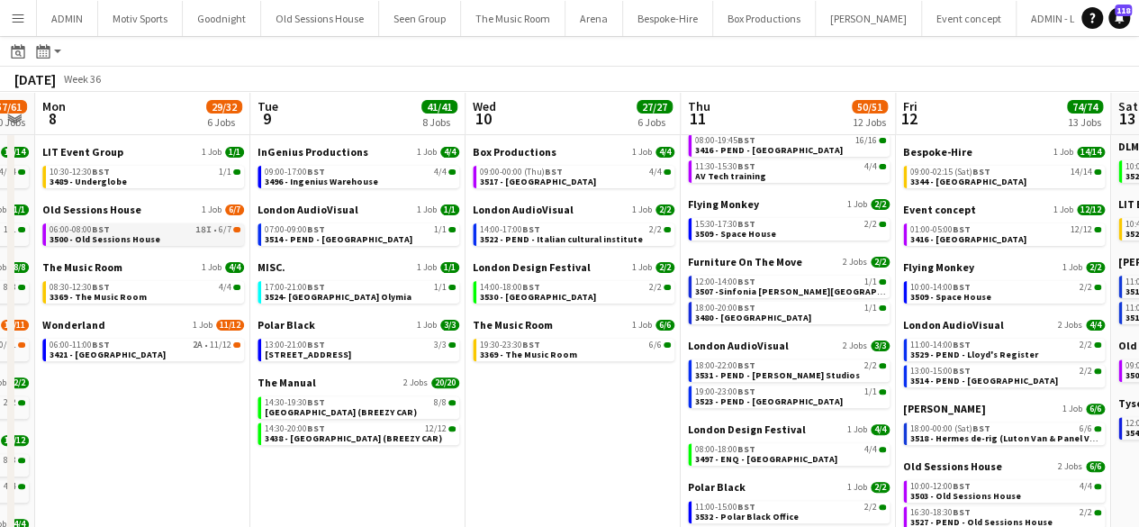
click at [149, 241] on span "3500 - Old Sessions House" at bounding box center [105, 239] width 111 height 12
click at [507, 391] on app-date-cell "ADMIN - LEAVE 1 Job 1/1 19:00-20:00 BST 1/1 UNAVAILABLE - Chris Ames Bespoke-Hi…" at bounding box center [572, 498] width 215 height 951
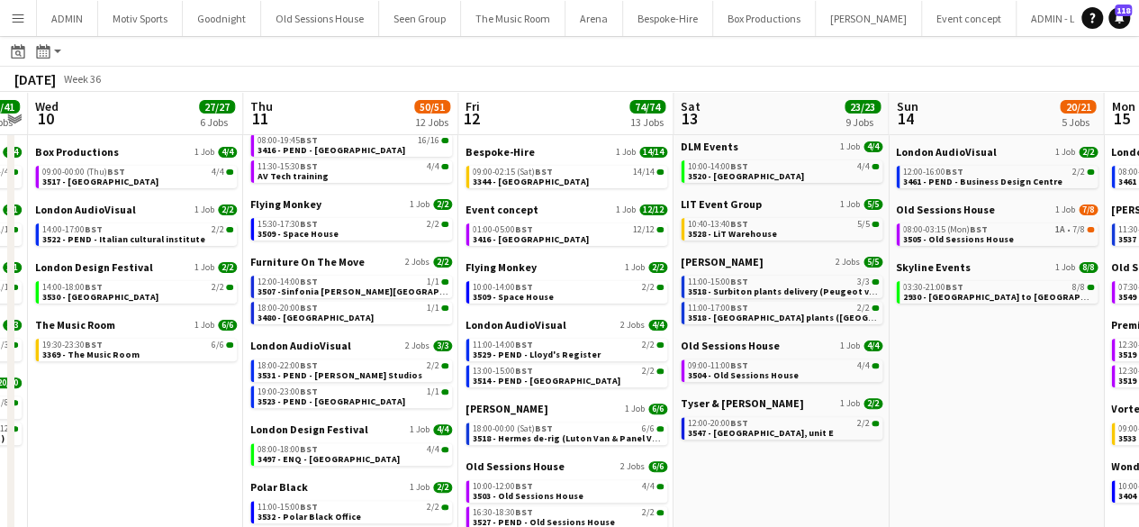
drag, startPoint x: 583, startPoint y: 423, endPoint x: 469, endPoint y: 334, distance: 145.0
click at [240, 420] on app-calendar-viewport "Sat 6 25/25 6 Jobs Sun 7 57/61 10 Jobs Mon 8 29/32 6 Jobs Tue 9 41/41 8 Jobs We…" at bounding box center [569, 449] width 1139 height 1049
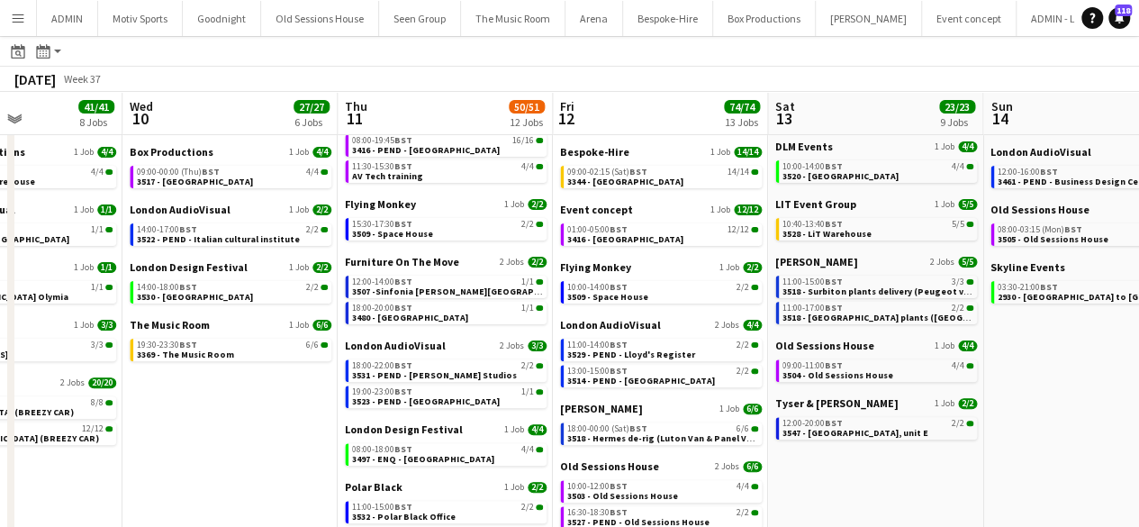
drag, startPoint x: 741, startPoint y: 326, endPoint x: 135, endPoint y: 350, distance: 606.3
click at [135, 350] on app-calendar-viewport "Sat 6 25/25 6 Jobs Sun 7 57/61 10 Jobs Mon 8 29/32 6 Jobs Tue 9 41/41 8 Jobs We…" at bounding box center [569, 449] width 1139 height 1049
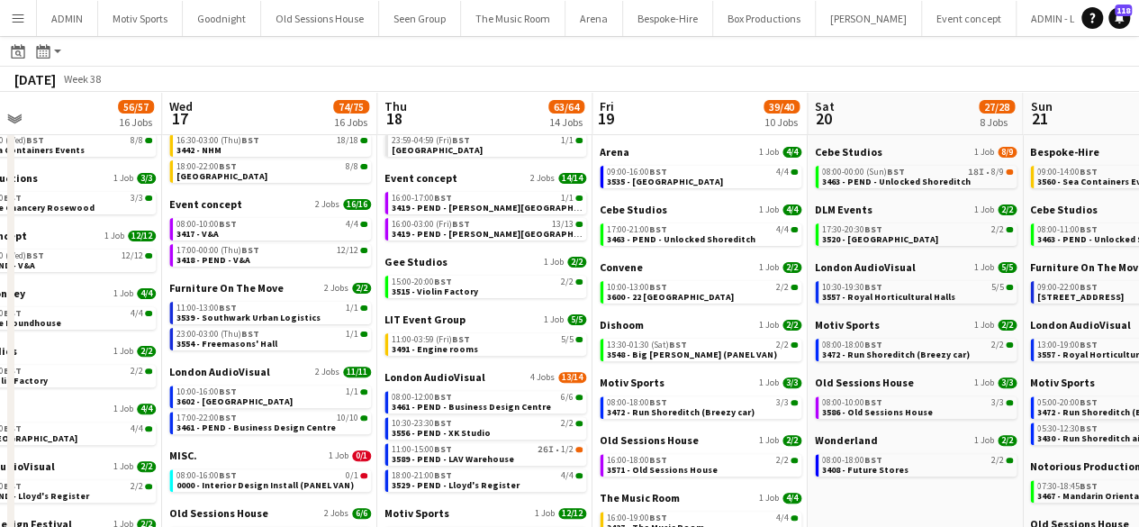
scroll to position [0, 600]
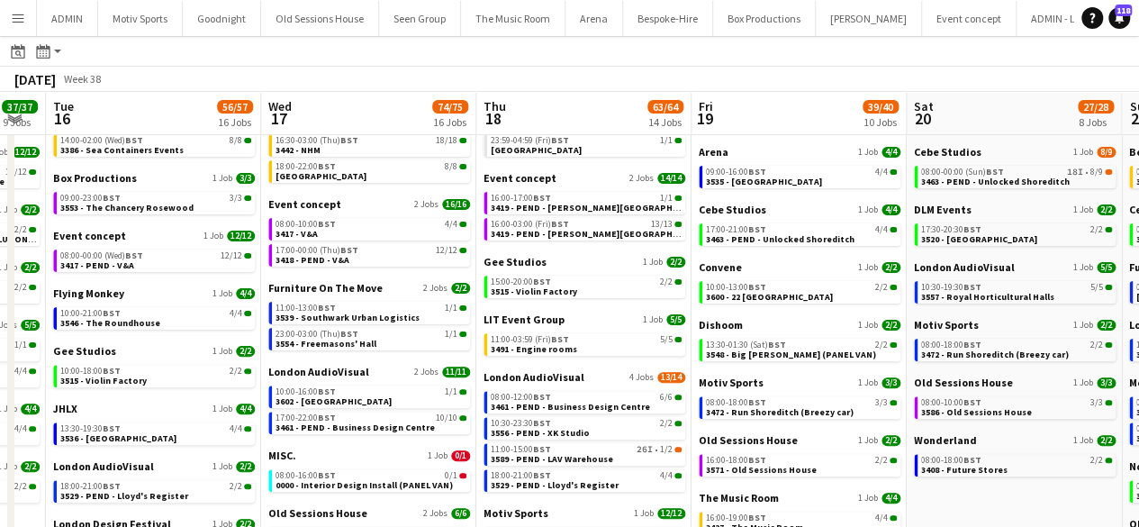
drag, startPoint x: 922, startPoint y: 222, endPoint x: 161, endPoint y: 266, distance: 761.9
click at [161, 266] on app-calendar-viewport "Sat 13 23/23 9 Jobs Sun 14 20/21 5 Jobs Mon 15 37/37 9 Jobs Tue 16 56/57 16 Job…" at bounding box center [569, 449] width 1139 height 1049
drag, startPoint x: 848, startPoint y: 266, endPoint x: 171, endPoint y: 334, distance: 680.4
click at [171, 334] on app-calendar-viewport "Sat 13 23/23 9 Jobs Sun 14 20/21 5 Jobs Mon 15 37/37 9 Jobs Tue 16 56/57 16 Job…" at bounding box center [569, 449] width 1139 height 1049
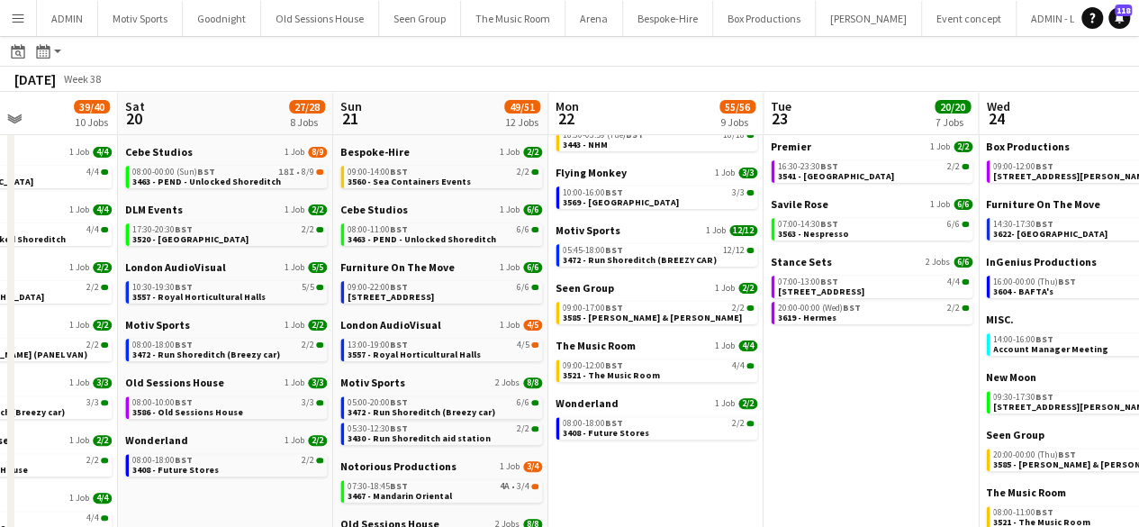
drag, startPoint x: 872, startPoint y: 275, endPoint x: 330, endPoint y: 302, distance: 542.6
click at [330, 302] on app-calendar-viewport "Tue 16 56/57 16 Jobs Wed 17 74/75 16 Jobs Thu 18 63/64 14 Jobs Fri 19 39/40 10 …" at bounding box center [569, 449] width 1139 height 1049
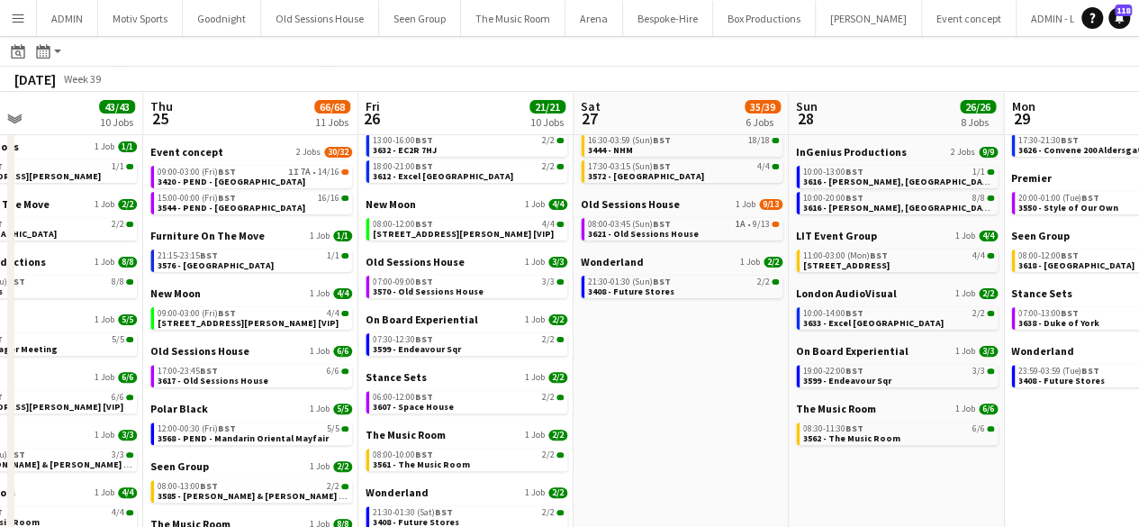
drag, startPoint x: 960, startPoint y: 244, endPoint x: 355, endPoint y: 292, distance: 607.7
click at [355, 292] on app-calendar-viewport "Sun 21 49/51 12 Jobs Mon 22 55/56 9 Jobs Tue 23 20/20 7 Jobs Wed 24 43/43 10 Jo…" at bounding box center [569, 449] width 1139 height 1049
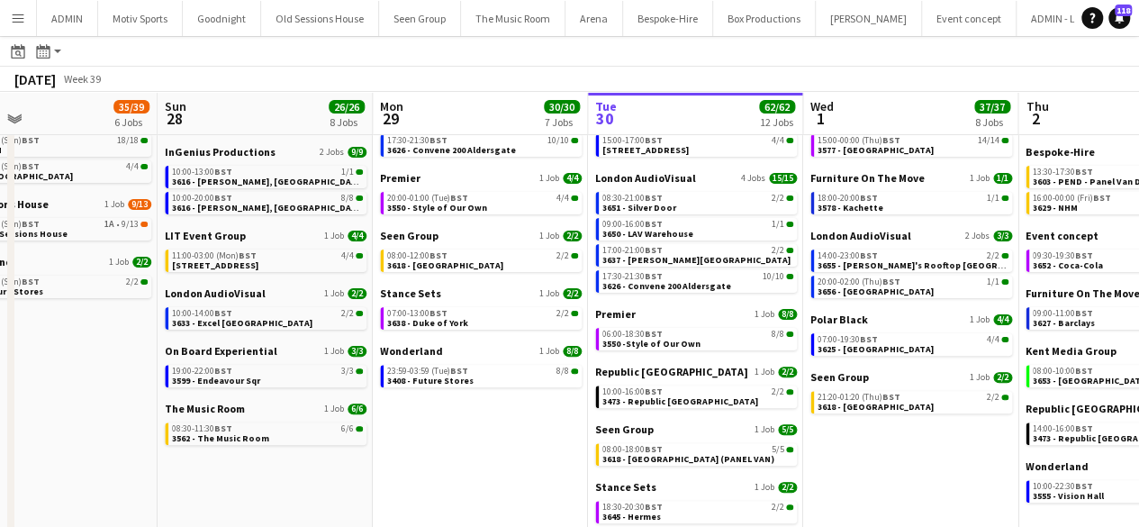
scroll to position [0, 591]
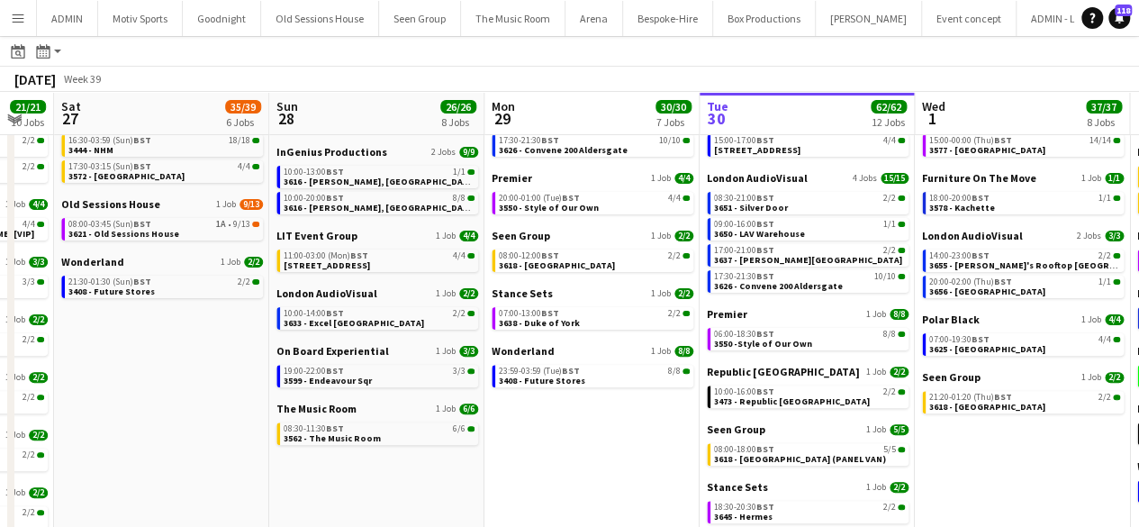
drag, startPoint x: 788, startPoint y: 278, endPoint x: 254, endPoint y: 271, distance: 533.8
click at [254, 271] on app-calendar-viewport "Wed 24 43/43 10 Jobs Thu 25 66/68 11 Jobs Fri 26 21/21 10 Jobs Sat 27 35/39 6 J…" at bounding box center [569, 449] width 1139 height 1049
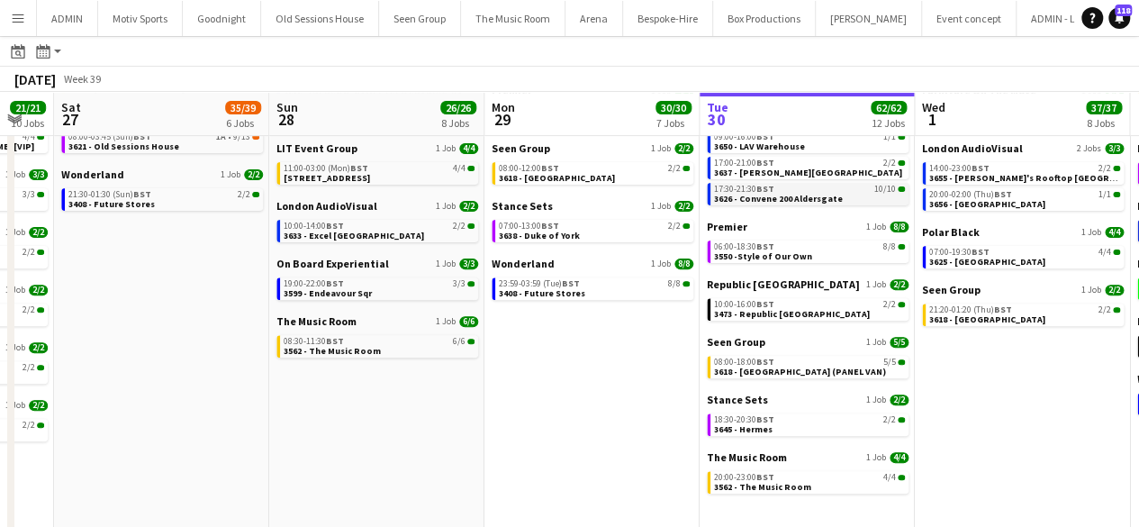
scroll to position [251, 0]
click at [805, 307] on div "10:00-16:00 BST 2/2" at bounding box center [809, 303] width 191 height 9
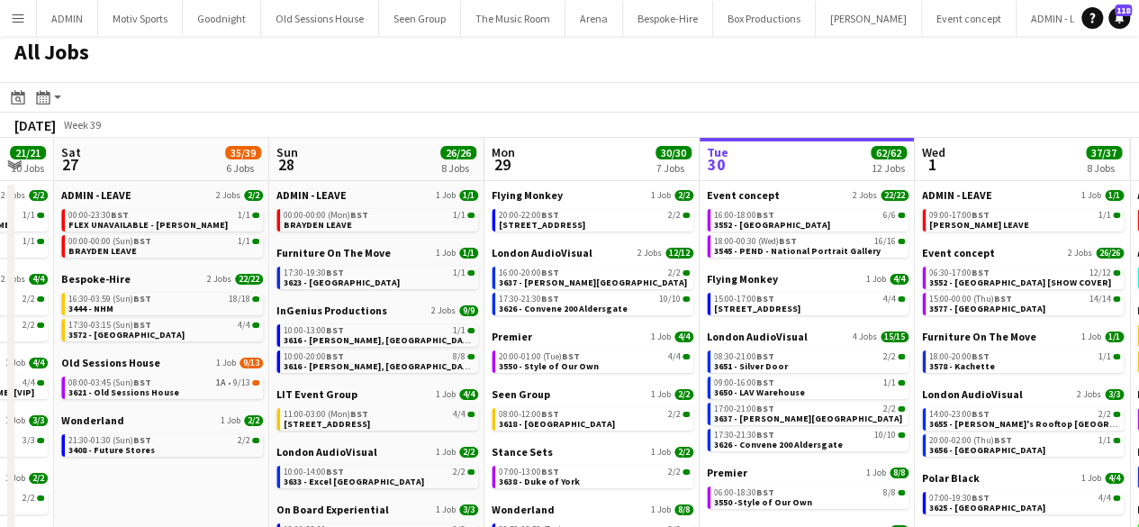
scroll to position [5, 0]
click at [792, 249] on span "3545 - PEND - National Portrait Gallery" at bounding box center [797, 252] width 167 height 12
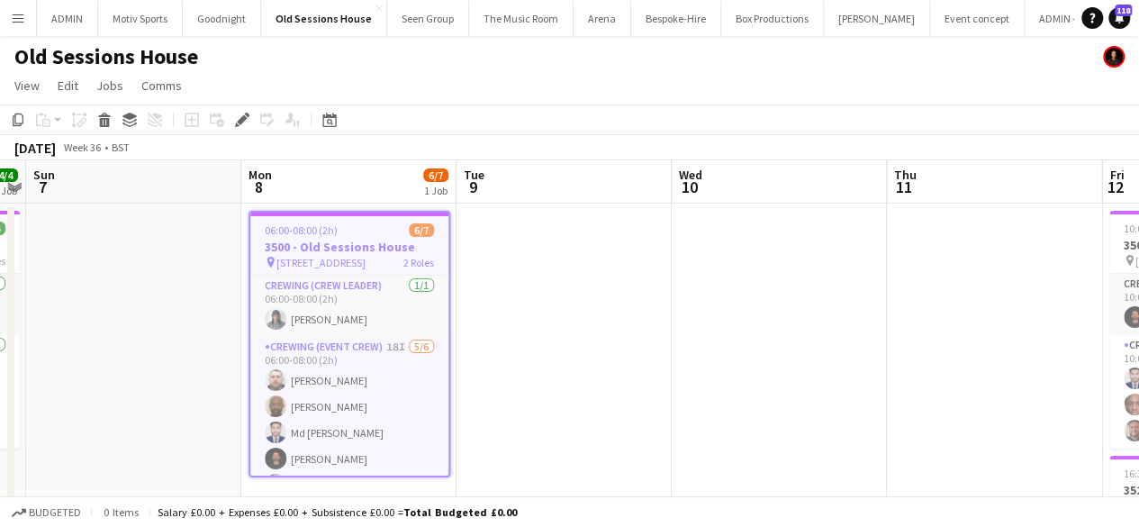
scroll to position [52, 0]
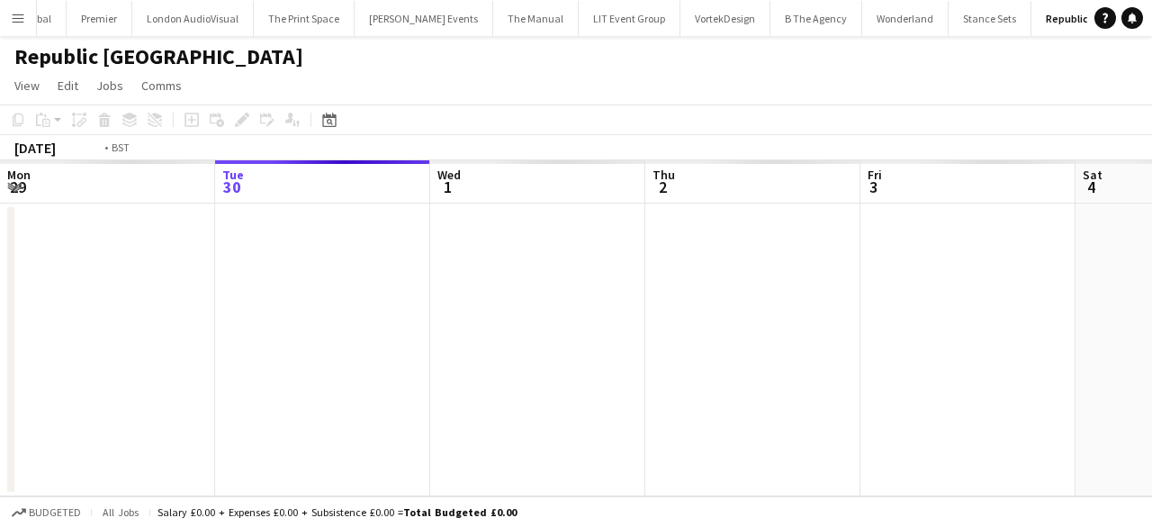
scroll to position [0, 619]
